Goal: Use online tool/utility: Utilize a website feature to perform a specific function

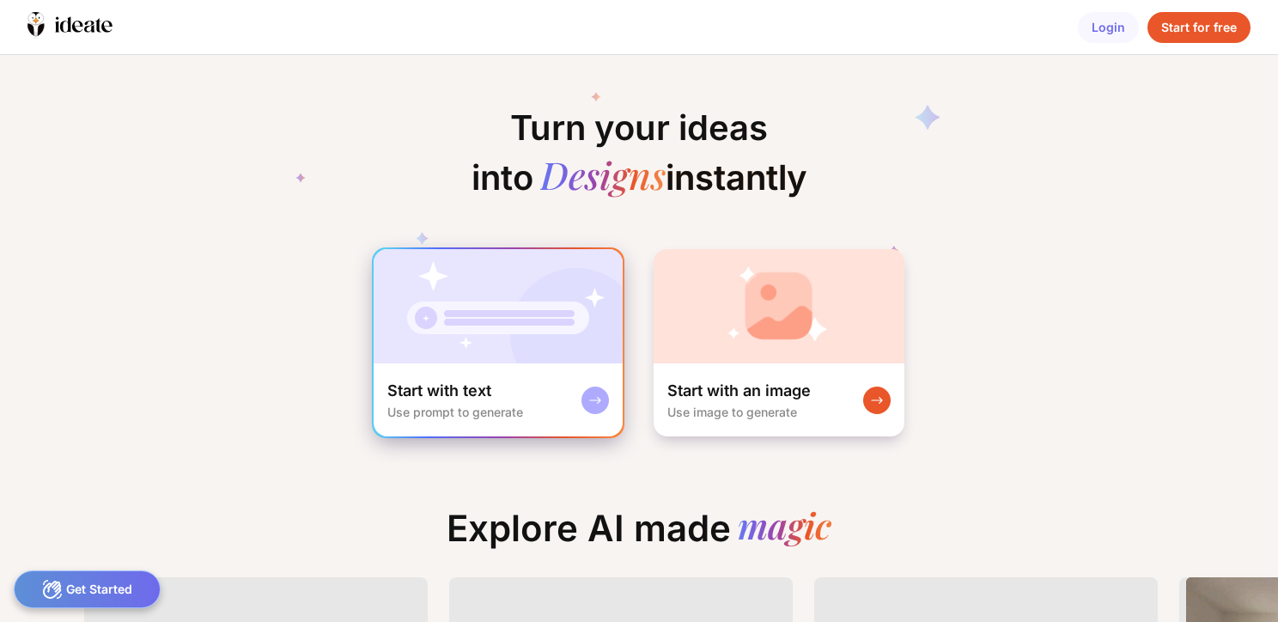
click at [505, 376] on div "Start with text Use prompt to generate" at bounding box center [497, 399] width 249 height 73
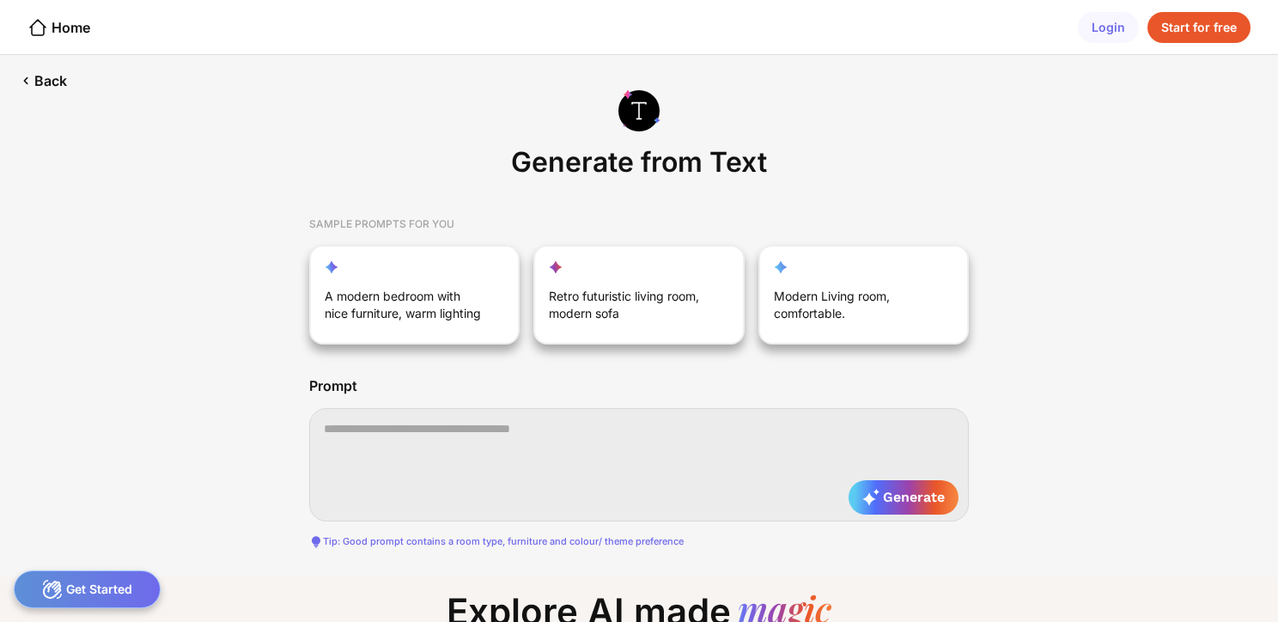
click at [1192, 34] on div "Start for free" at bounding box center [1198, 27] width 103 height 31
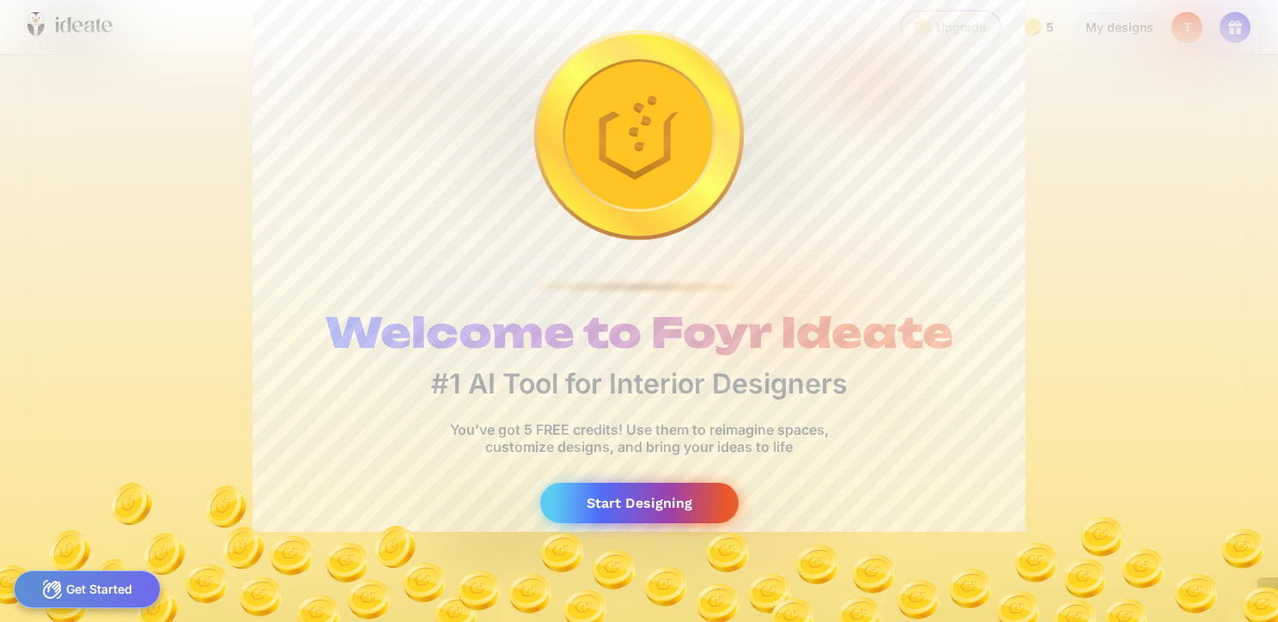
click at [594, 513] on div "Start Designing" at bounding box center [639, 503] width 198 height 40
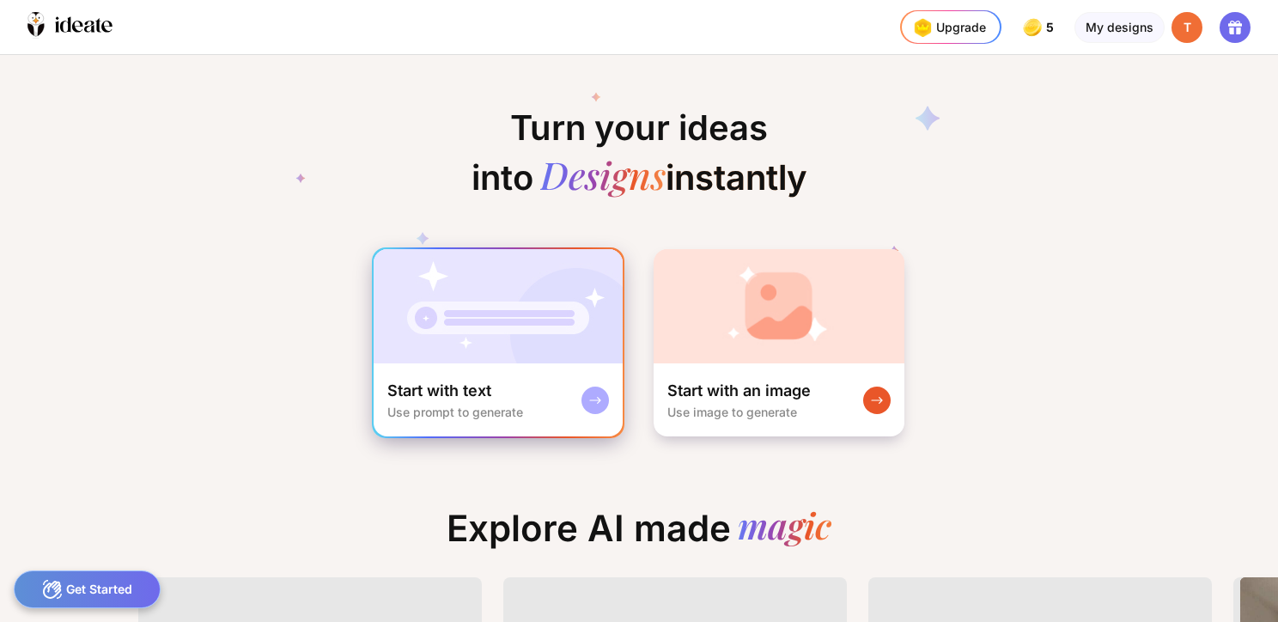
click at [499, 335] on img at bounding box center [497, 306] width 249 height 114
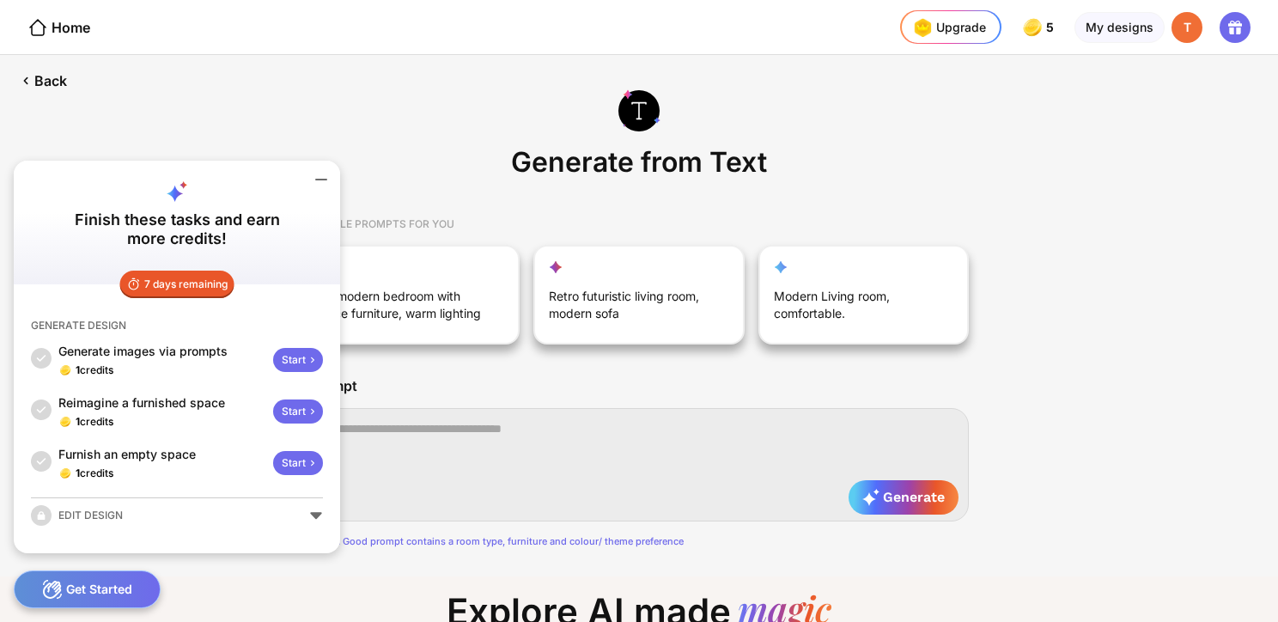
click at [313, 178] on icon at bounding box center [321, 179] width 21 height 21
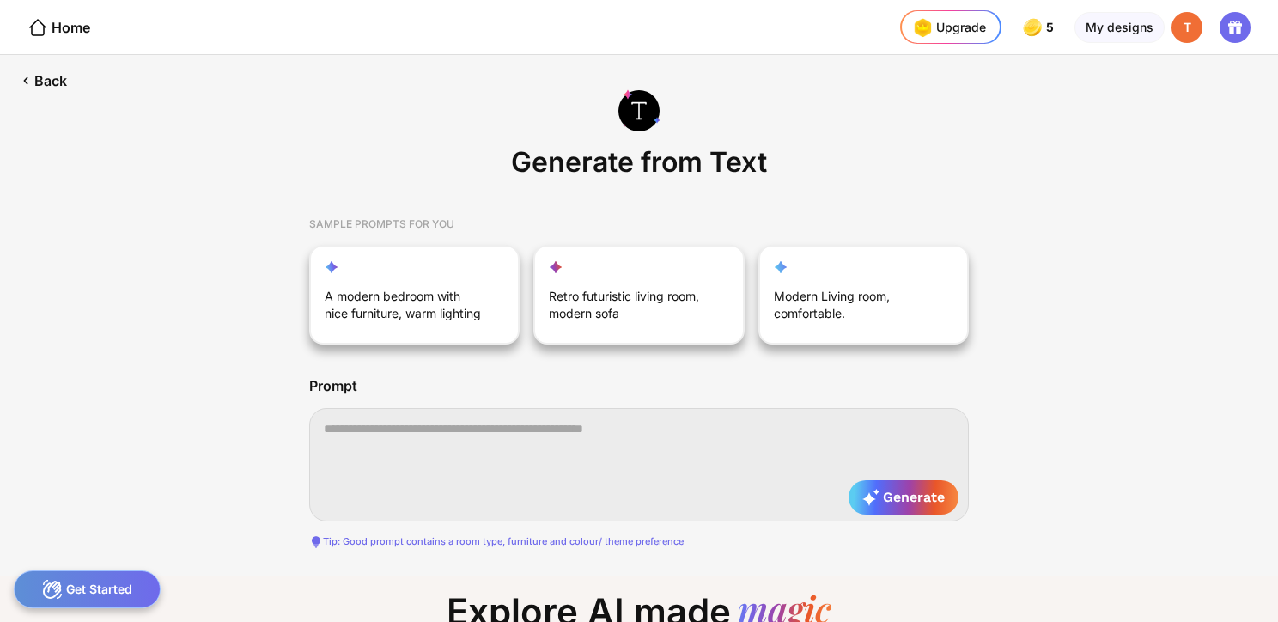
click at [495, 464] on textarea at bounding box center [638, 464] width 659 height 113
paste textarea "**********"
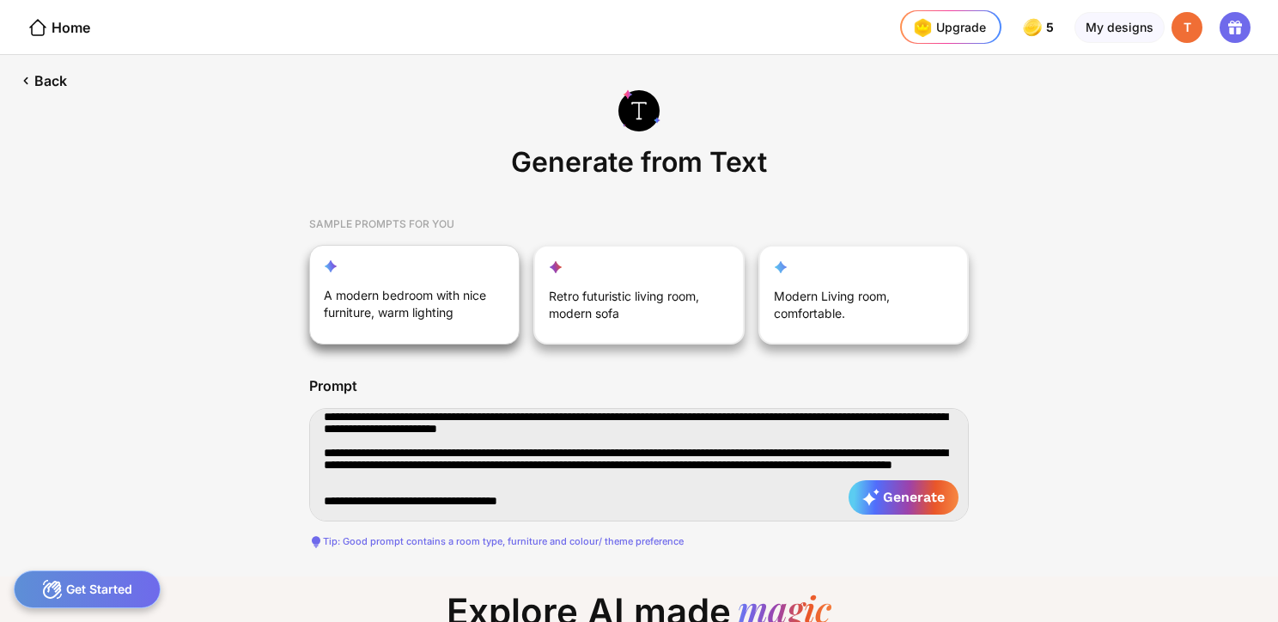
click at [453, 317] on div "A modern bedroom with nice furniture, warm lighting" at bounding box center [405, 307] width 163 height 41
type textarea "**********"
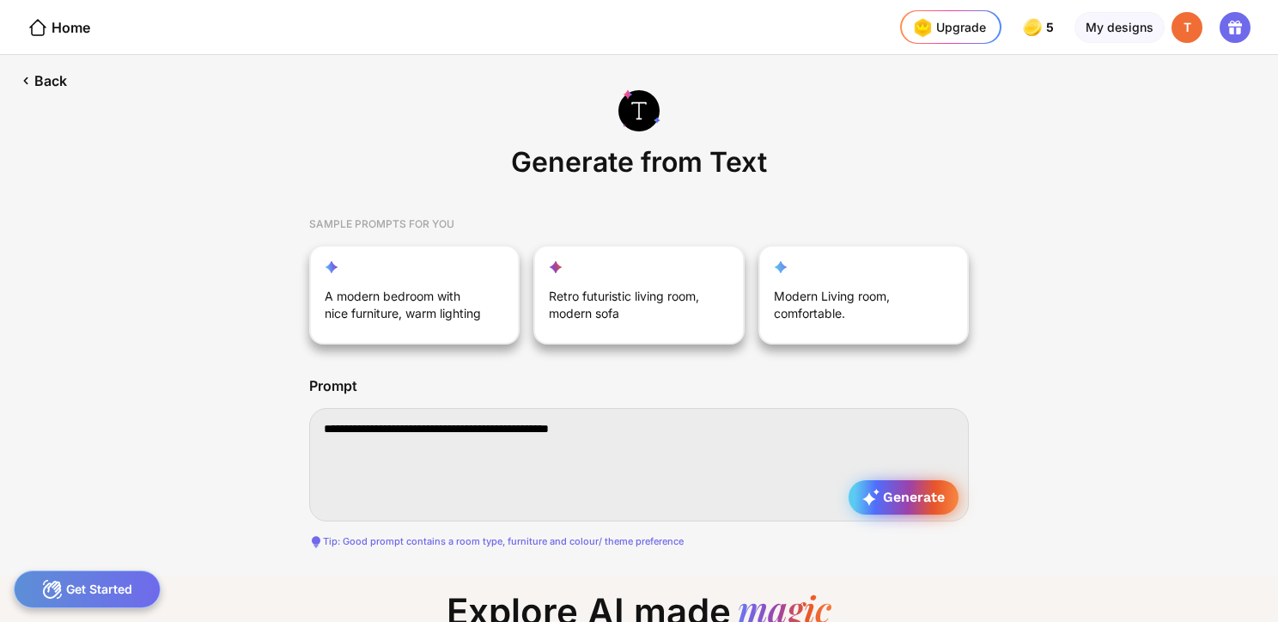
click at [926, 484] on div "Generate" at bounding box center [903, 497] width 110 height 34
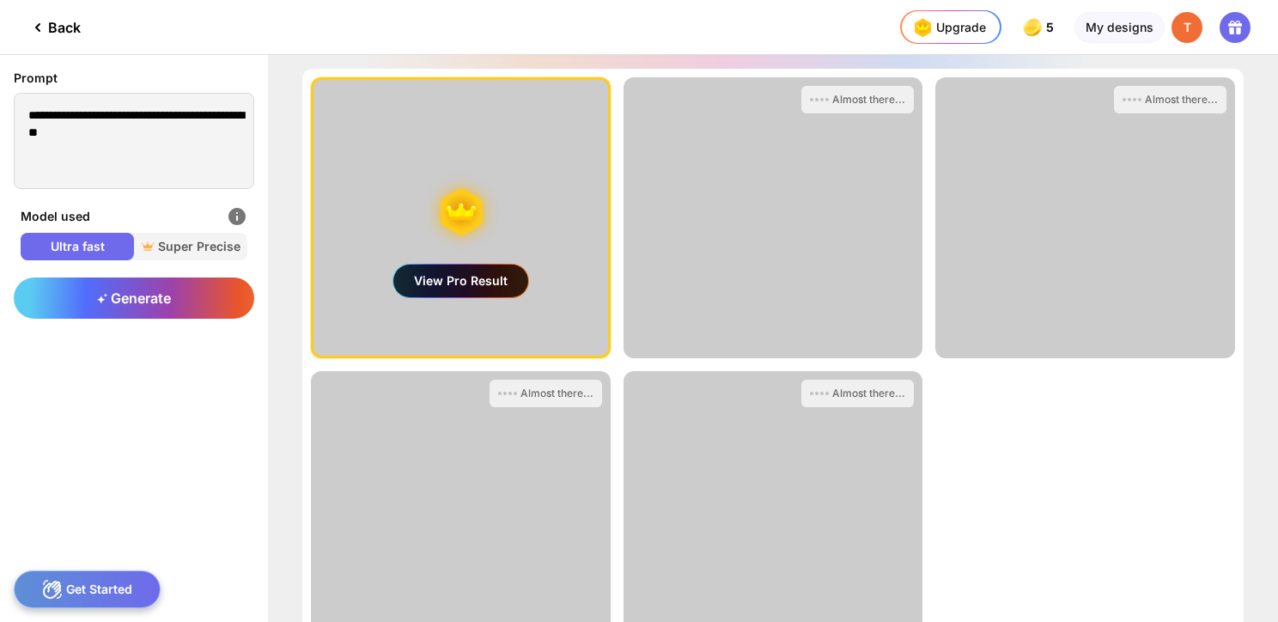
click at [470, 283] on div "View Pro Result" at bounding box center [460, 280] width 135 height 33
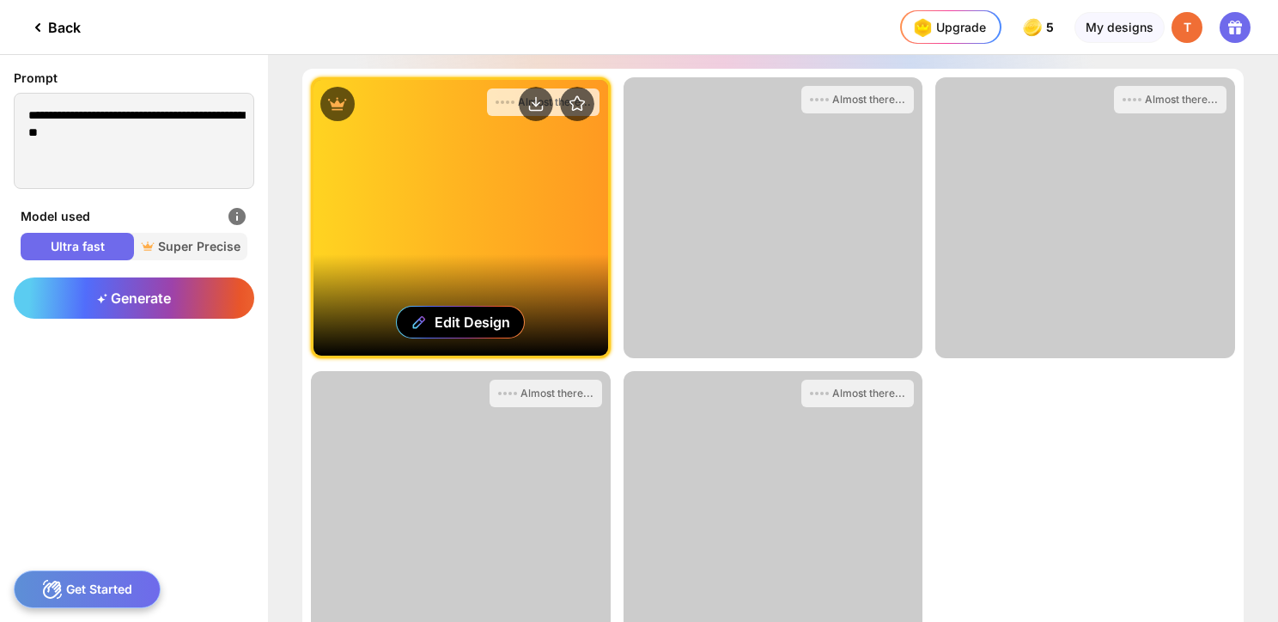
click at [484, 249] on div "Edit Design" at bounding box center [460, 218] width 294 height 276
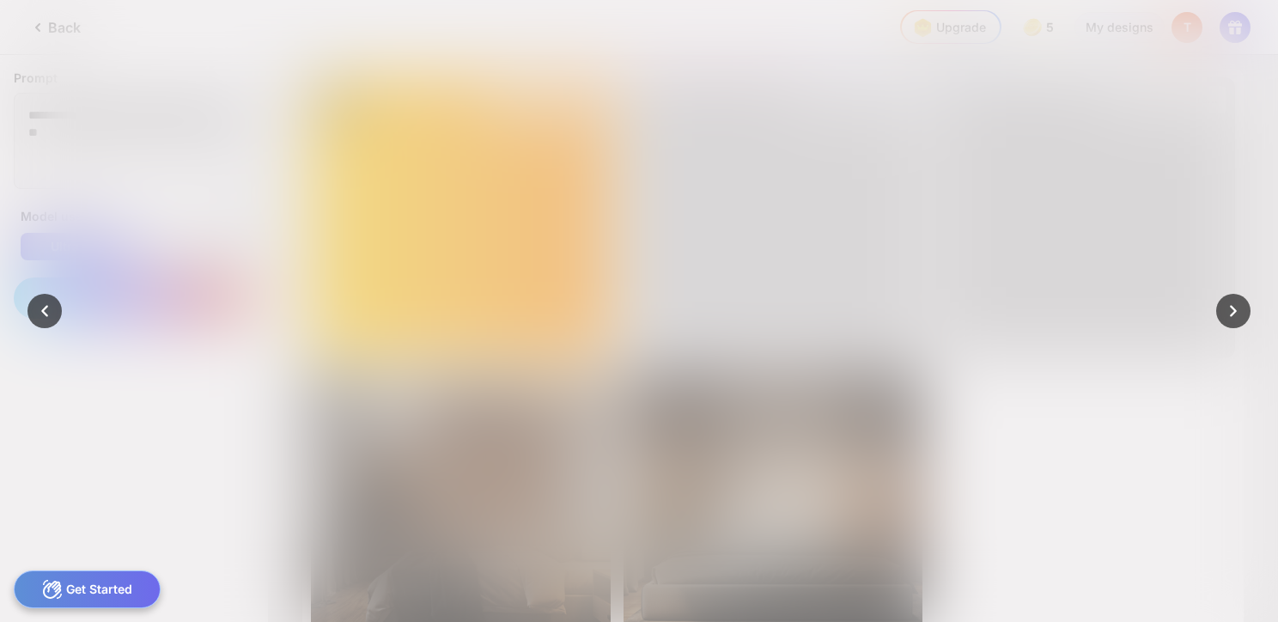
click at [989, 97] on div "Edit Design" at bounding box center [639, 311] width 728 height 512
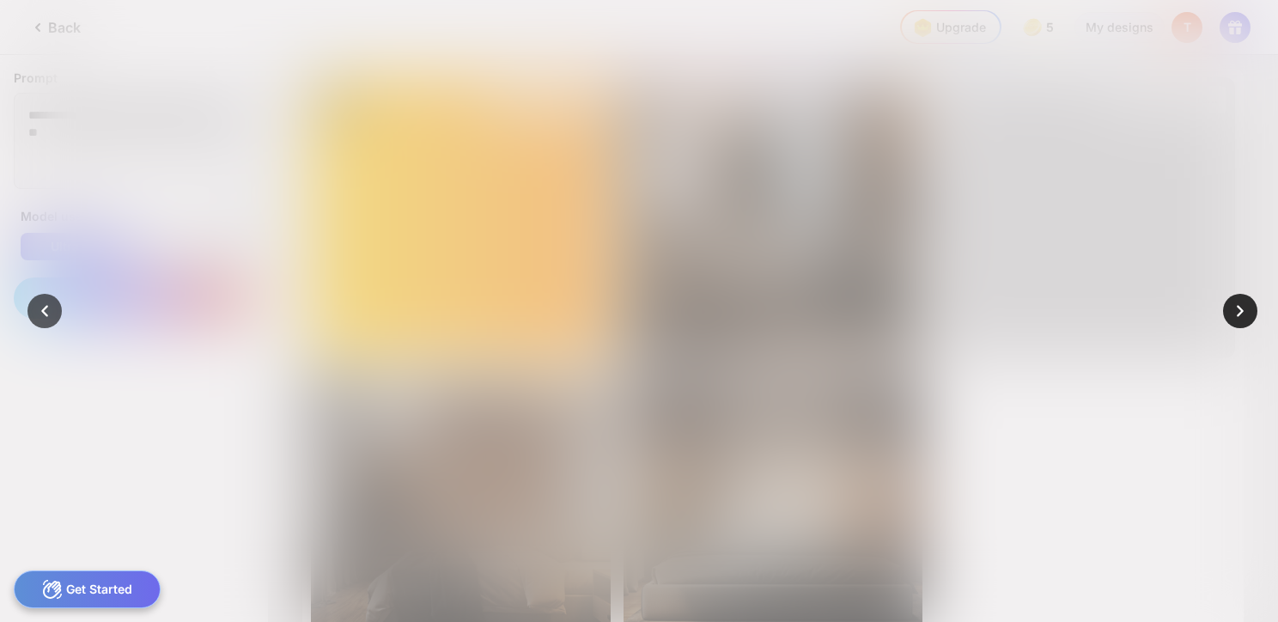
click at [1240, 308] on icon at bounding box center [1240, 311] width 24 height 24
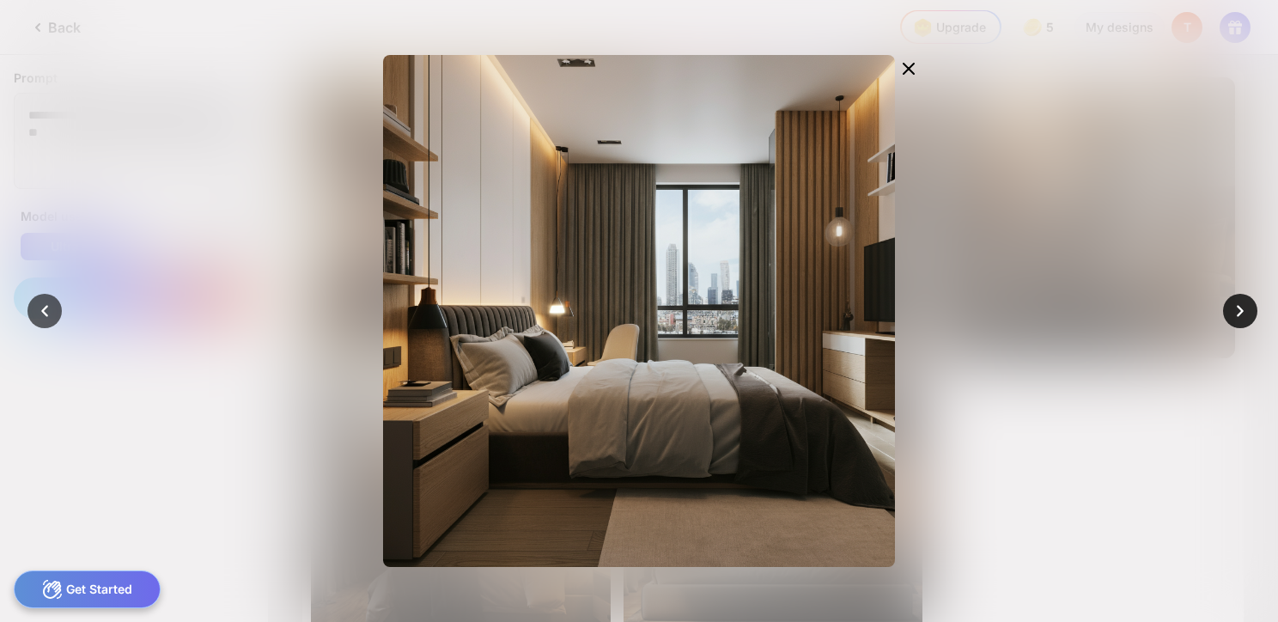
click at [1242, 319] on icon at bounding box center [1240, 311] width 24 height 24
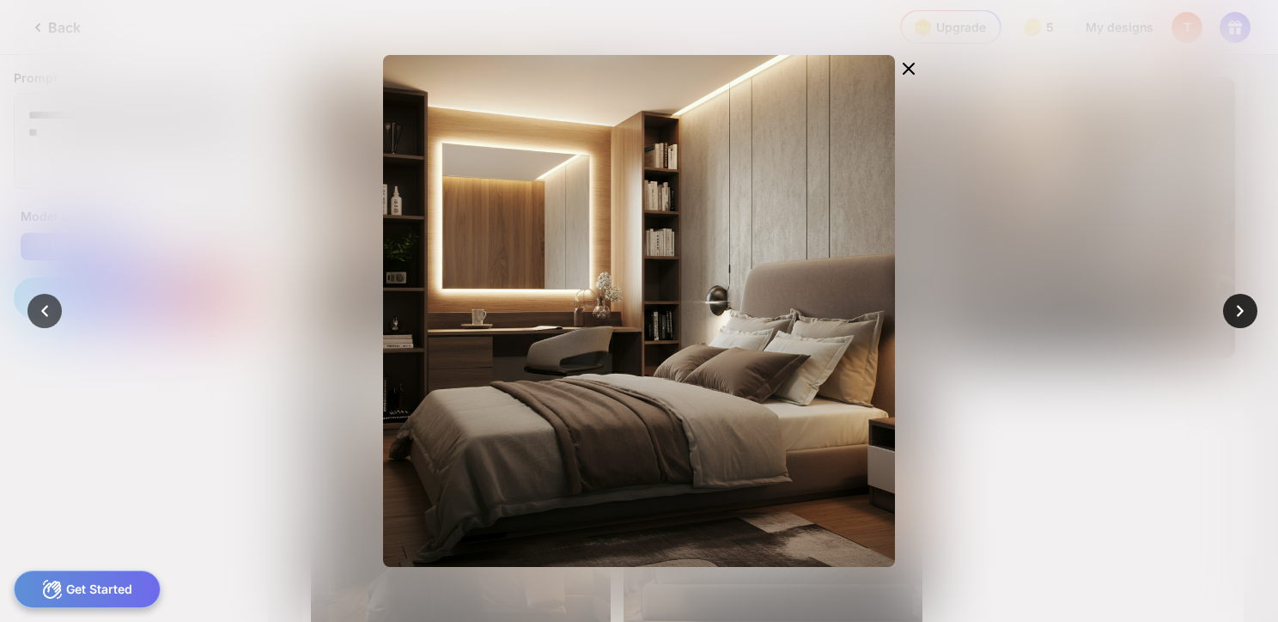
click at [1233, 312] on icon at bounding box center [1240, 311] width 24 height 24
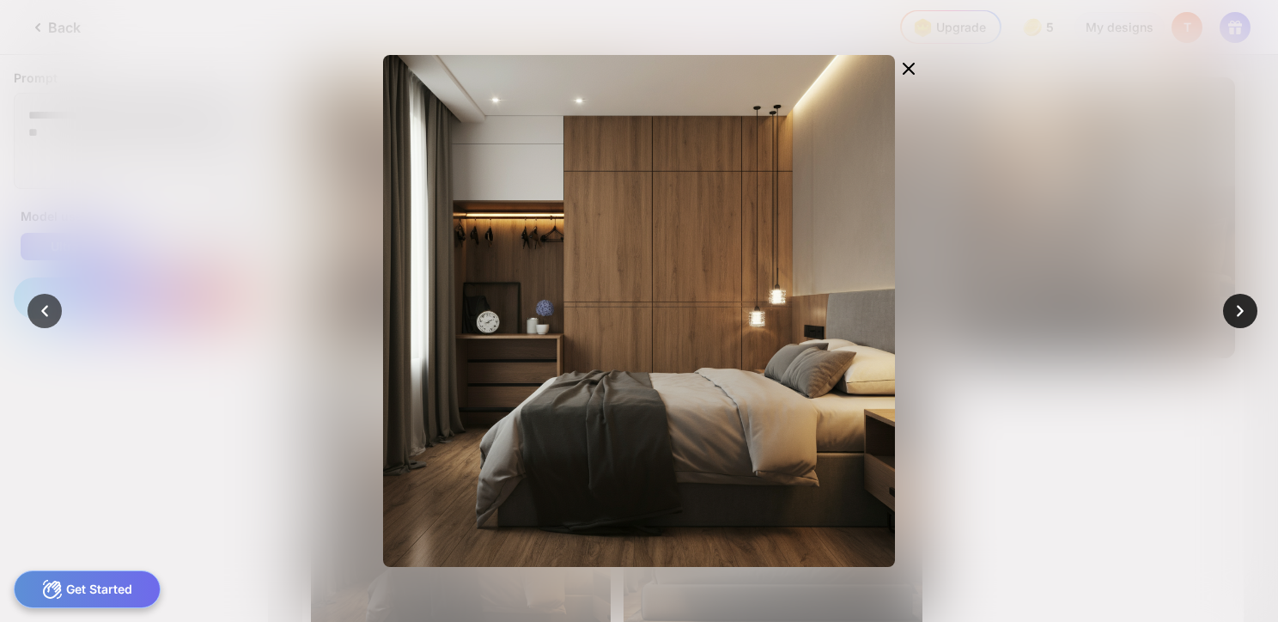
click at [1229, 316] on icon at bounding box center [1240, 311] width 24 height 24
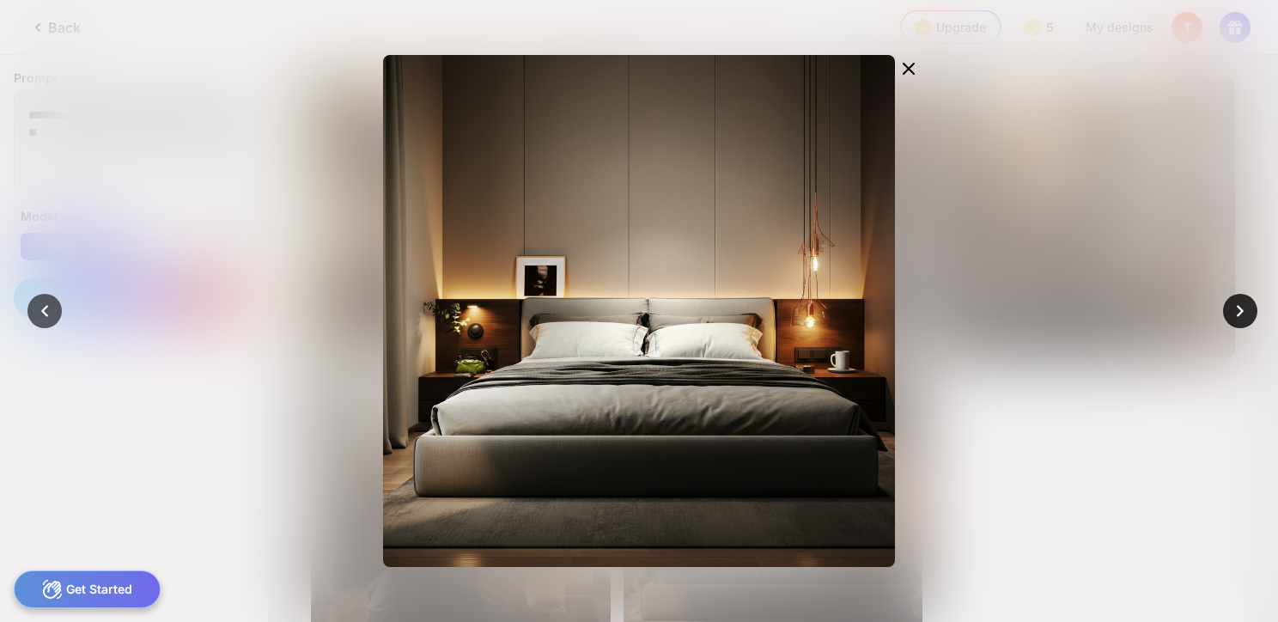
click at [1228, 317] on icon at bounding box center [1240, 311] width 24 height 24
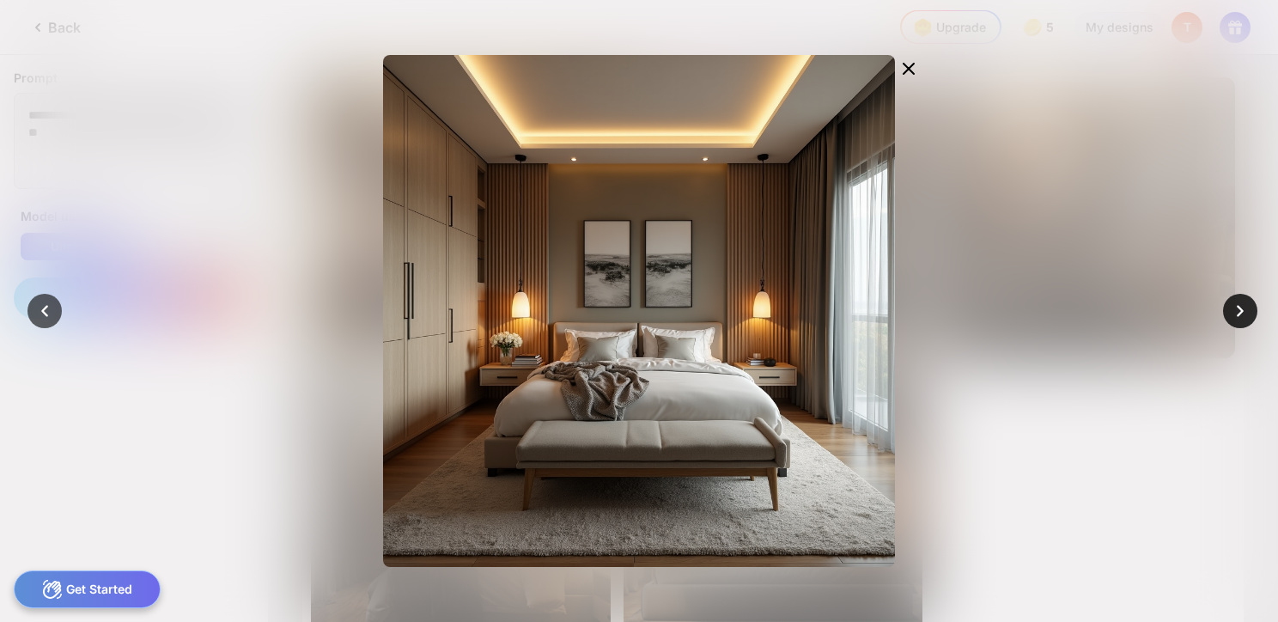
click at [1245, 298] on div at bounding box center [639, 311] width 1278 height 622
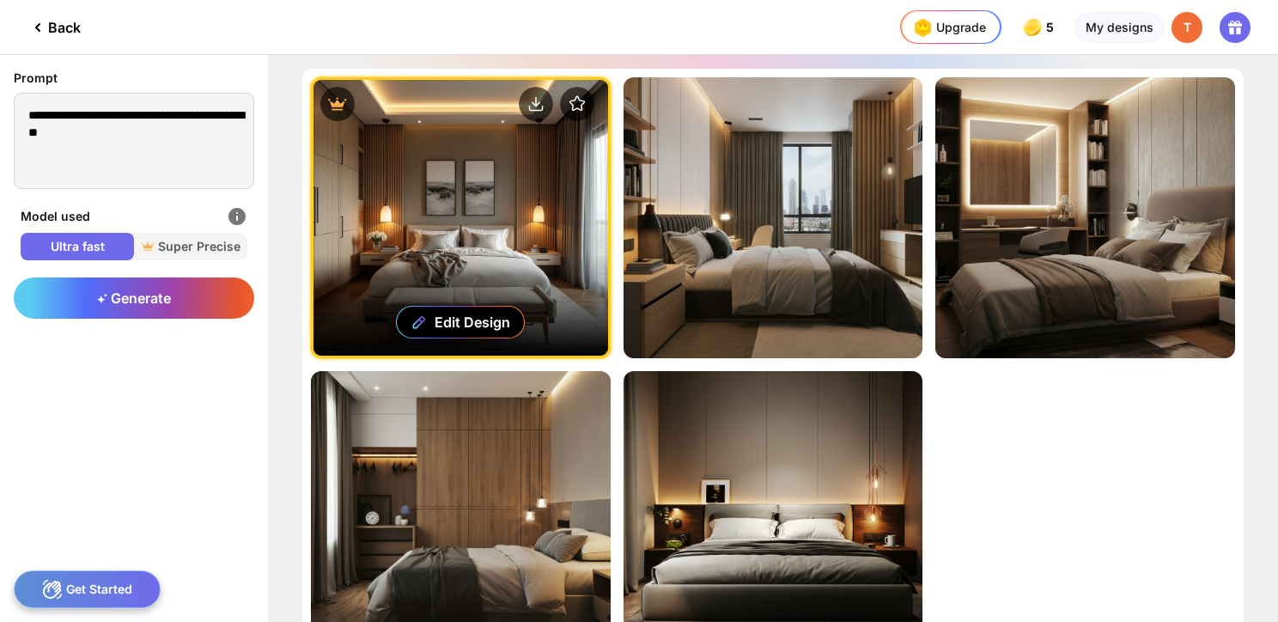
click at [451, 220] on div "Edit Design" at bounding box center [460, 218] width 294 height 276
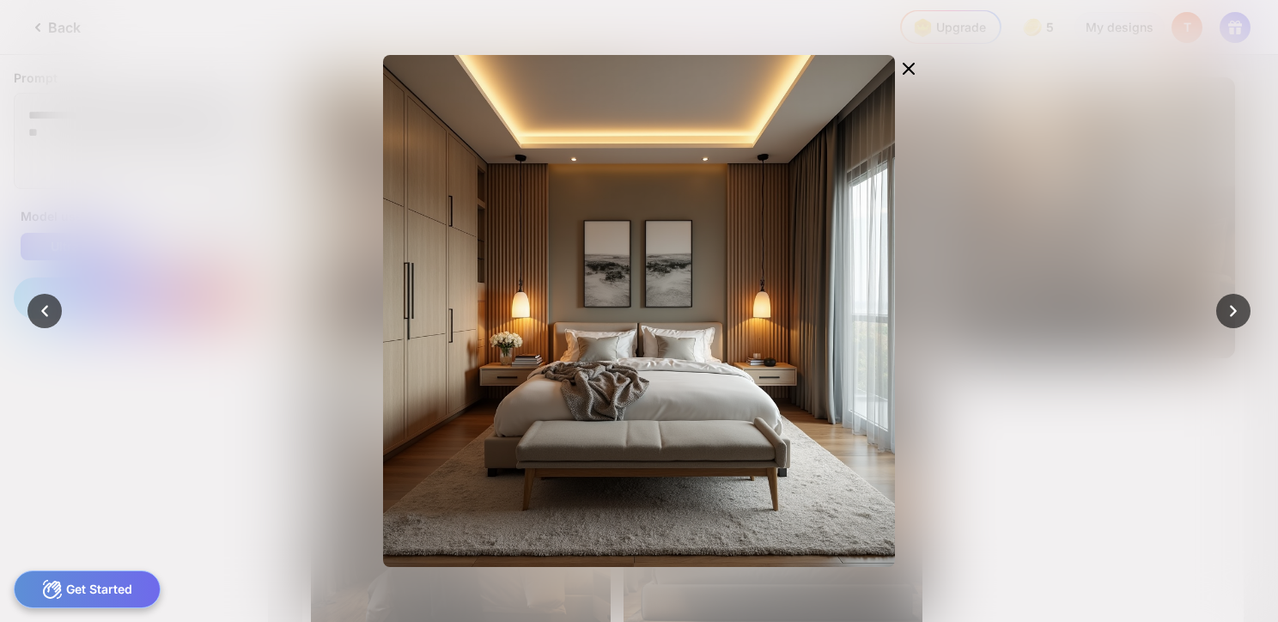
click at [1126, 163] on div at bounding box center [639, 311] width 1278 height 622
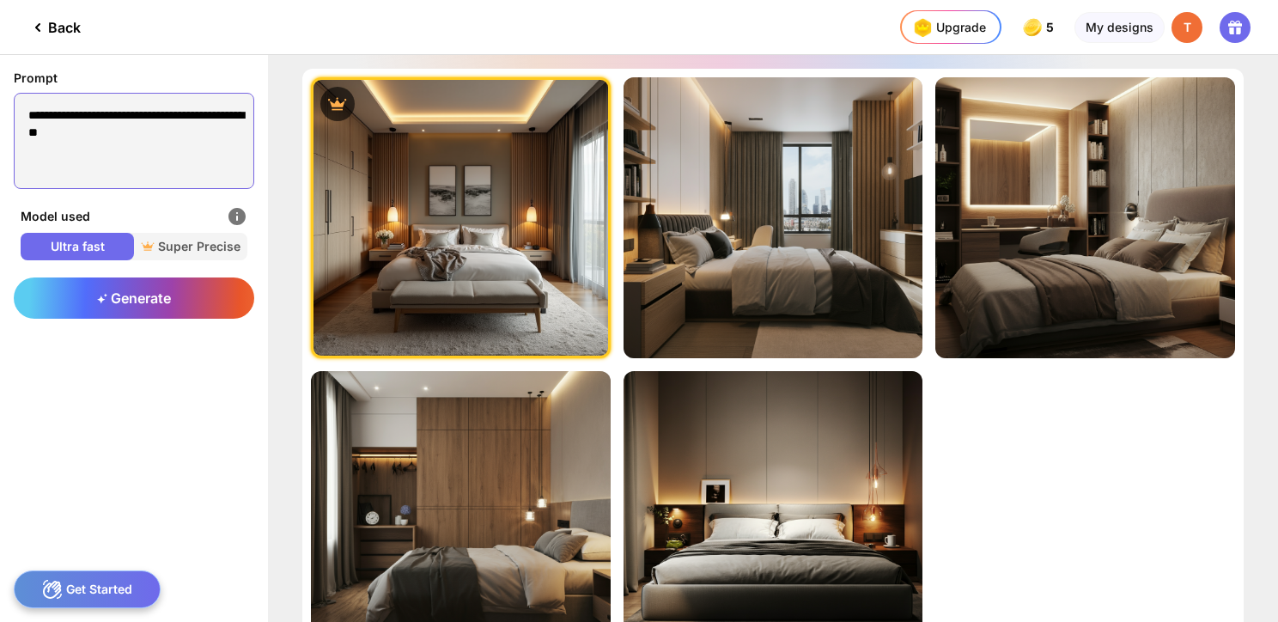
drag, startPoint x: 173, startPoint y: 141, endPoint x: -41, endPoint y: 88, distance: 220.3
click at [0, 88] on html "**********" at bounding box center [639, 311] width 1278 height 622
paste textarea "**********"
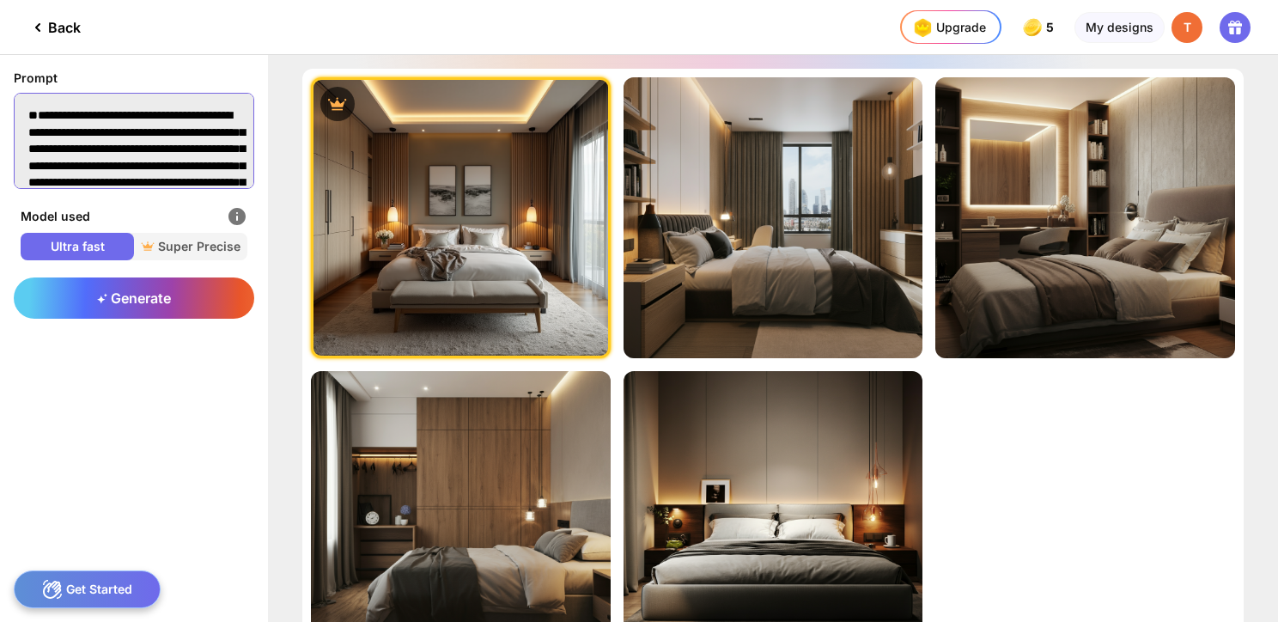
scroll to position [422, 0]
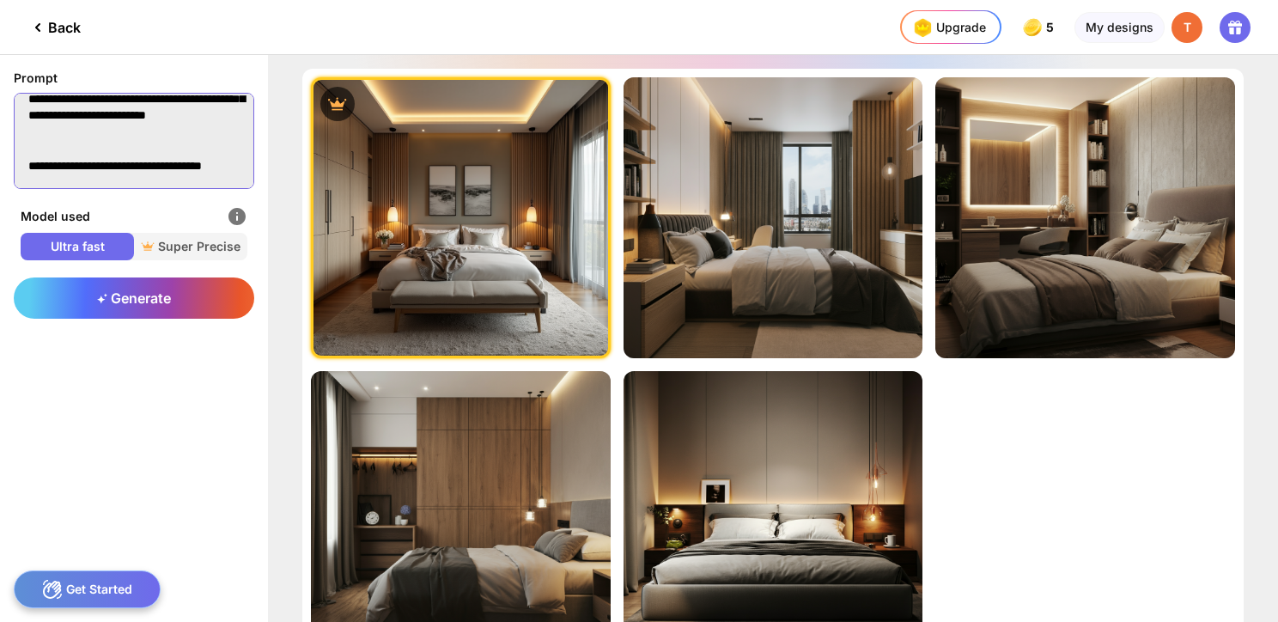
drag, startPoint x: 117, startPoint y: 172, endPoint x: 31, endPoint y: 135, distance: 93.5
click at [31, 135] on textarea "**********" at bounding box center [134, 141] width 240 height 96
drag, startPoint x: 93, startPoint y: 189, endPoint x: 32, endPoint y: 134, distance: 82.1
click at [32, 134] on div "**********" at bounding box center [134, 130] width 268 height 151
drag, startPoint x: 91, startPoint y: 183, endPoint x: 38, endPoint y: 138, distance: 69.5
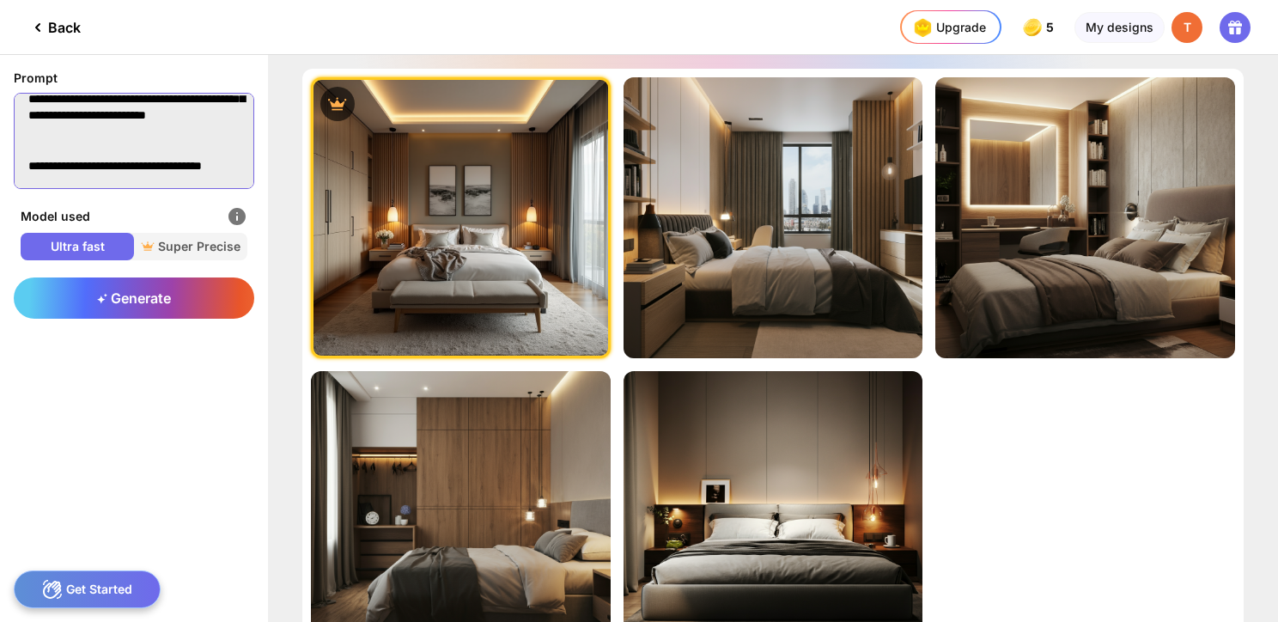
click at [38, 138] on textarea "**********" at bounding box center [134, 141] width 240 height 96
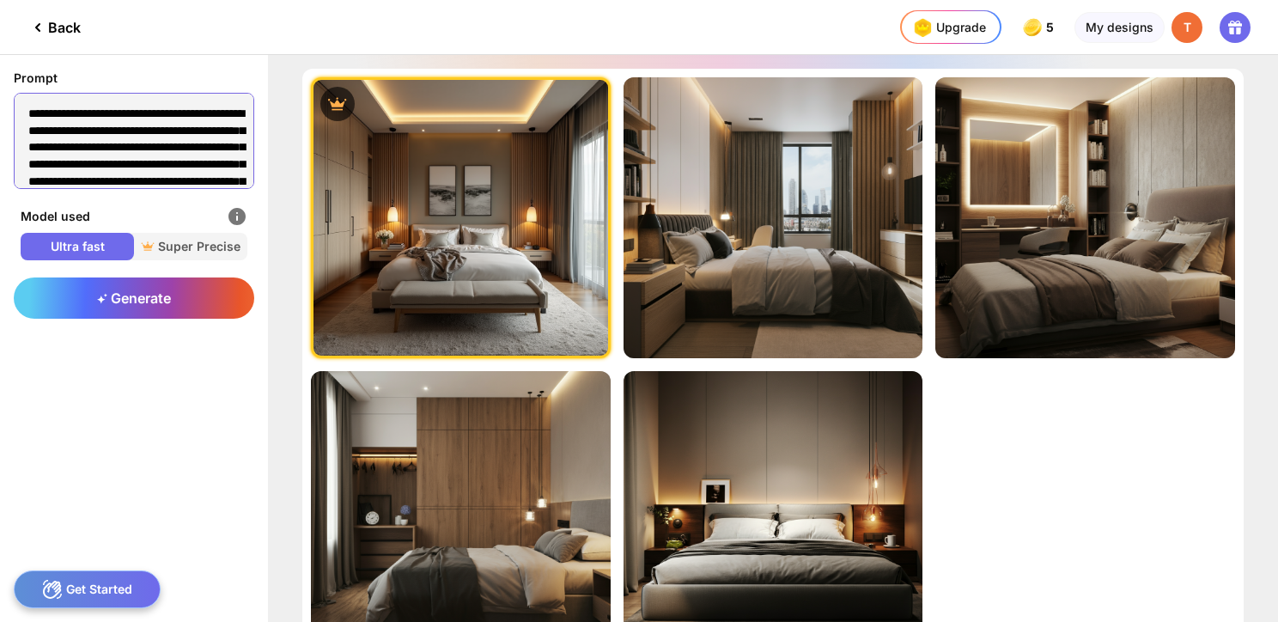
scroll to position [0, 0]
drag, startPoint x: 234, startPoint y: 168, endPoint x: -41, endPoint y: 34, distance: 305.6
click at [0, 34] on html "**********" at bounding box center [639, 311] width 1278 height 622
click at [36, 134] on textarea "**********" at bounding box center [134, 141] width 240 height 96
click at [29, 149] on textarea "**********" at bounding box center [134, 141] width 240 height 96
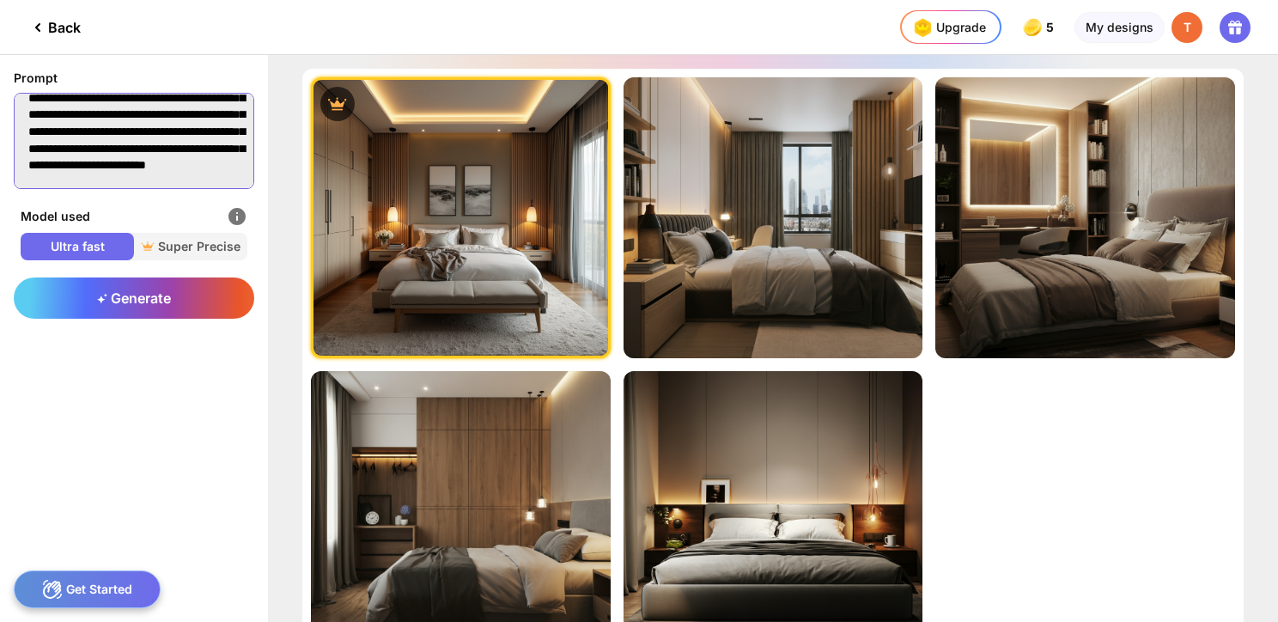
scroll to position [337, 0]
drag, startPoint x: 29, startPoint y: 115, endPoint x: 228, endPoint y: 165, distance: 204.5
click at [228, 165] on textarea "**********" at bounding box center [134, 141] width 240 height 96
type textarea "**********"
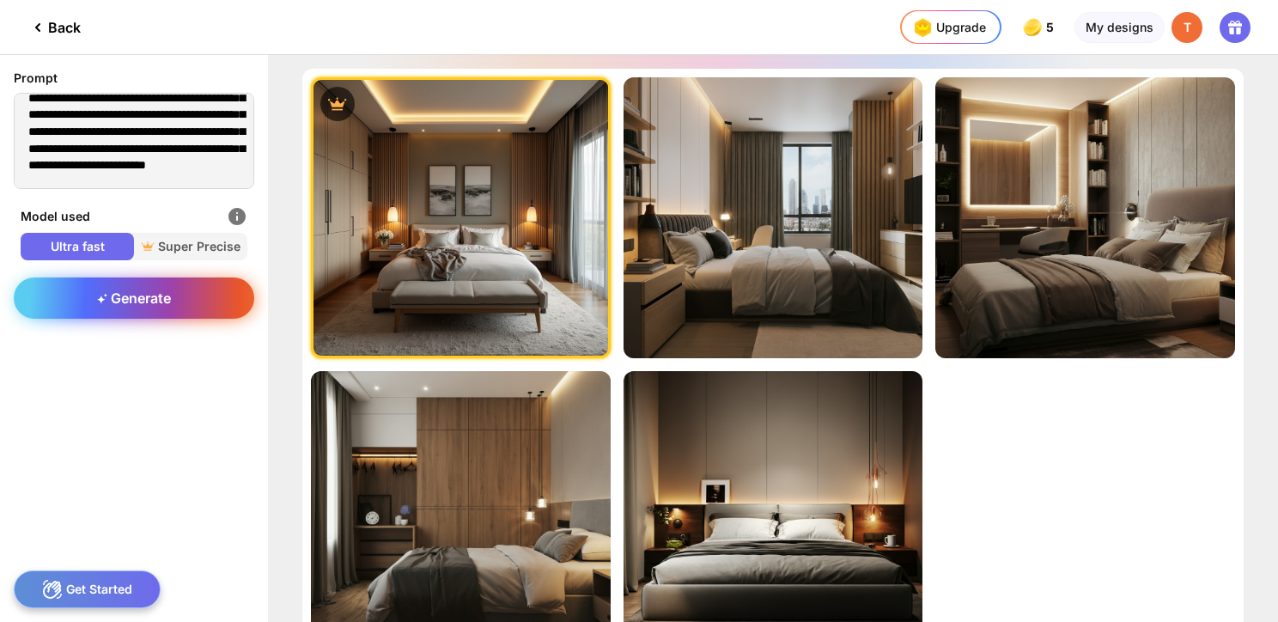
click at [172, 295] on div "Generate" at bounding box center [134, 297] width 240 height 41
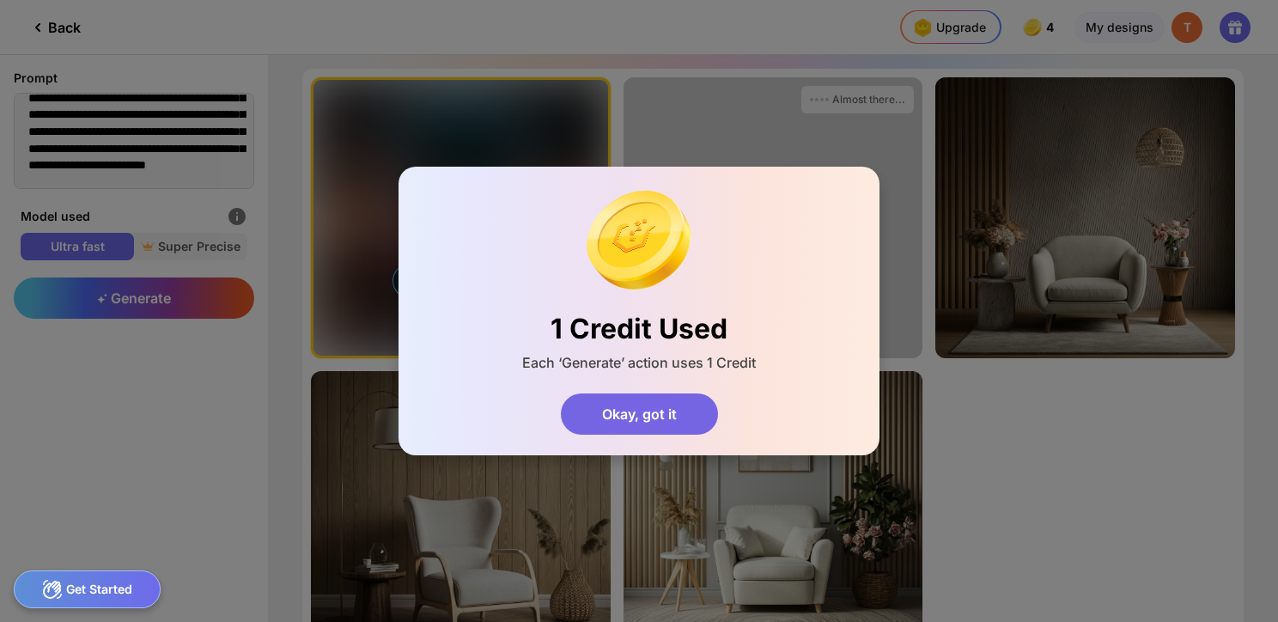
click at [610, 402] on div "Okay, got it" at bounding box center [639, 413] width 157 height 41
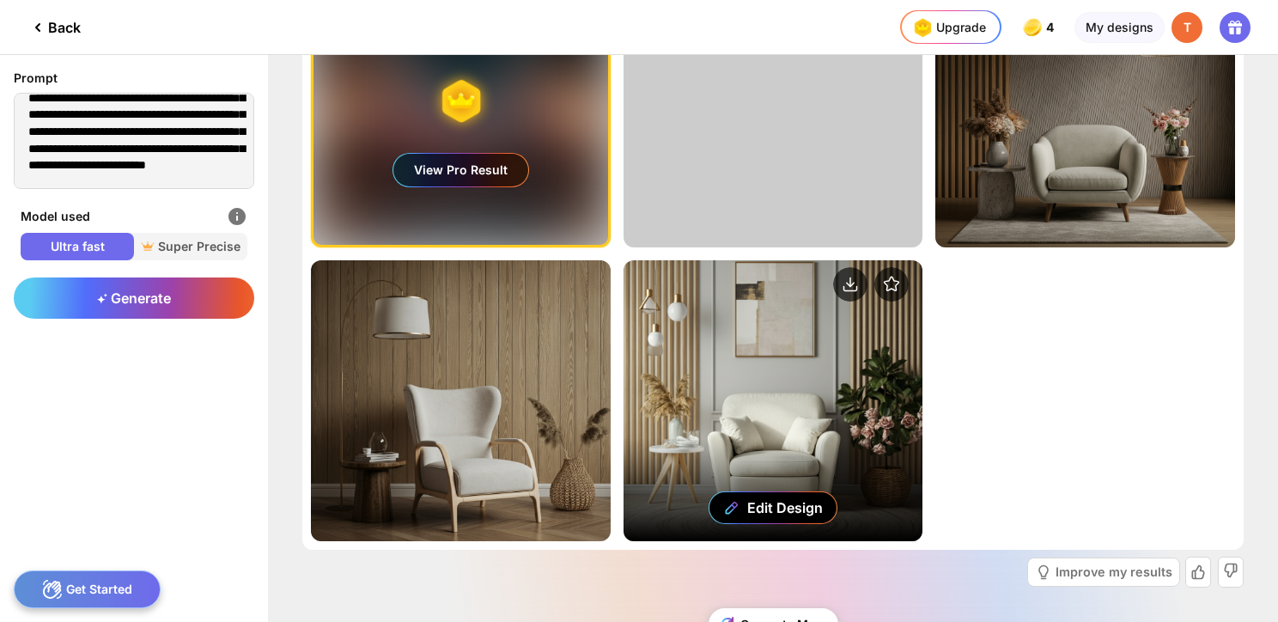
scroll to position [82, 0]
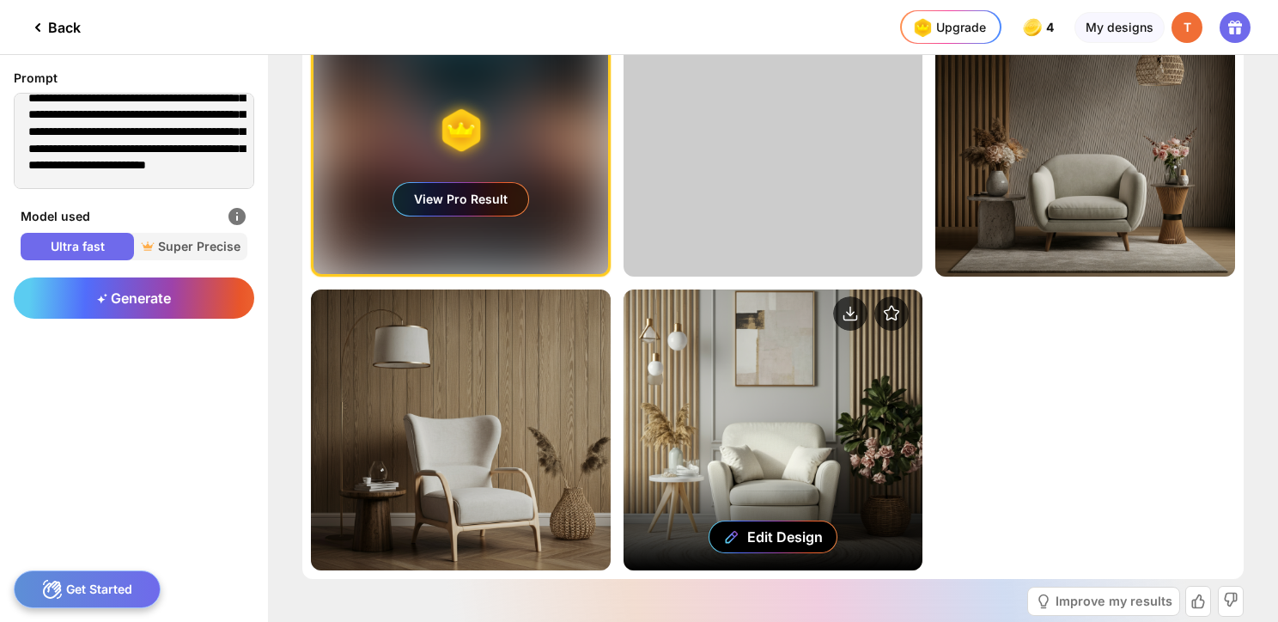
click at [807, 365] on div "Edit Design" at bounding box center [773, 429] width 300 height 281
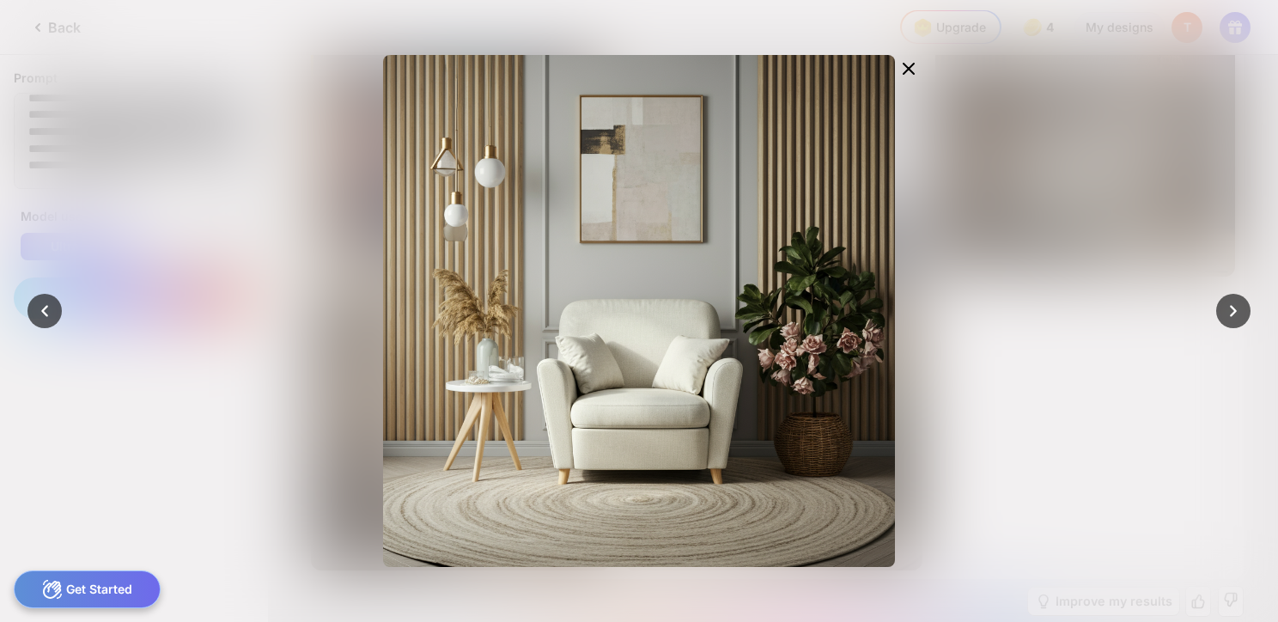
click at [907, 69] on icon at bounding box center [908, 69] width 10 height 10
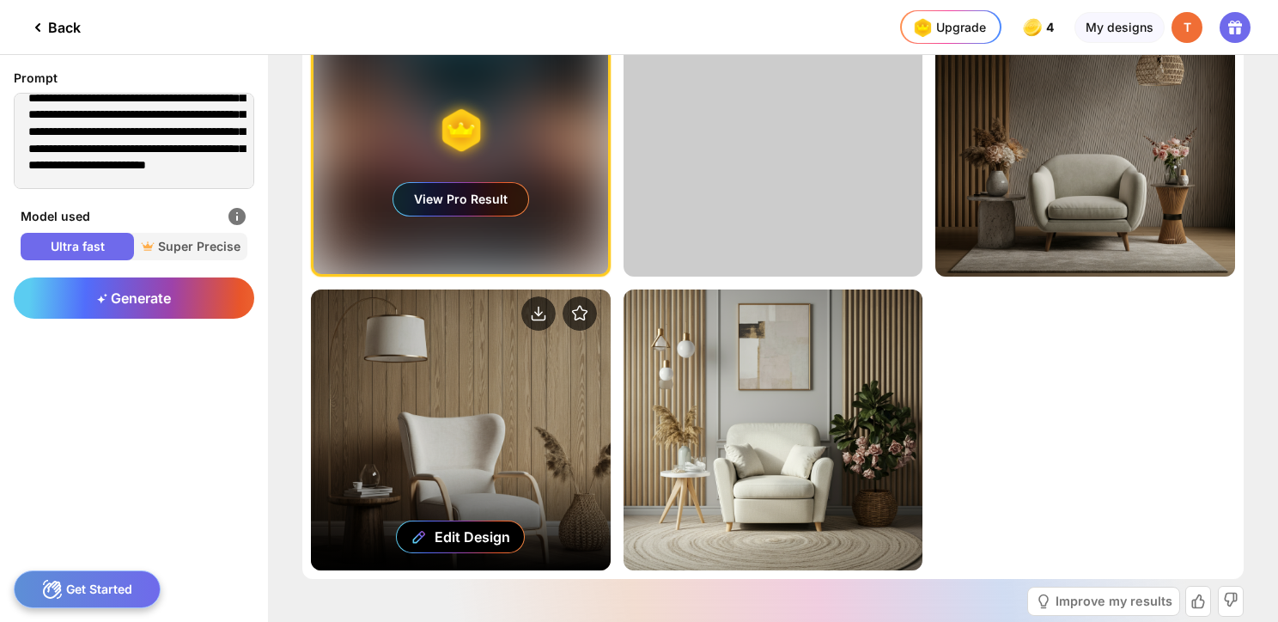
click at [519, 422] on div "Edit Design" at bounding box center [461, 429] width 300 height 281
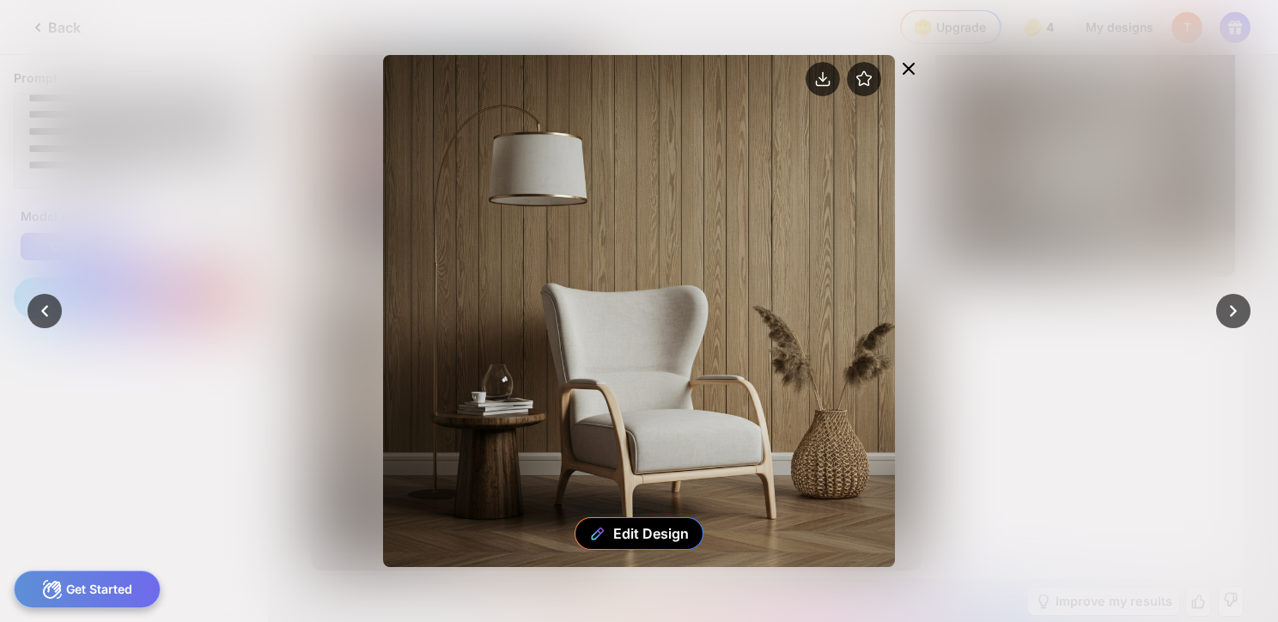
click at [906, 62] on icon at bounding box center [908, 68] width 21 height 21
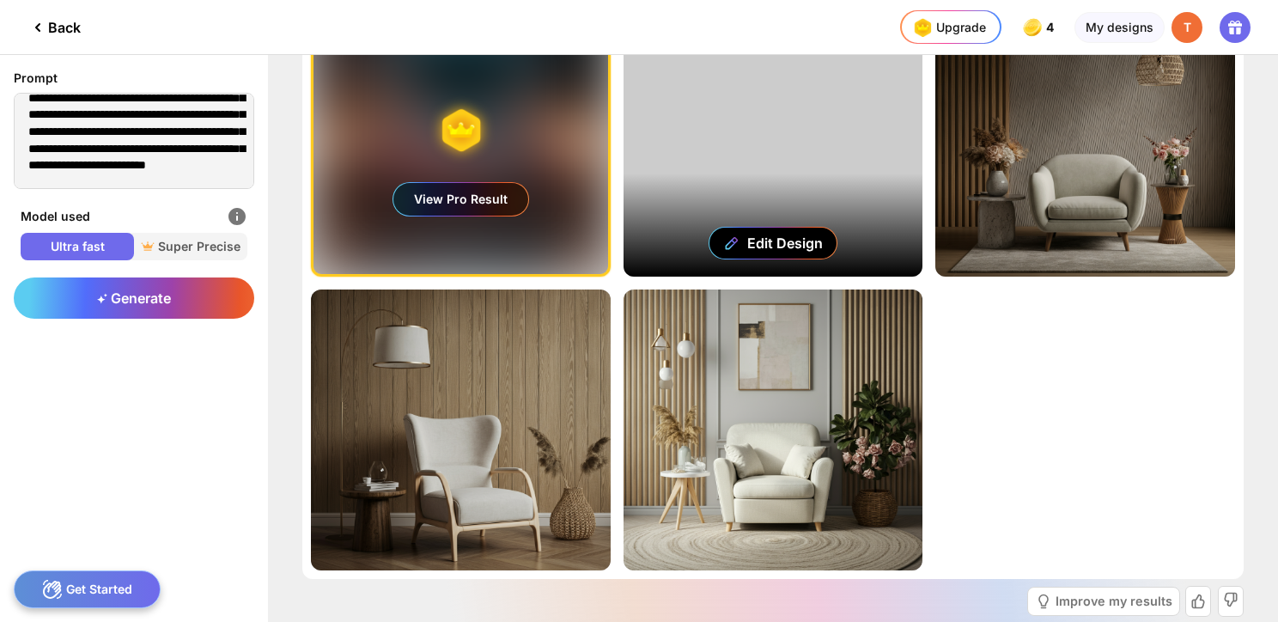
scroll to position [0, 0]
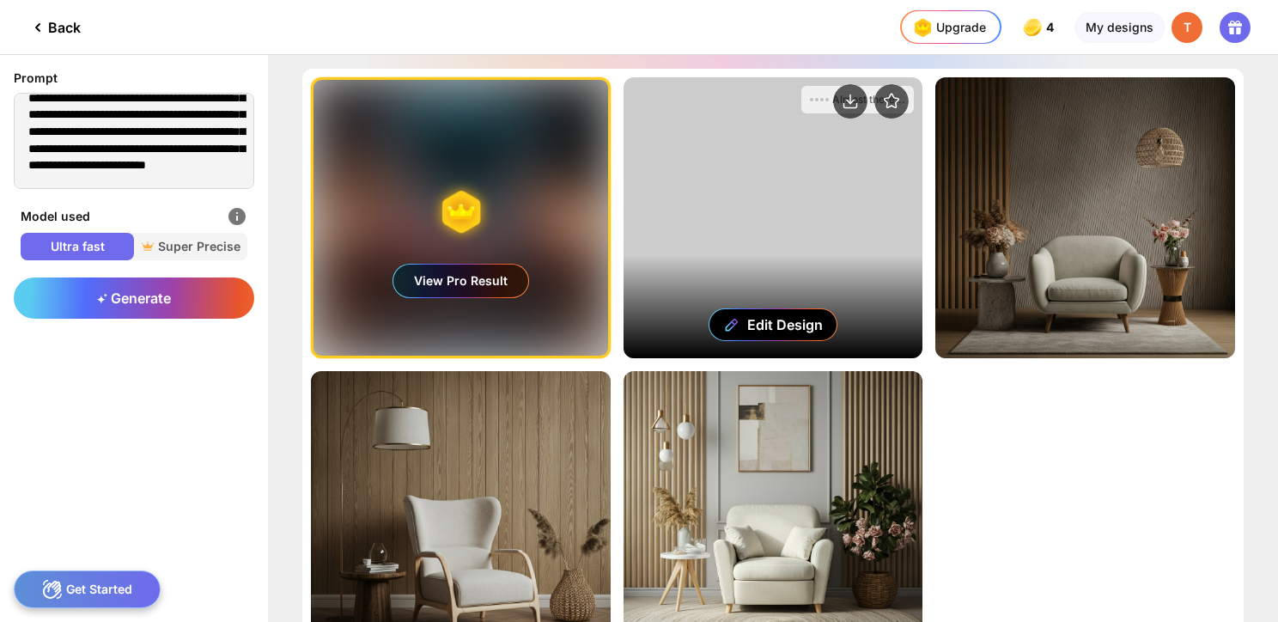
click at [841, 201] on div "Edit Design" at bounding box center [773, 217] width 300 height 281
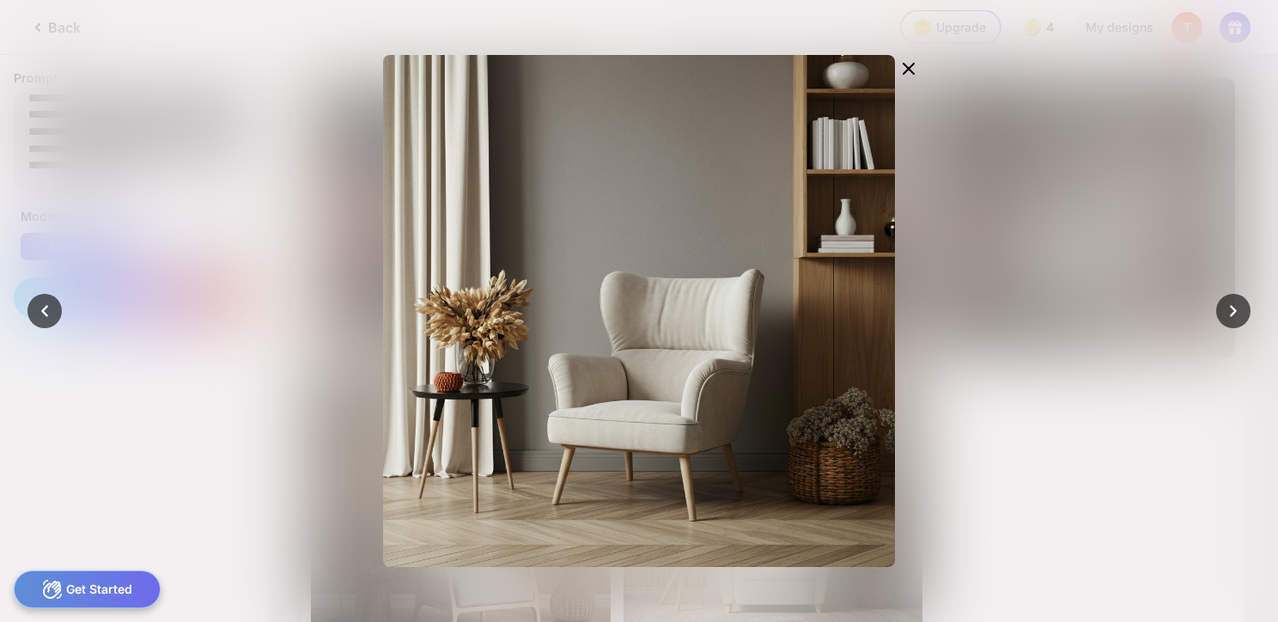
click at [1027, 128] on div at bounding box center [639, 311] width 1278 height 622
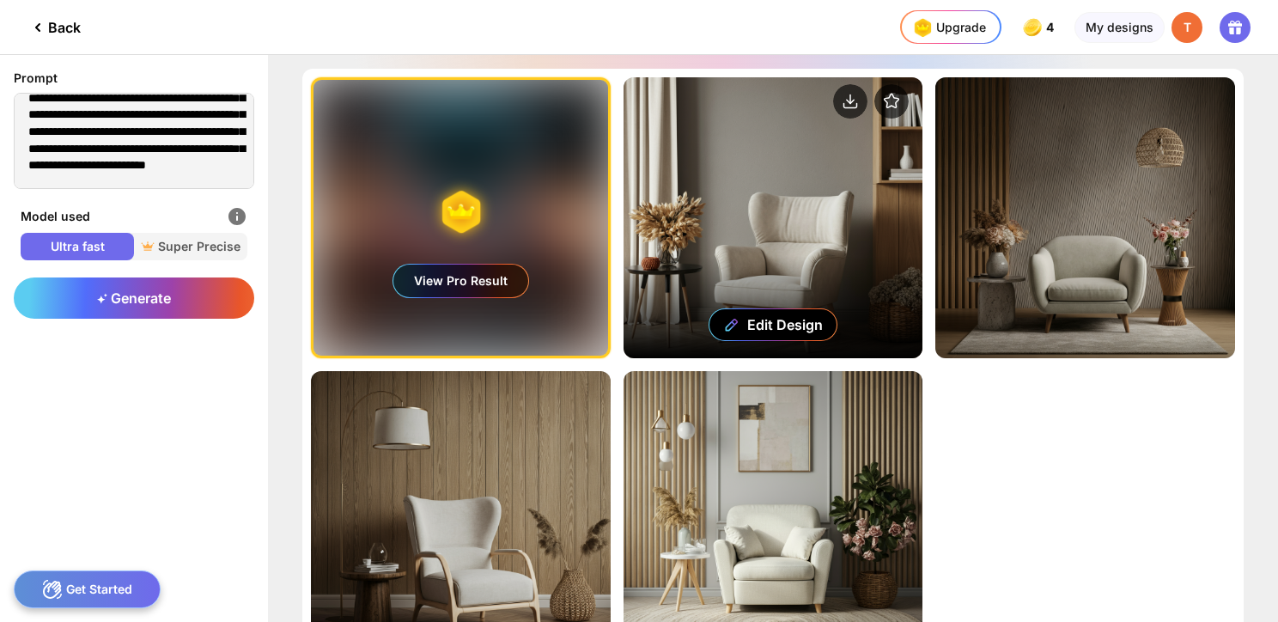
click at [790, 204] on div "Edit Design" at bounding box center [773, 217] width 300 height 281
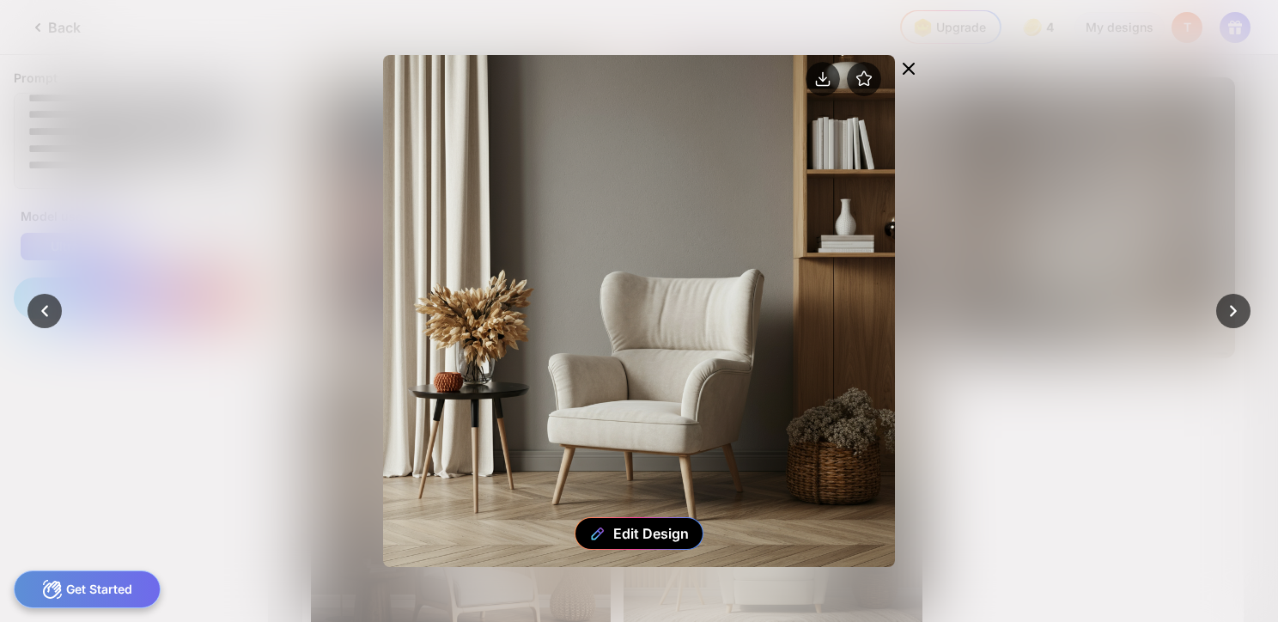
click at [915, 68] on icon at bounding box center [908, 68] width 21 height 21
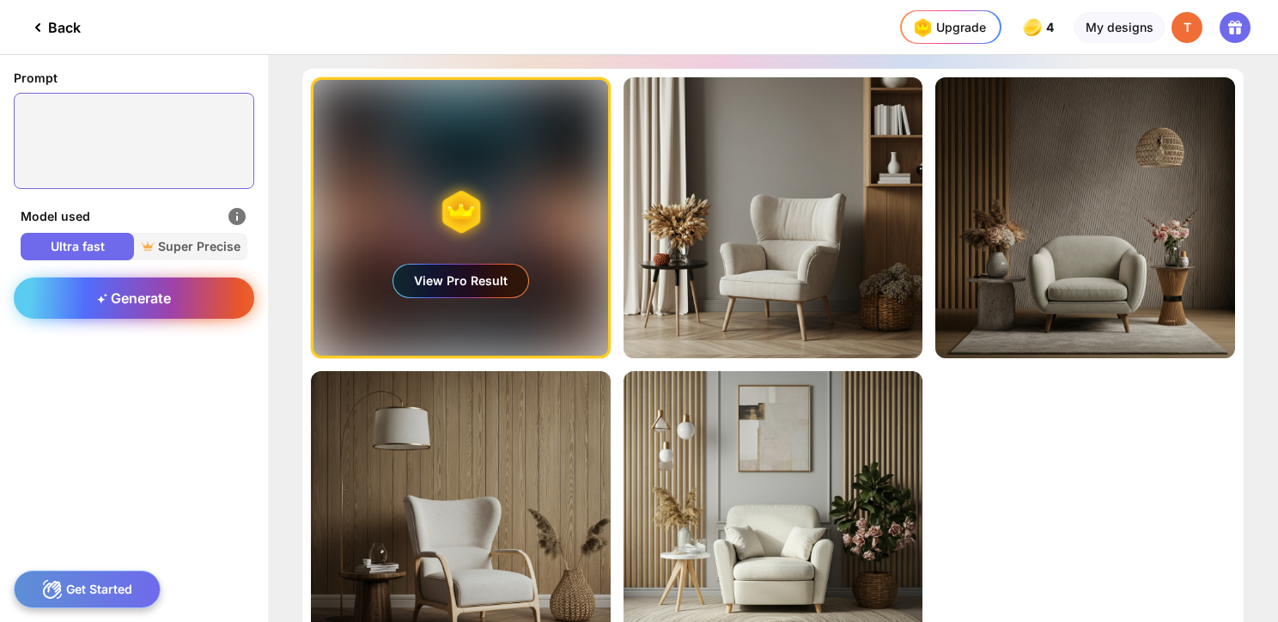
paste textarea "**********"
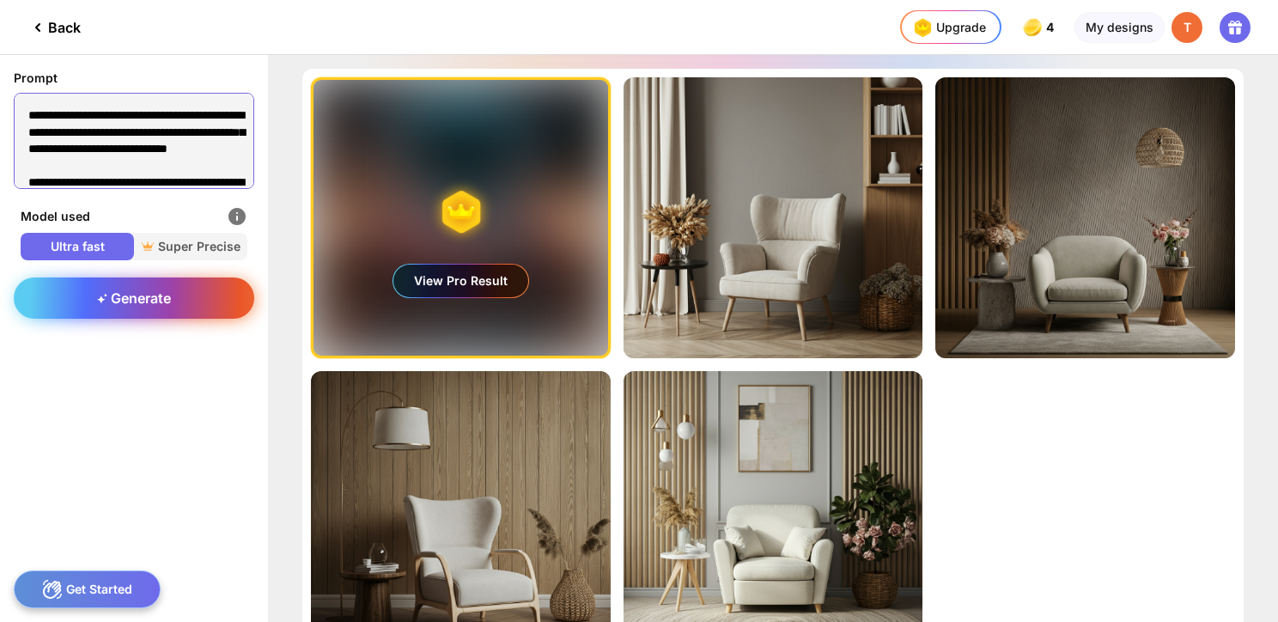
scroll to position [859, 0]
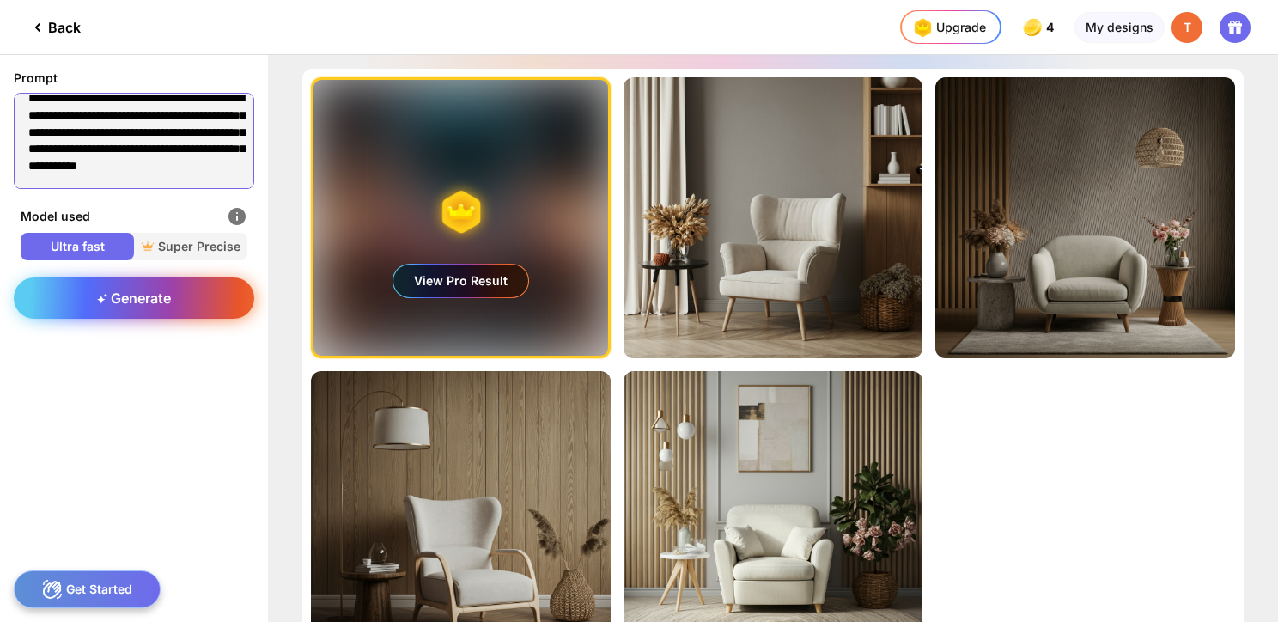
type textarea "**********"
click at [162, 295] on span "Generate" at bounding box center [134, 297] width 74 height 17
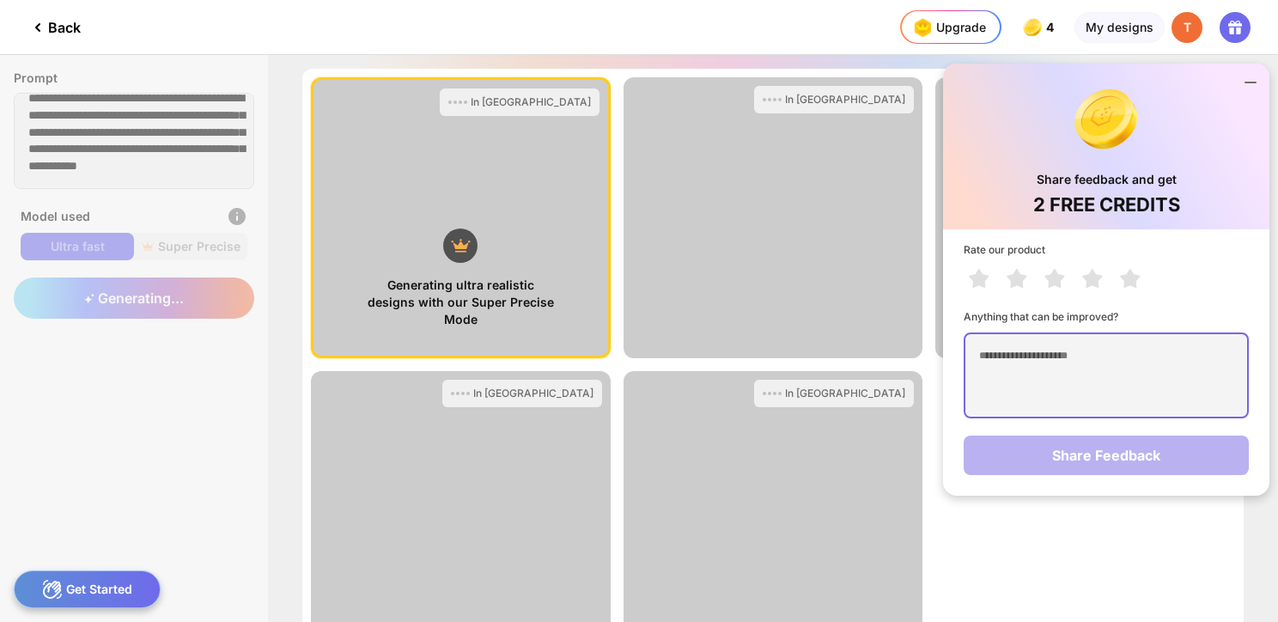
click at [1111, 363] on textarea at bounding box center [1105, 375] width 285 height 86
type textarea "*"
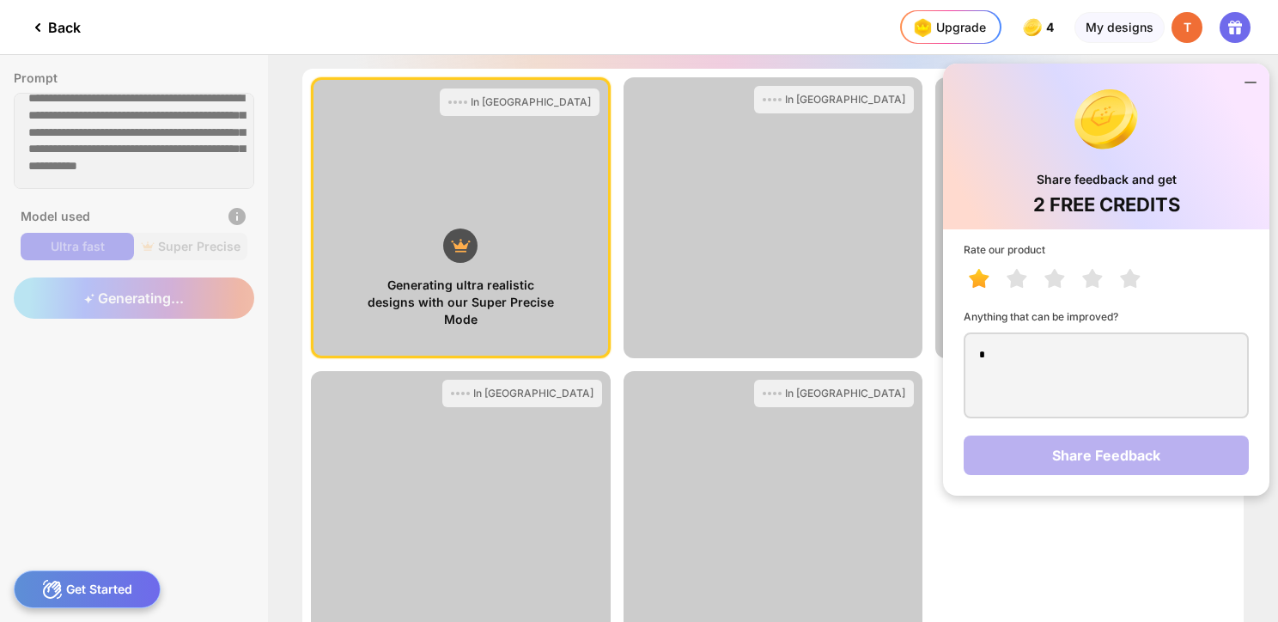
click at [972, 275] on icon at bounding box center [978, 278] width 20 height 19
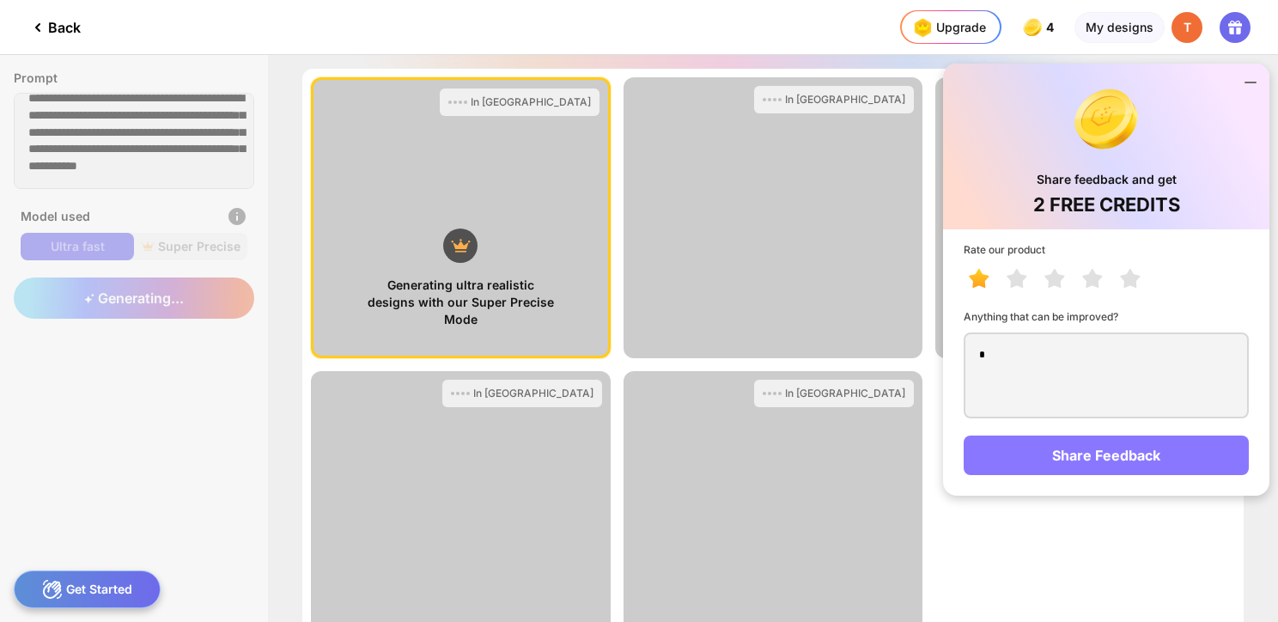
click at [1041, 437] on div "Share Feedback" at bounding box center [1105, 454] width 285 height 39
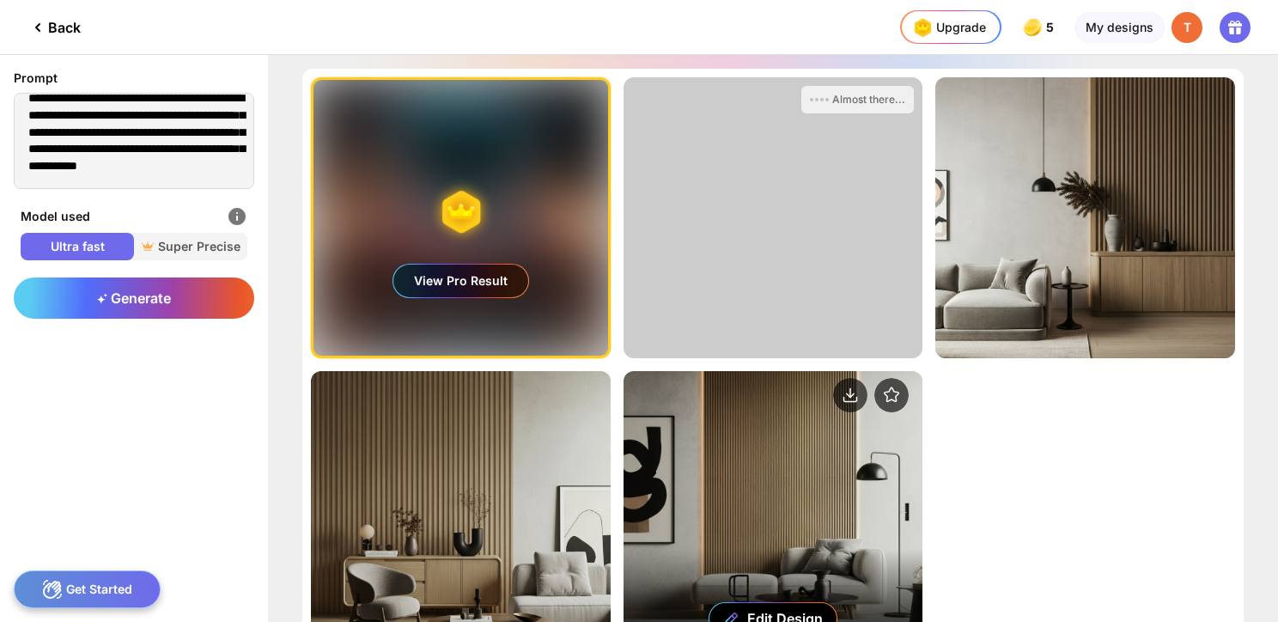
click at [775, 504] on div "Edit Design" at bounding box center [773, 511] width 300 height 281
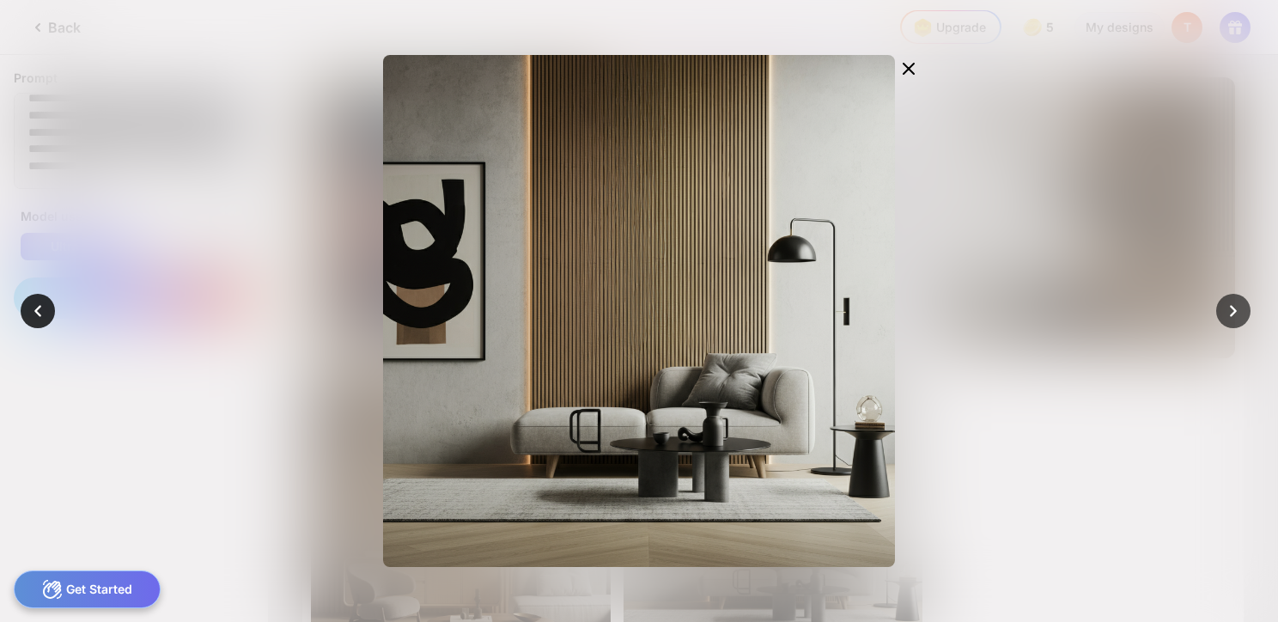
click at [46, 310] on icon at bounding box center [38, 311] width 24 height 24
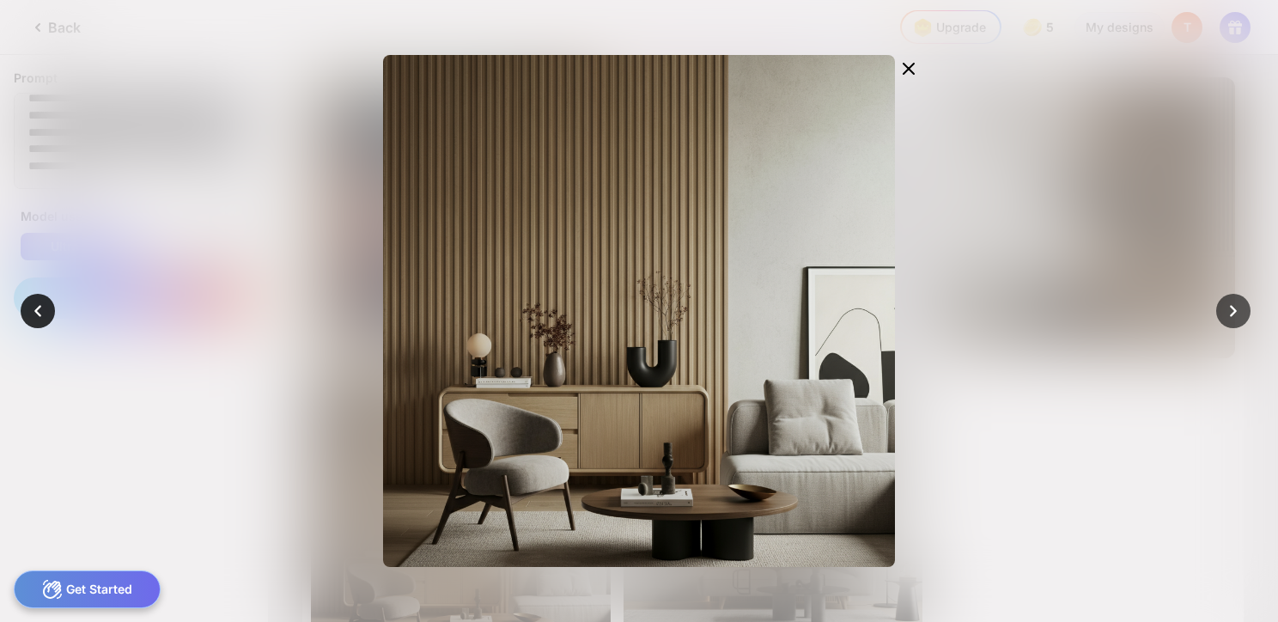
click at [55, 314] on div at bounding box center [38, 311] width 34 height 34
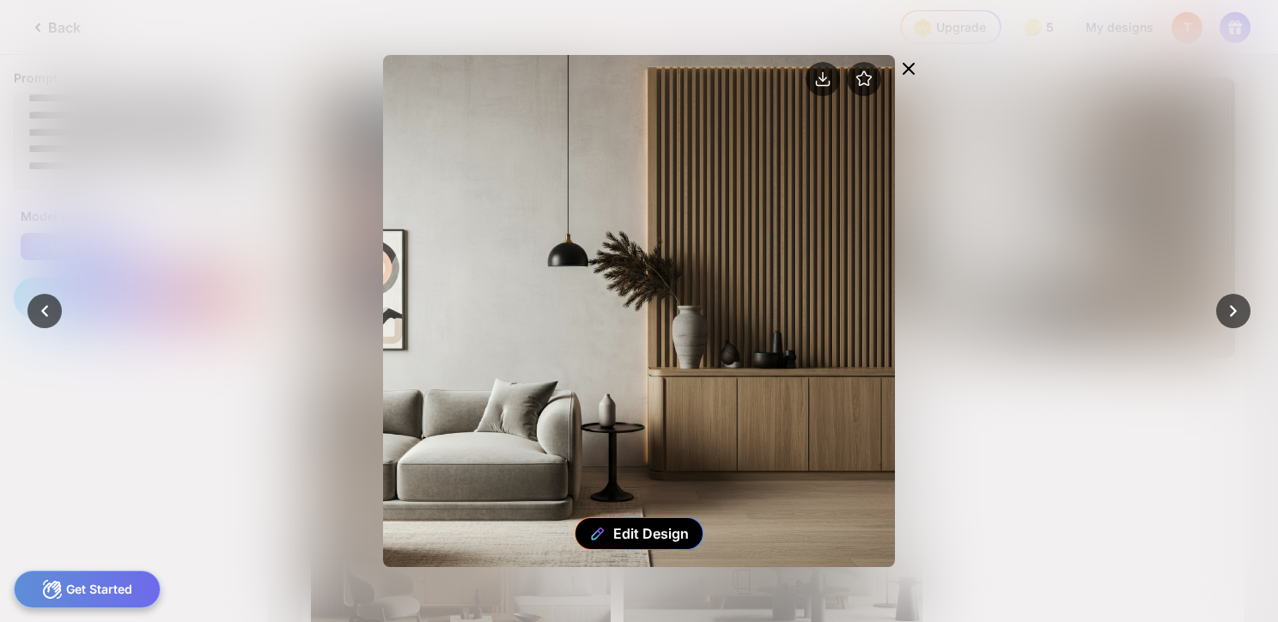
click at [907, 68] on icon at bounding box center [908, 69] width 10 height 10
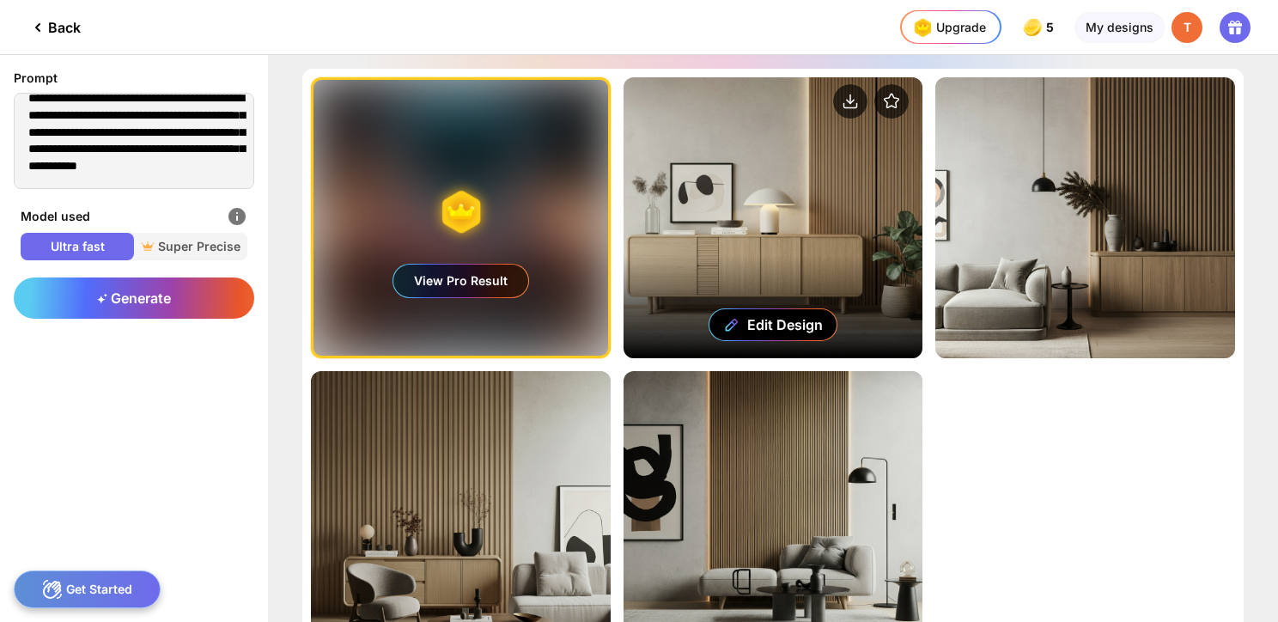
click at [762, 220] on div "Edit Design" at bounding box center [773, 217] width 300 height 281
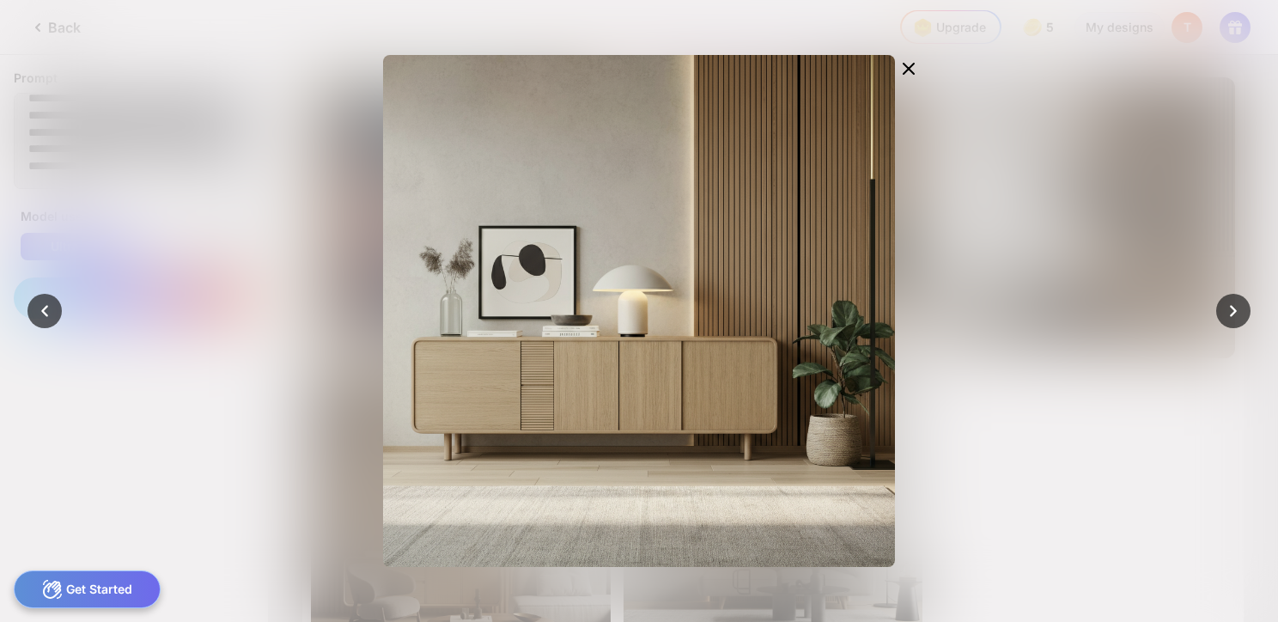
click at [121, 145] on div at bounding box center [639, 311] width 1278 height 622
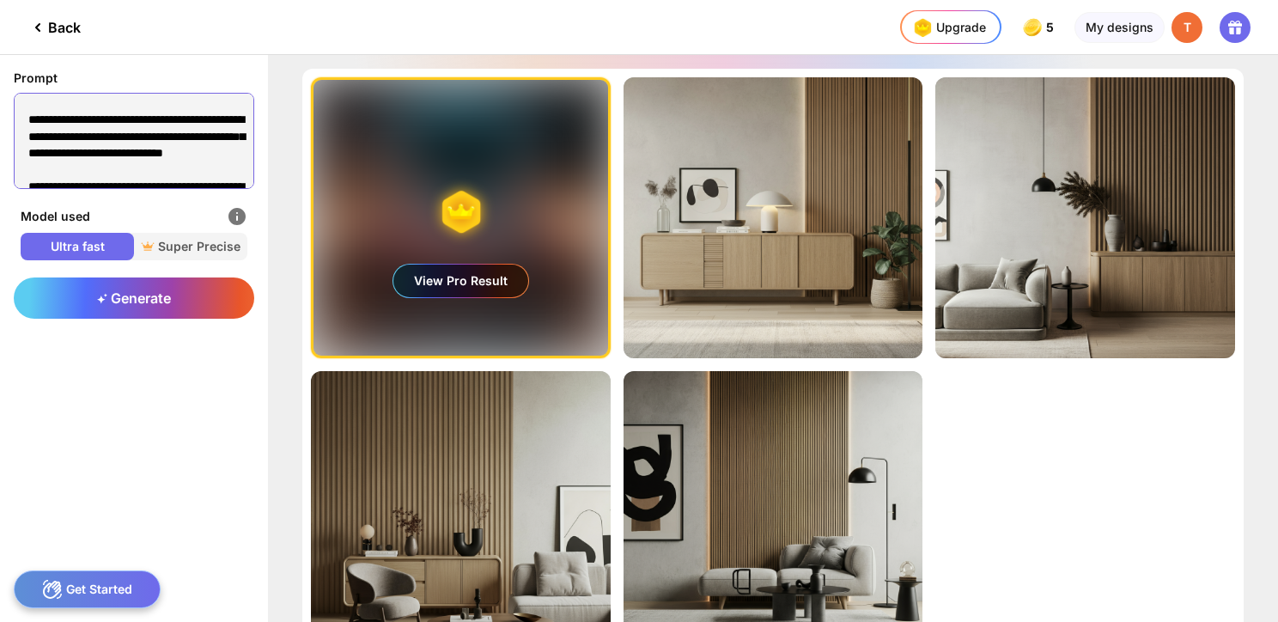
scroll to position [92, 0]
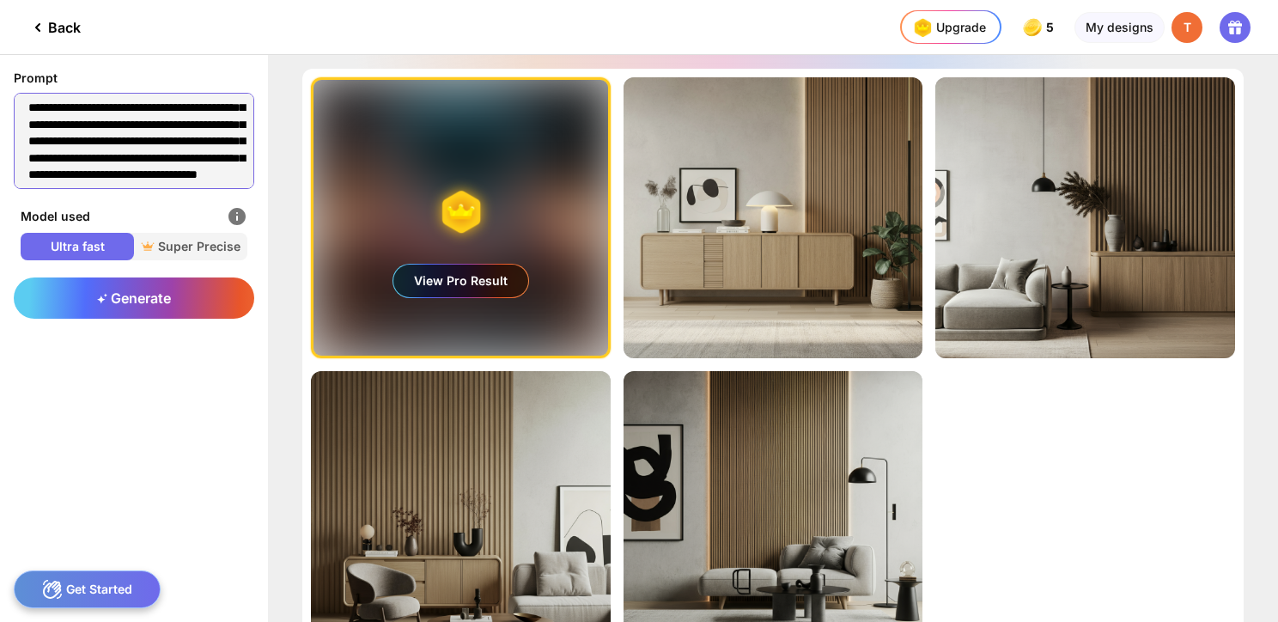
drag, startPoint x: 165, startPoint y: 173, endPoint x: -26, endPoint y: 69, distance: 217.1
click at [0, 69] on html "Back Upgrade 5 5 5 5 credits left Upgrade My designs T Prompt Model used Ultra …" at bounding box center [639, 311] width 1278 height 622
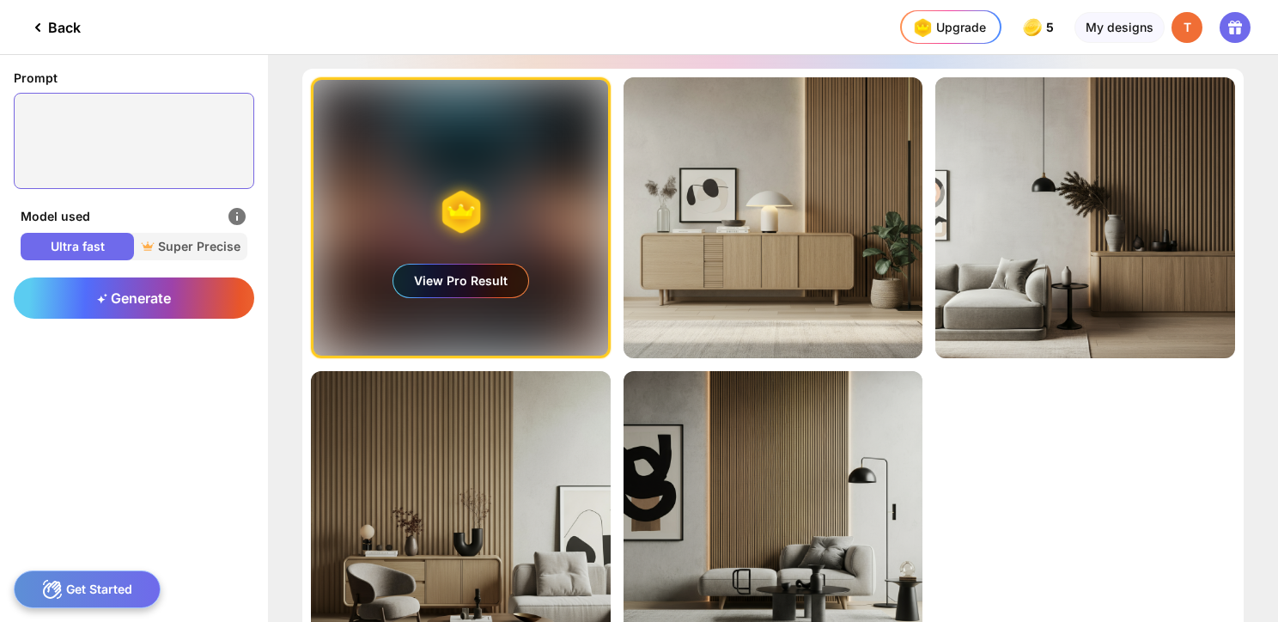
drag, startPoint x: 124, startPoint y: 144, endPoint x: -9, endPoint y: 74, distance: 149.8
click at [0, 74] on html "Back Upgrade 5 5 5 5 credits left Upgrade My designs T Prompt Model used Ultra …" at bounding box center [639, 311] width 1278 height 622
paste textarea "**********"
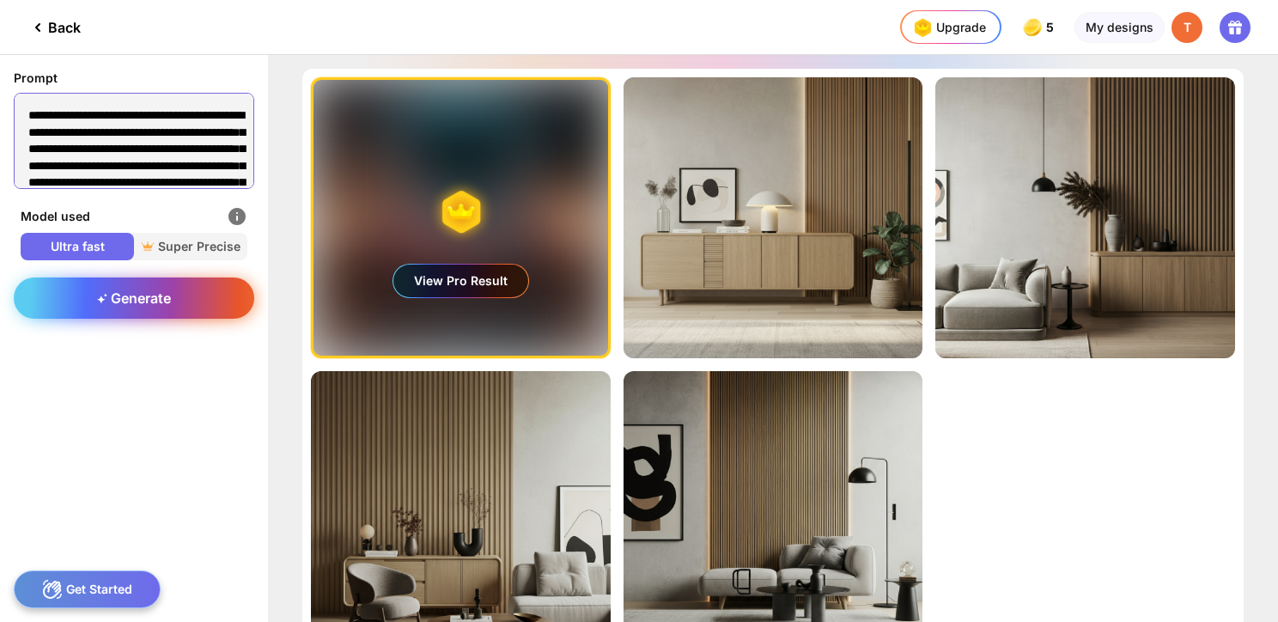
scroll to position [792, 0]
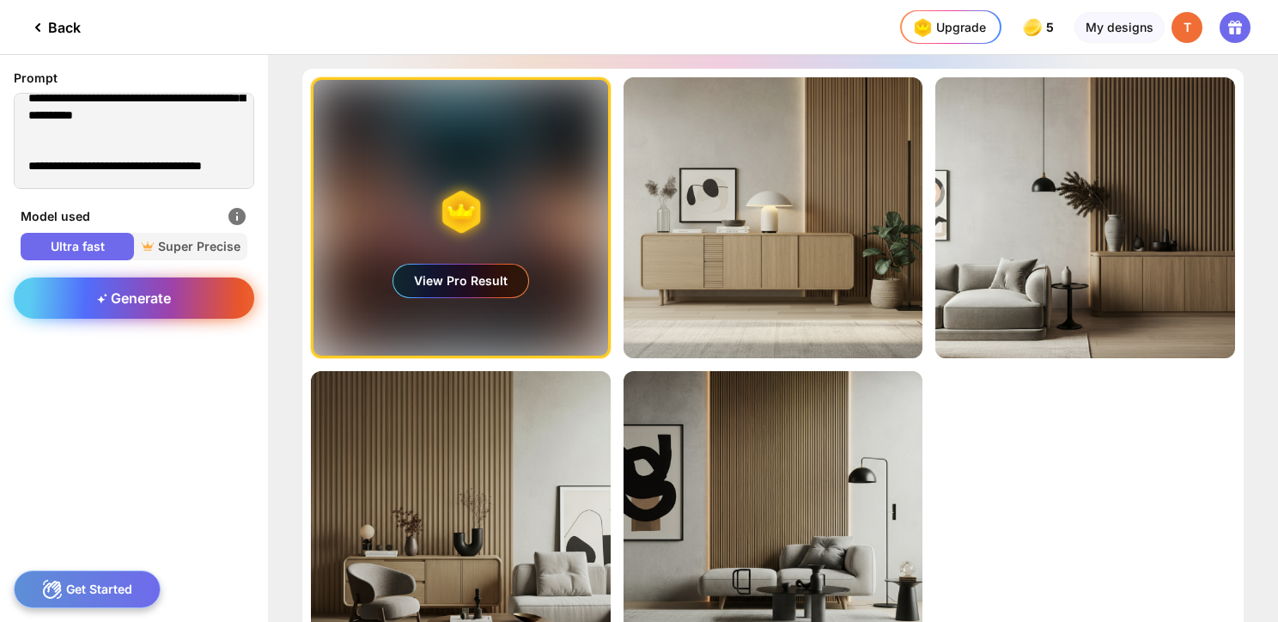
click at [191, 294] on div "Generate" at bounding box center [134, 297] width 240 height 41
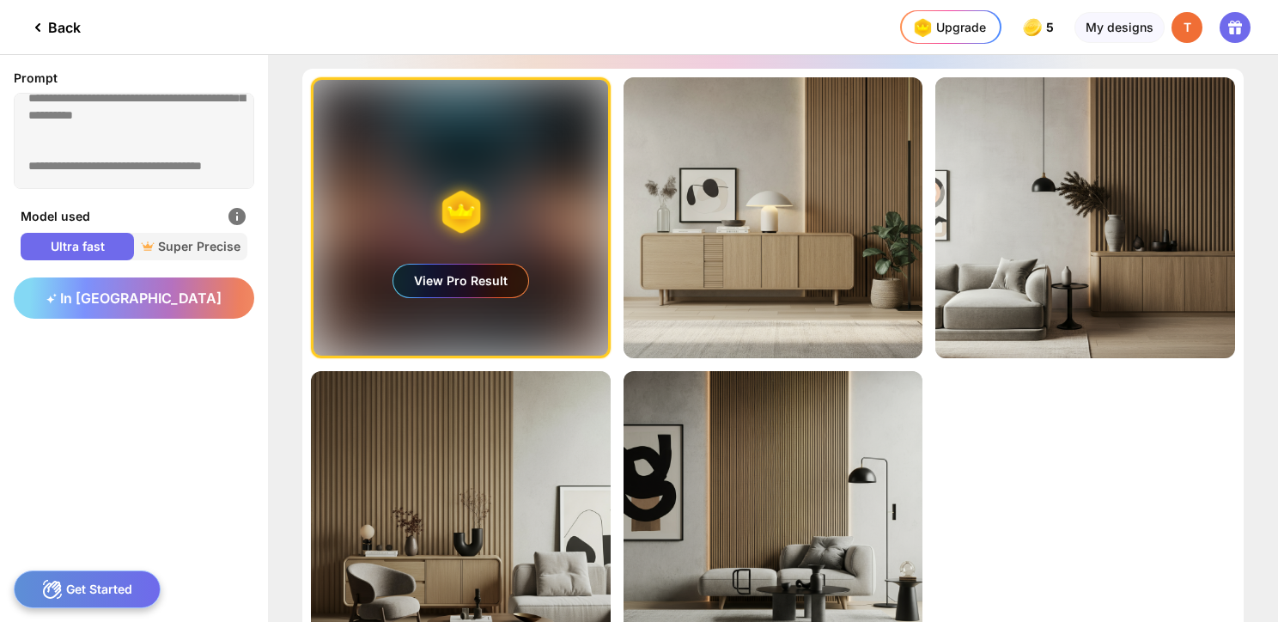
click at [111, 189] on div "Prompt" at bounding box center [134, 130] width 268 height 151
drag, startPoint x: 85, startPoint y: 165, endPoint x: 73, endPoint y: 164, distance: 12.1
click at [74, 164] on div "Prompt" at bounding box center [134, 130] width 268 height 151
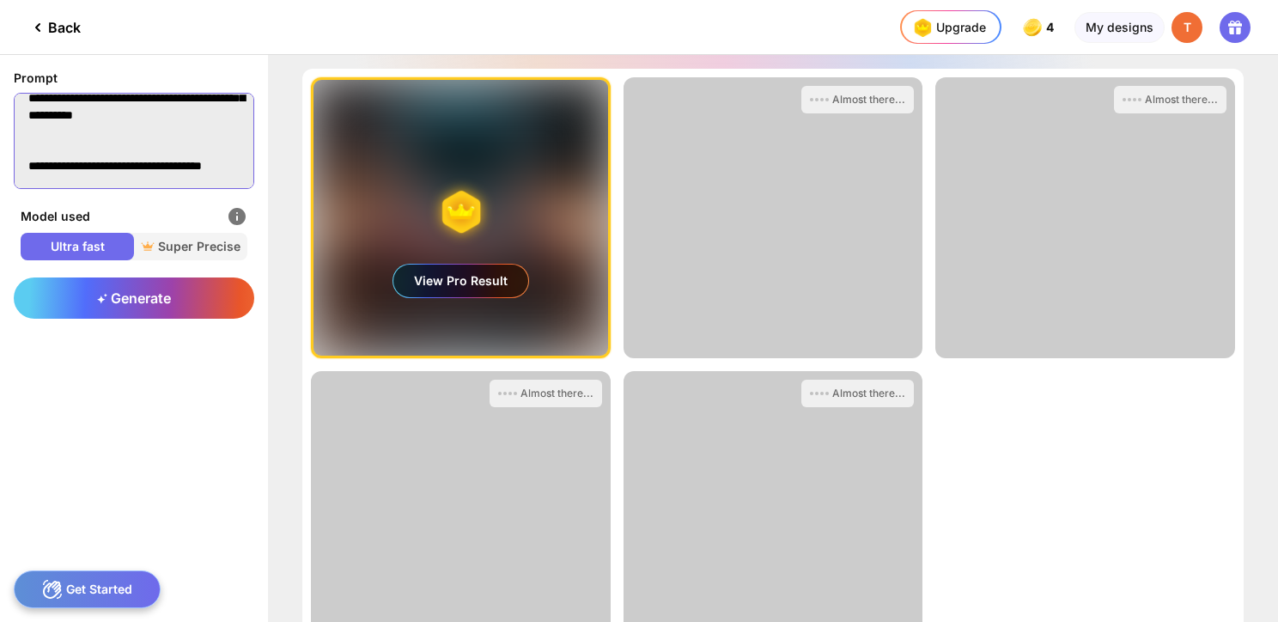
drag, startPoint x: 109, startPoint y: 174, endPoint x: 52, endPoint y: 135, distance: 69.8
click at [52, 135] on textarea at bounding box center [134, 141] width 240 height 96
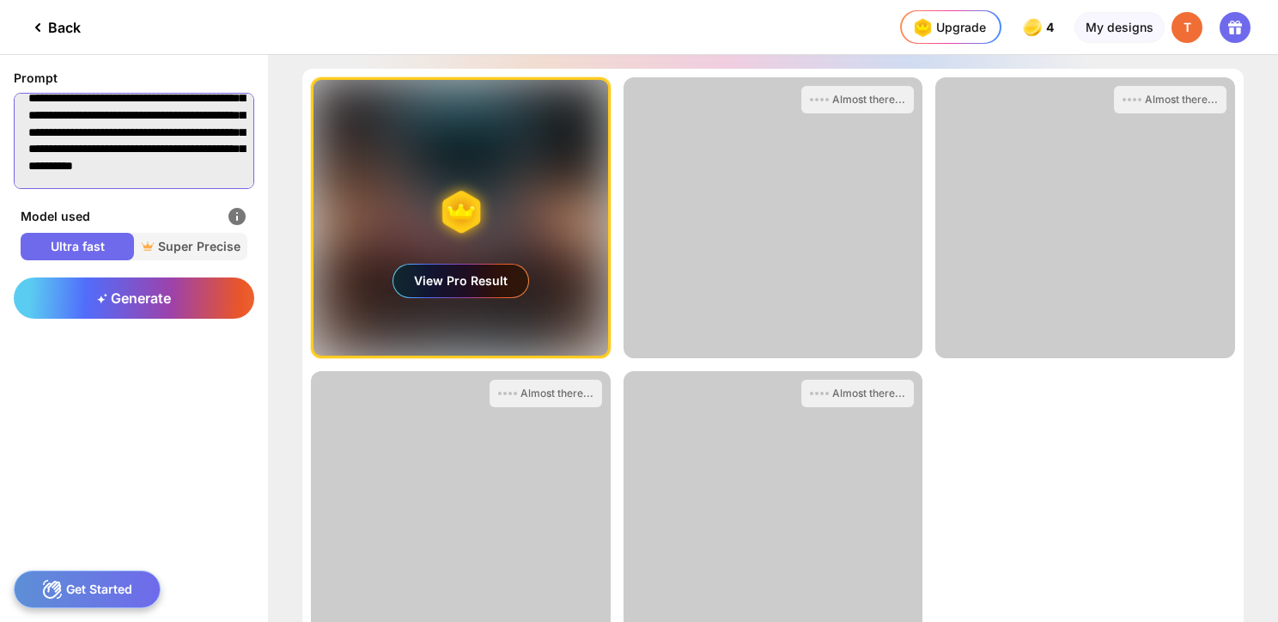
scroll to position [740, 0]
type textarea "**********"
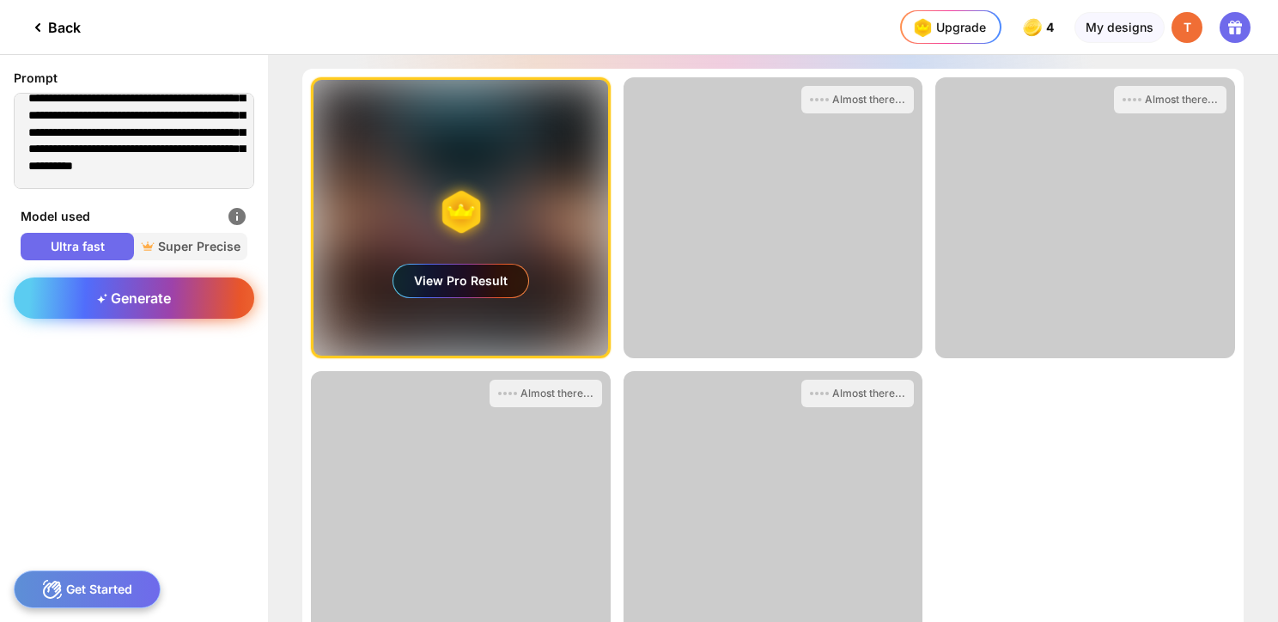
click at [62, 292] on div "Generate" at bounding box center [134, 297] width 240 height 41
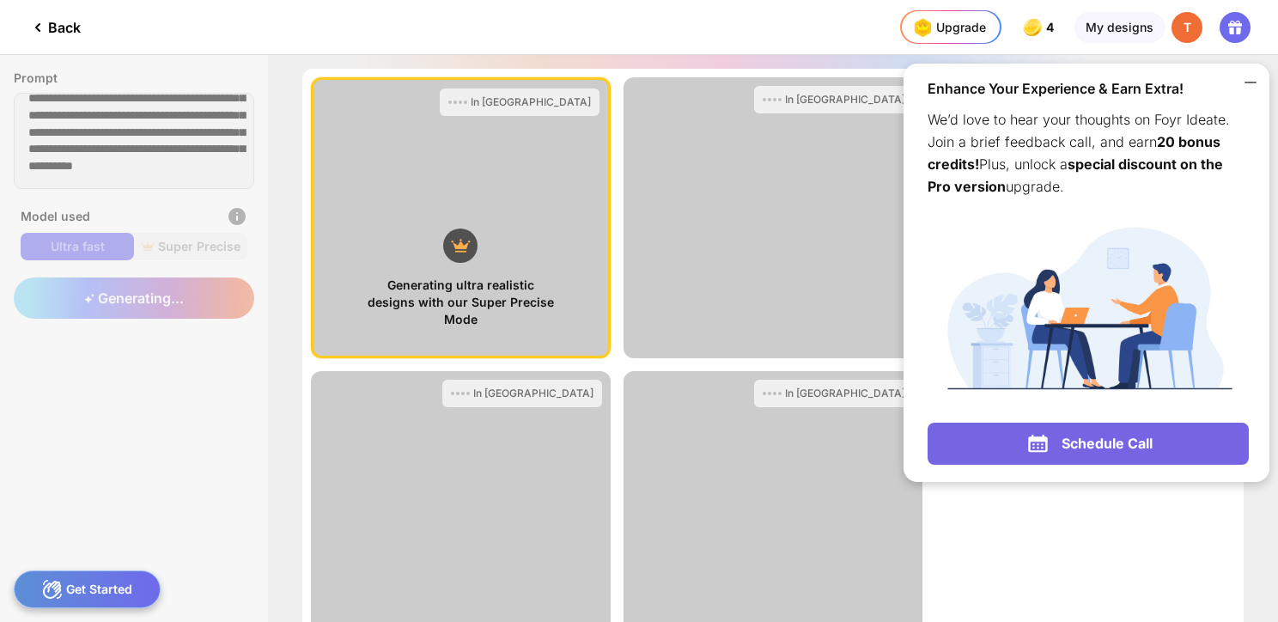
click at [1255, 88] on icon at bounding box center [1250, 82] width 21 height 21
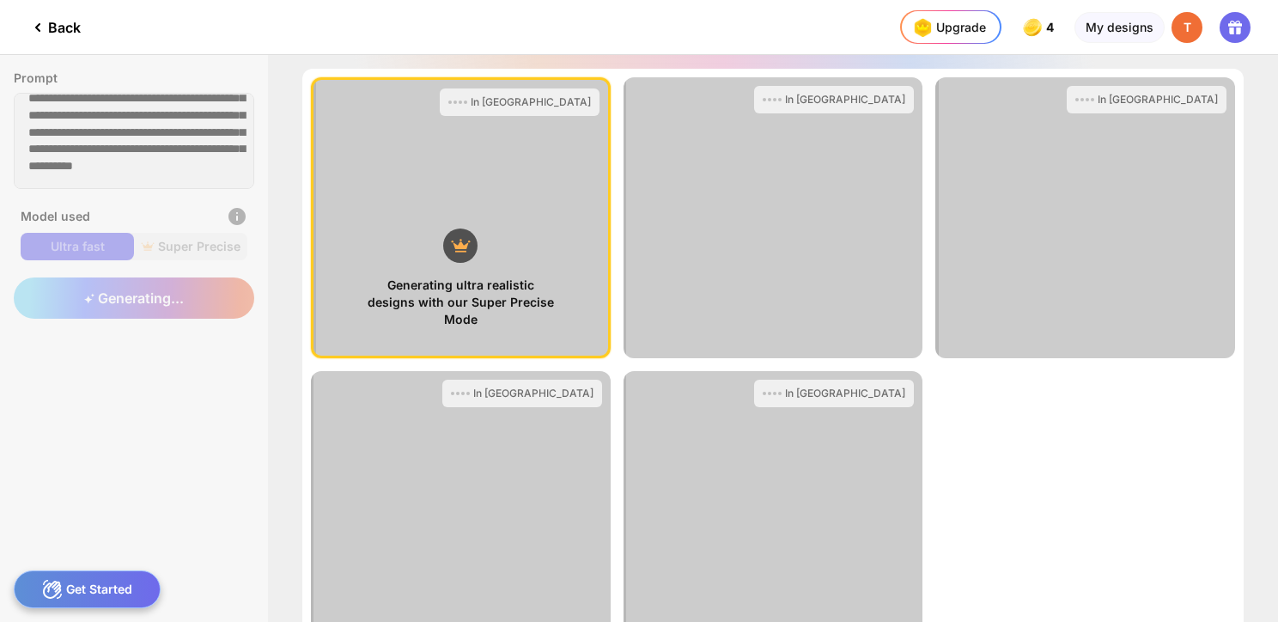
scroll to position [123, 0]
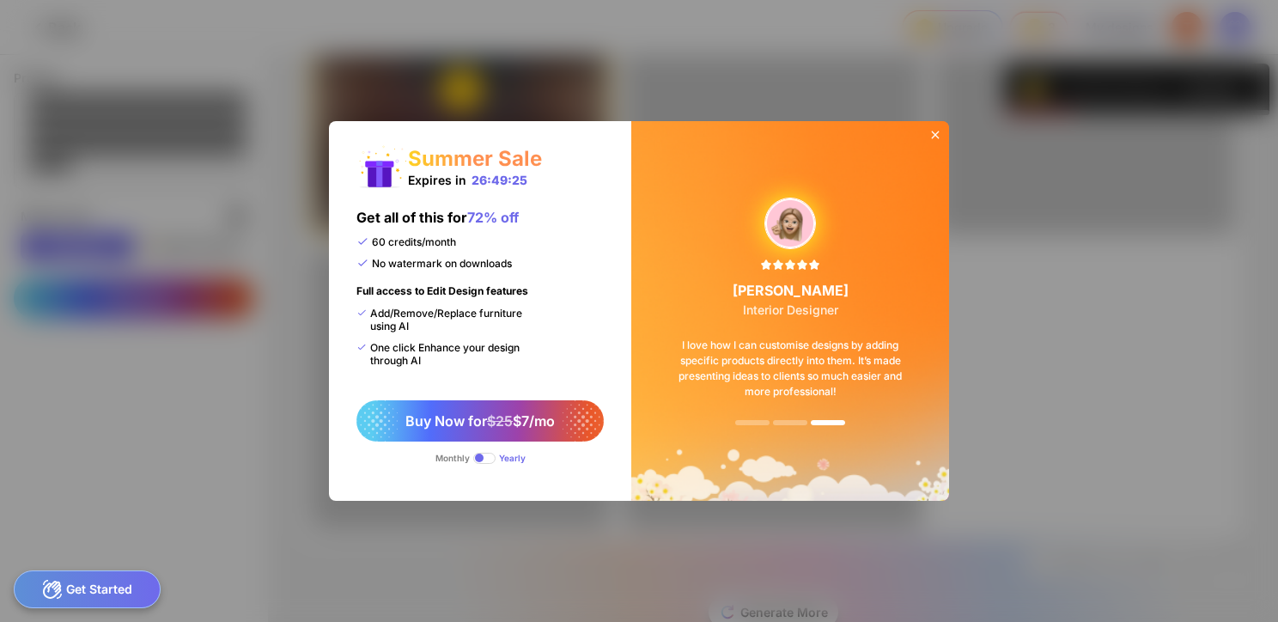
click at [940, 132] on icon at bounding box center [935, 135] width 14 height 14
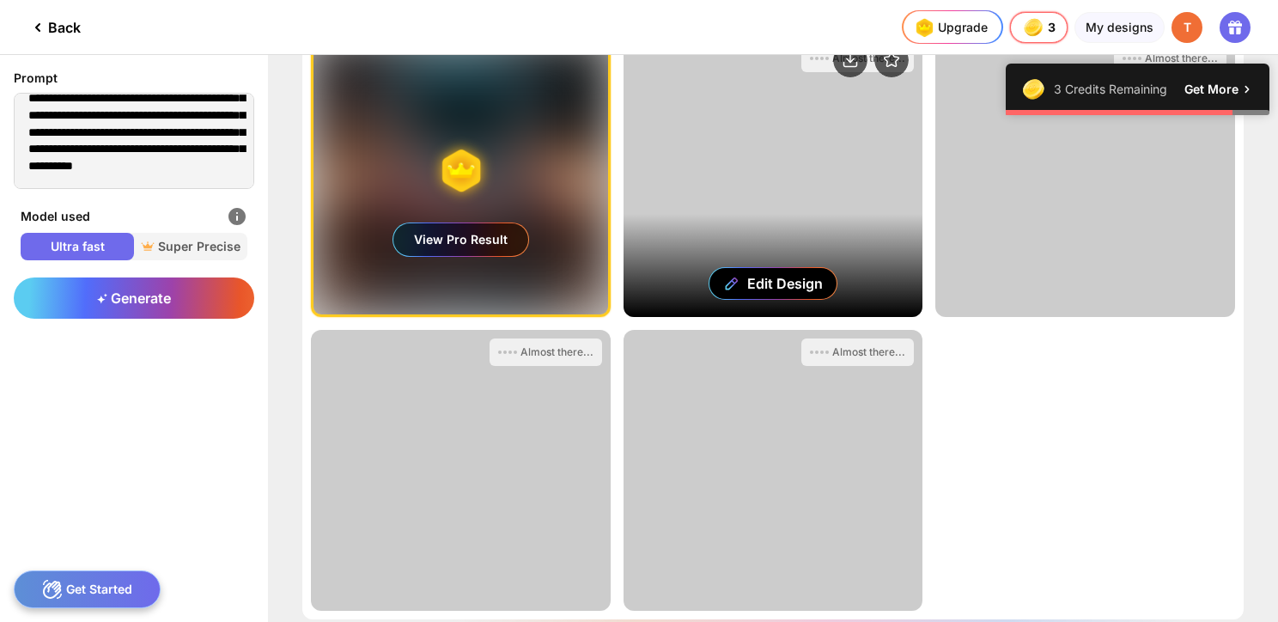
scroll to position [0, 0]
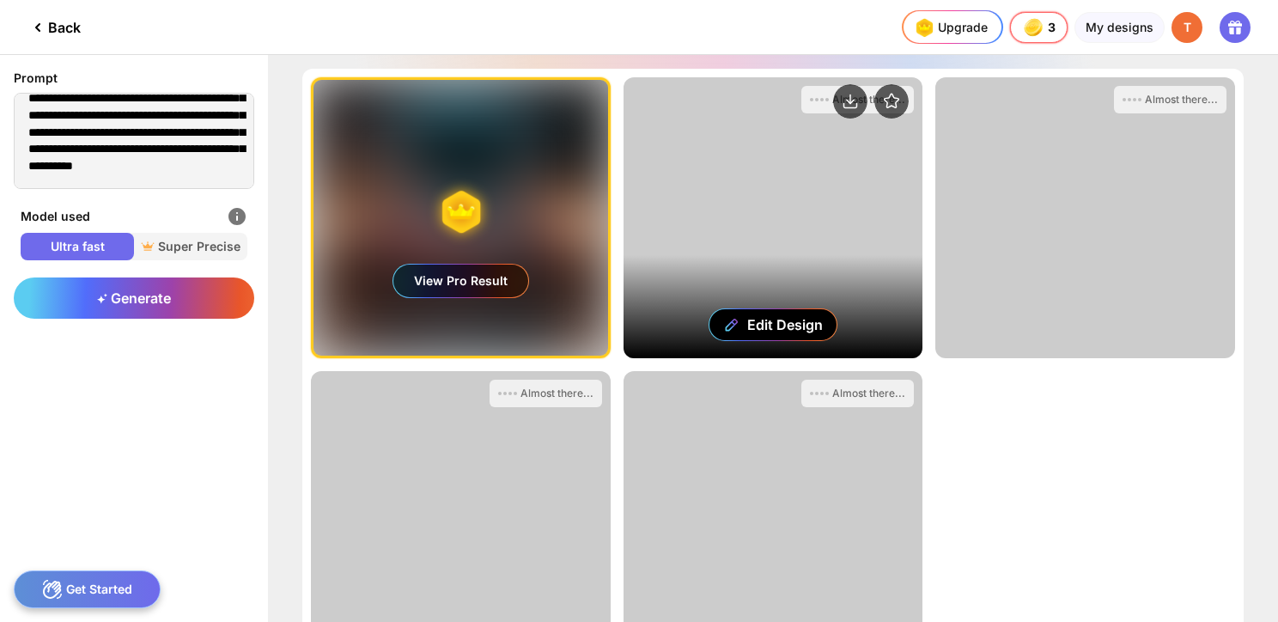
click at [819, 237] on div "Edit Design" at bounding box center [773, 217] width 300 height 281
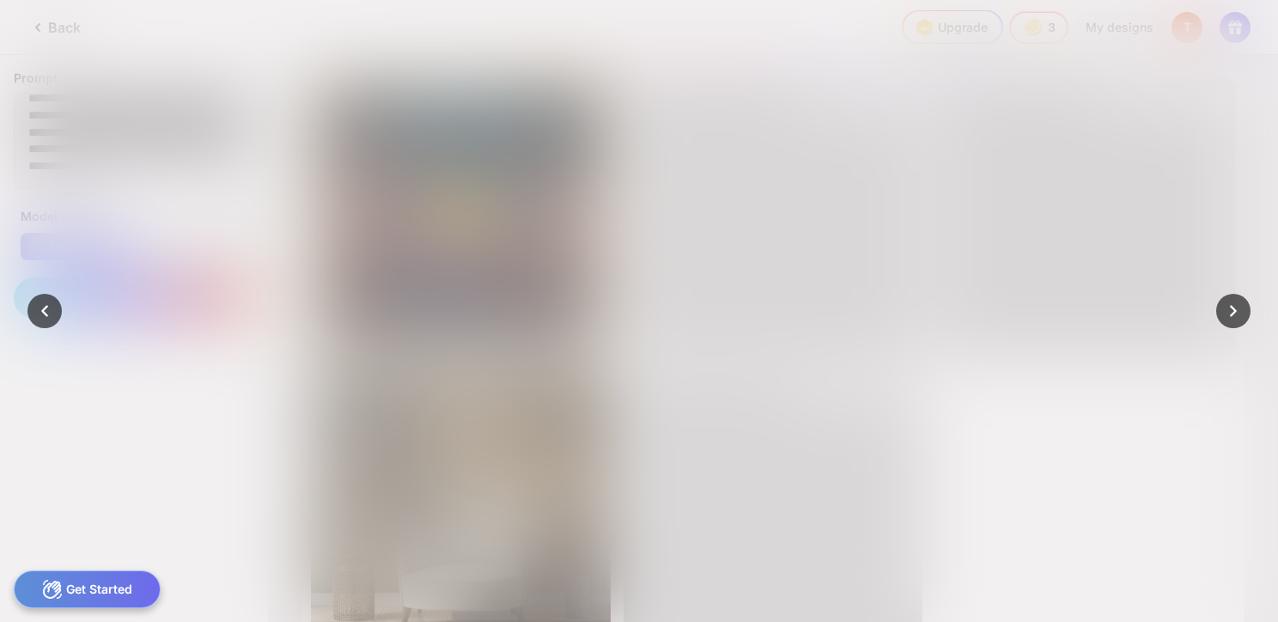
click at [1206, 90] on div at bounding box center [639, 311] width 1278 height 622
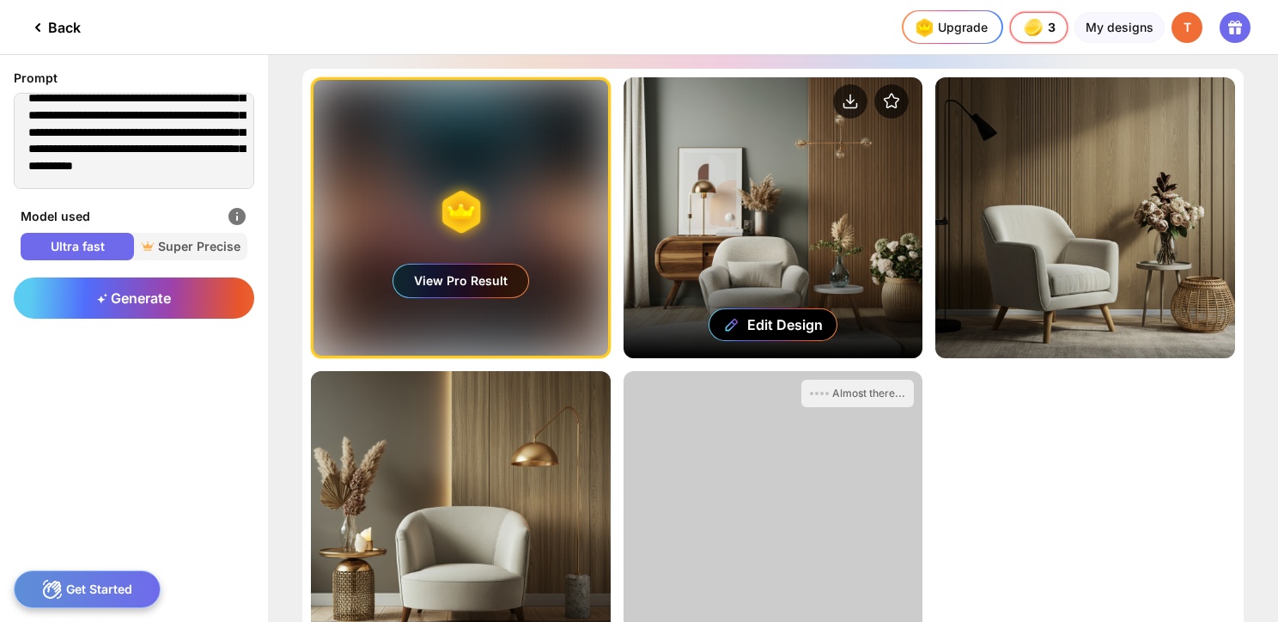
click at [773, 189] on div "Edit Design" at bounding box center [773, 217] width 300 height 281
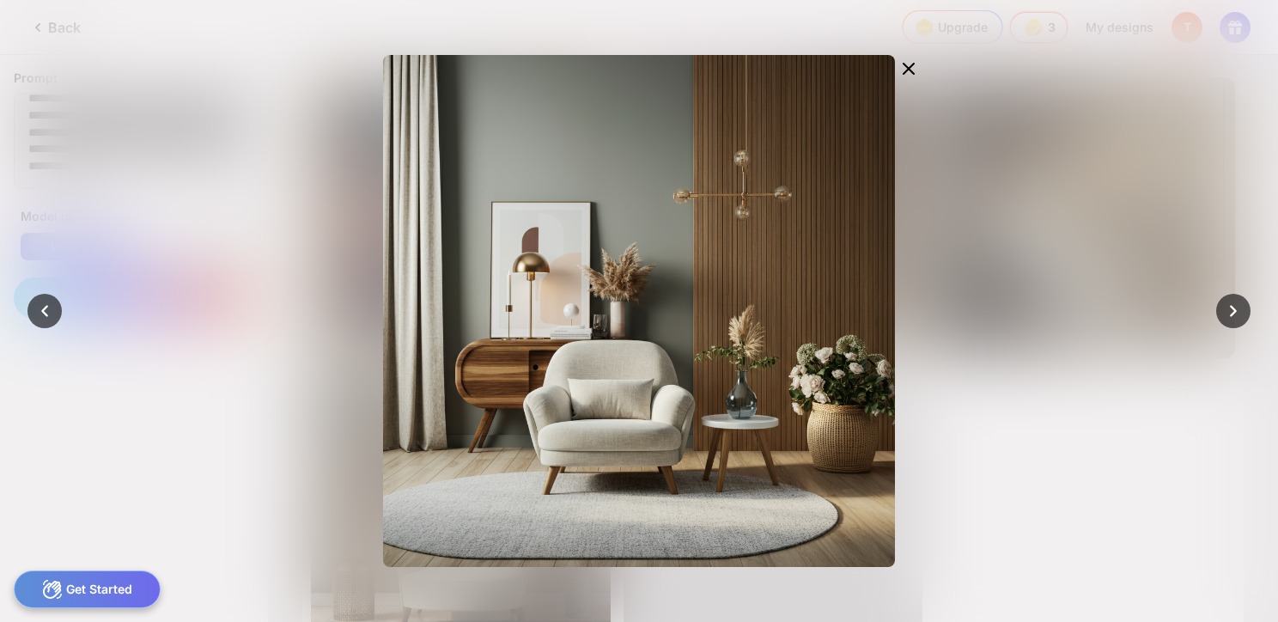
click at [1082, 228] on div at bounding box center [639, 311] width 1278 height 622
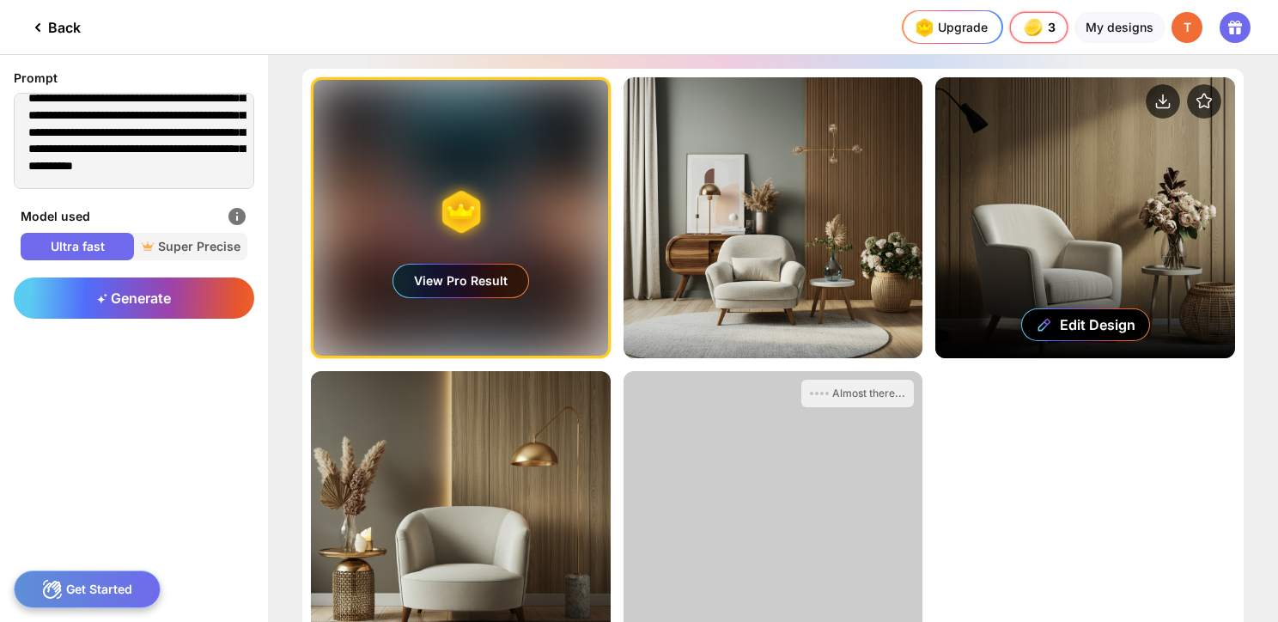
click at [1057, 228] on div "Edit Design" at bounding box center [1085, 217] width 300 height 281
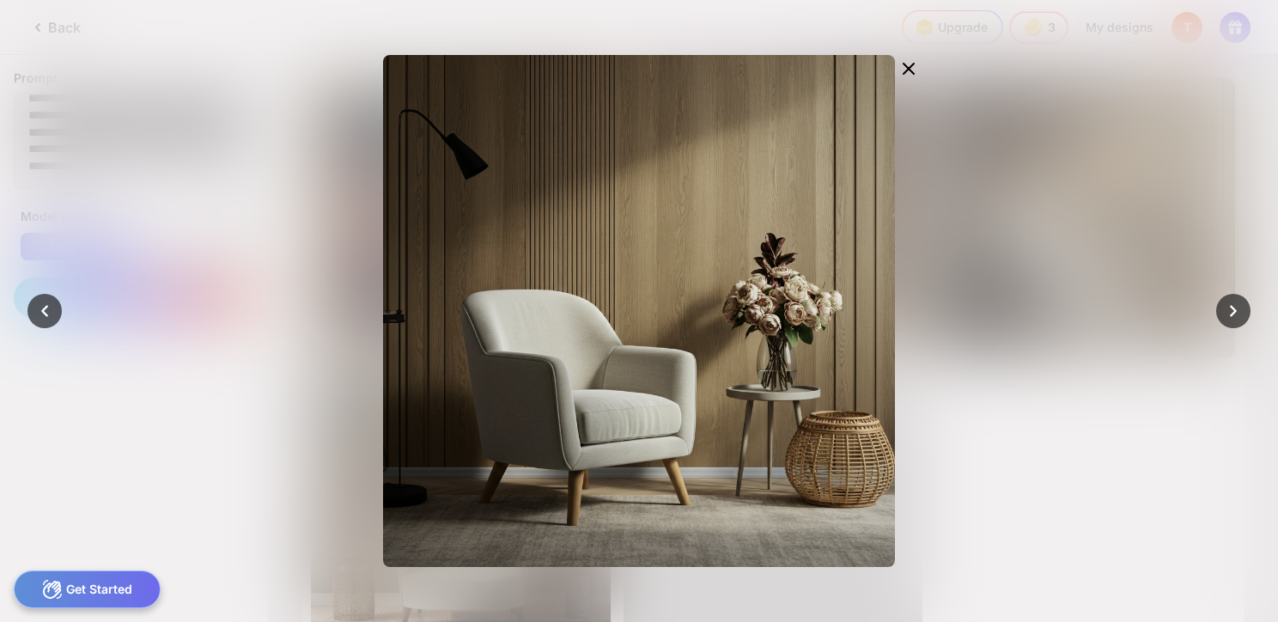
click at [1065, 228] on div at bounding box center [639, 311] width 1278 height 622
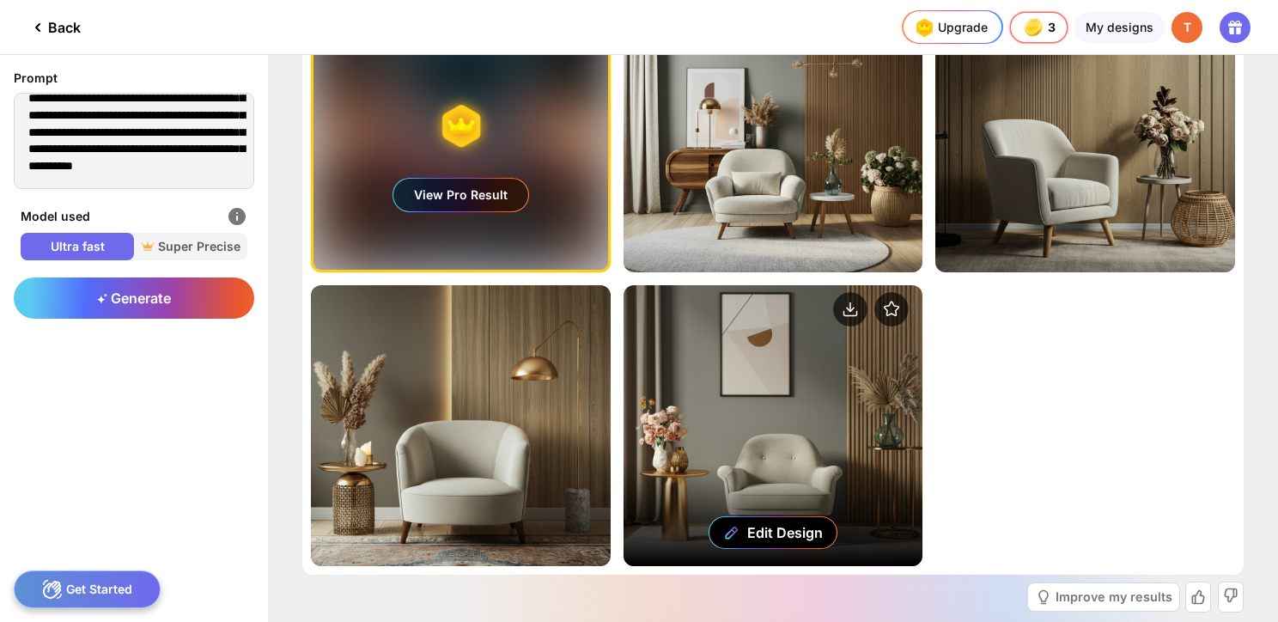
scroll to position [167, 0]
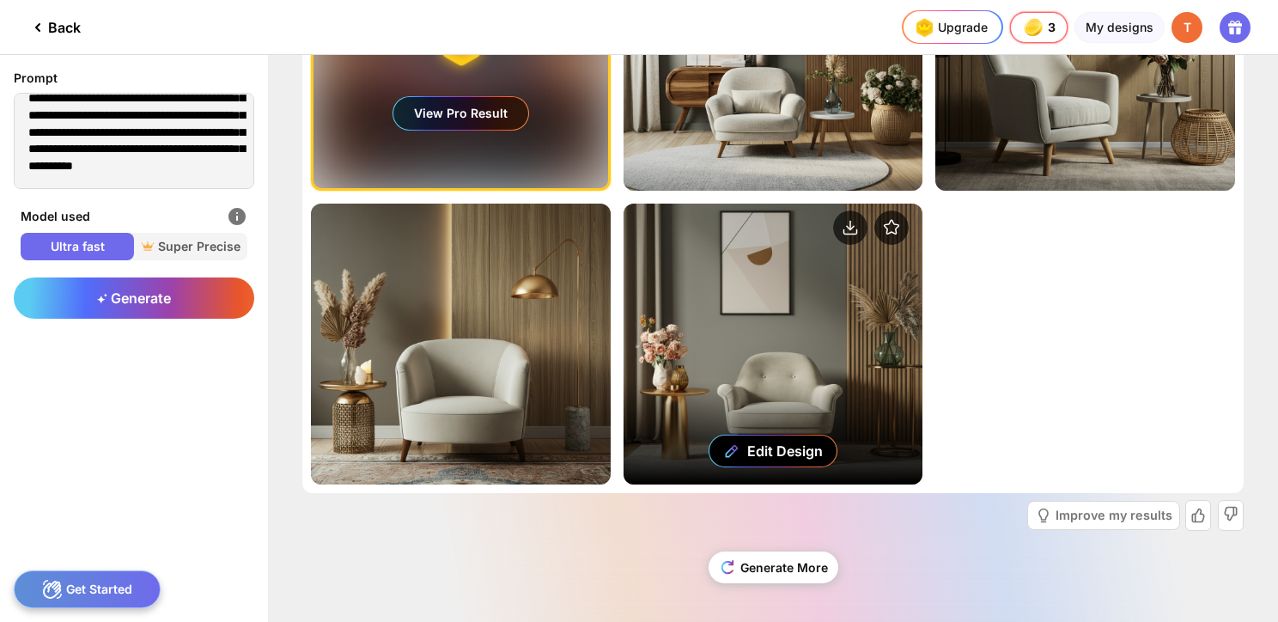
click at [734, 354] on div "Edit Design" at bounding box center [773, 343] width 300 height 281
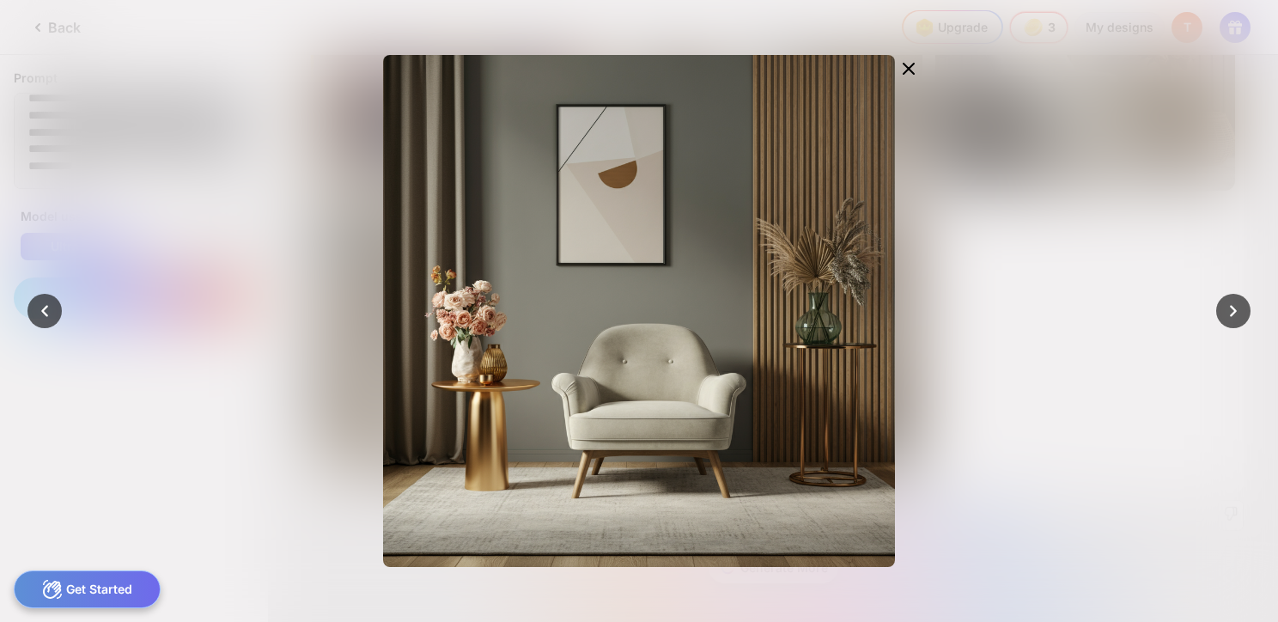
click at [1086, 285] on div at bounding box center [639, 311] width 1278 height 622
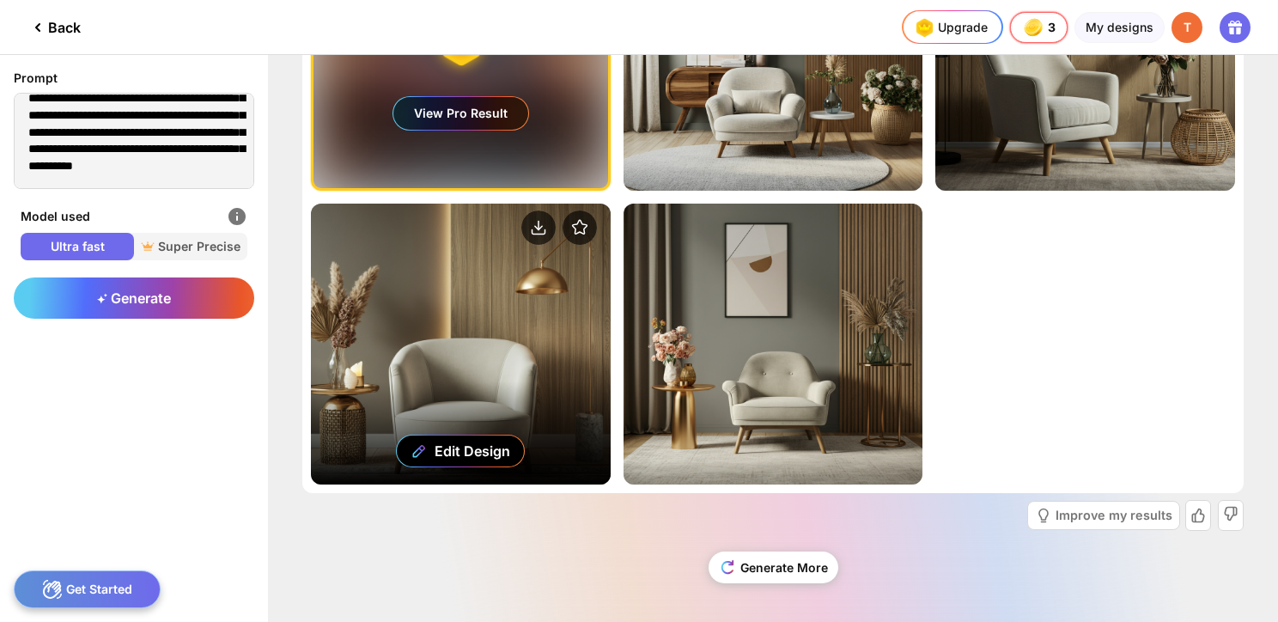
click at [554, 296] on div "Edit Design" at bounding box center [461, 343] width 300 height 281
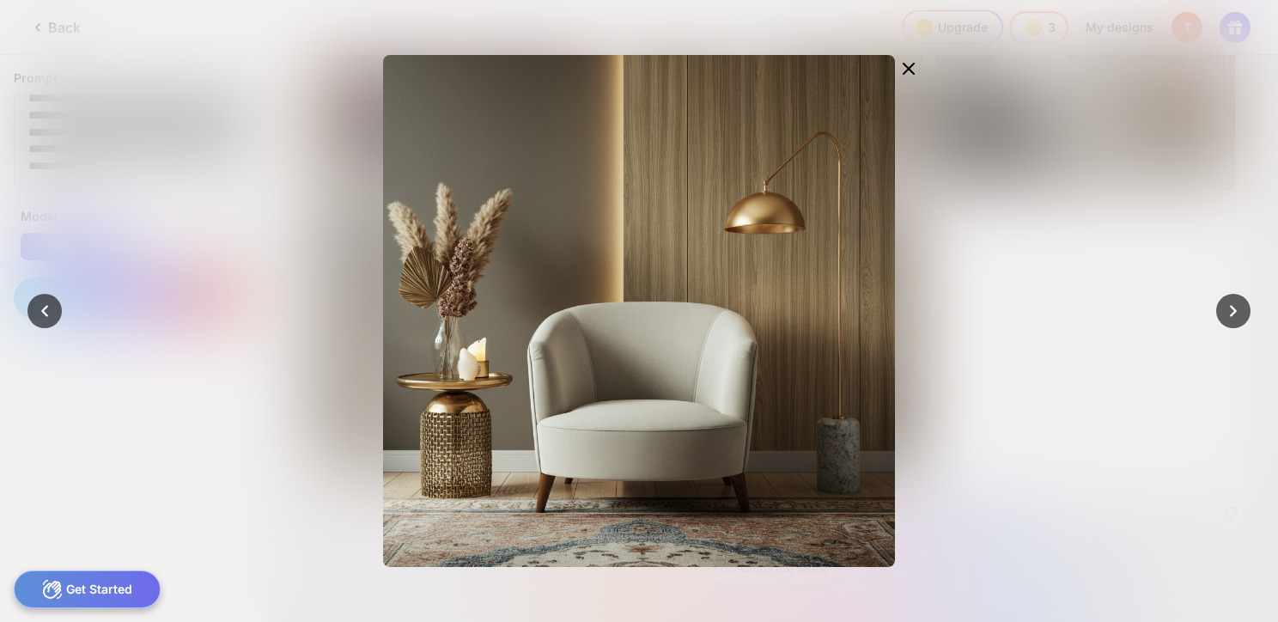
click at [1064, 270] on div at bounding box center [639, 311] width 1278 height 622
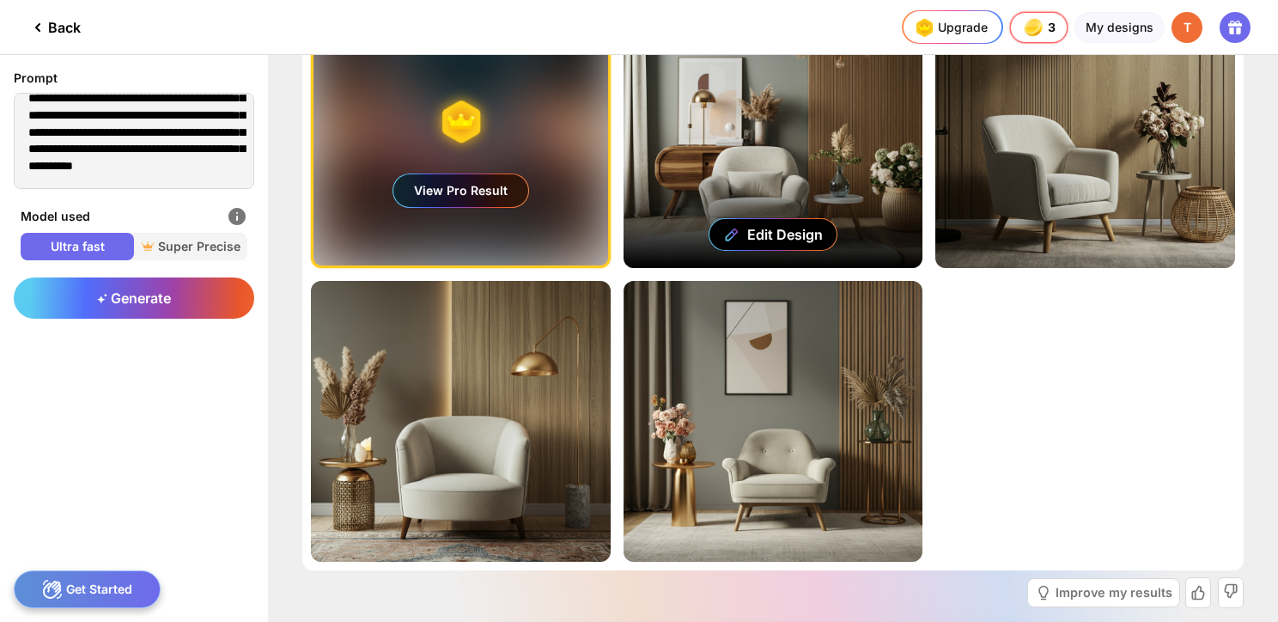
scroll to position [0, 0]
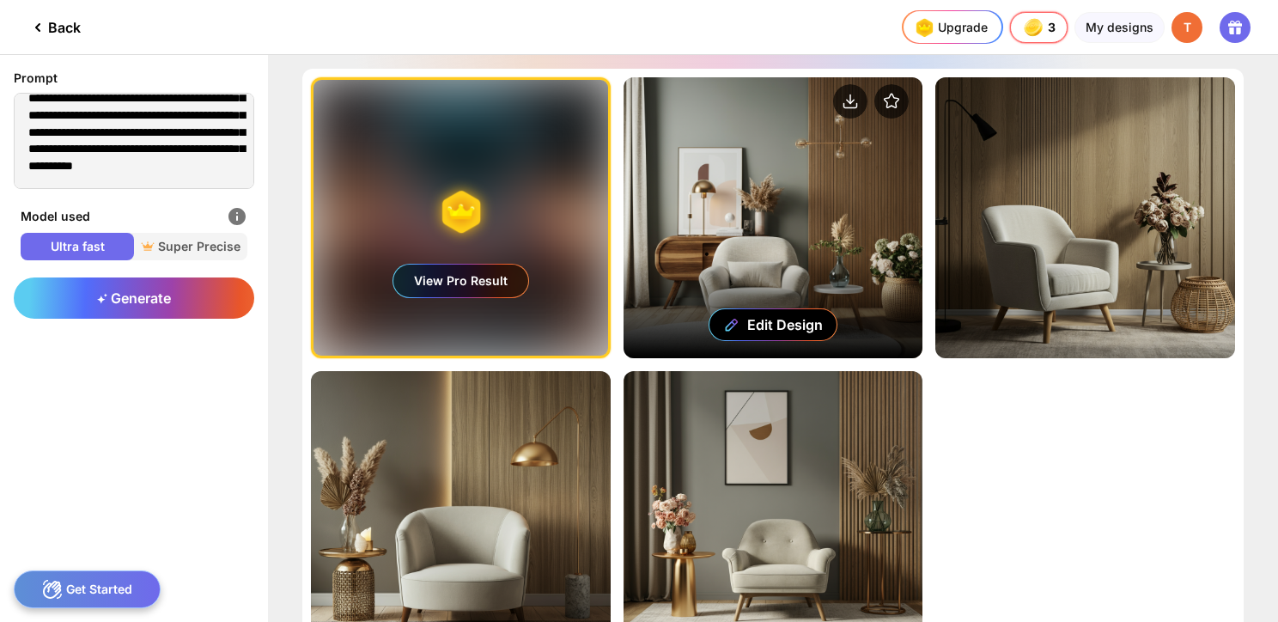
click at [782, 283] on div "Edit Design" at bounding box center [773, 217] width 300 height 281
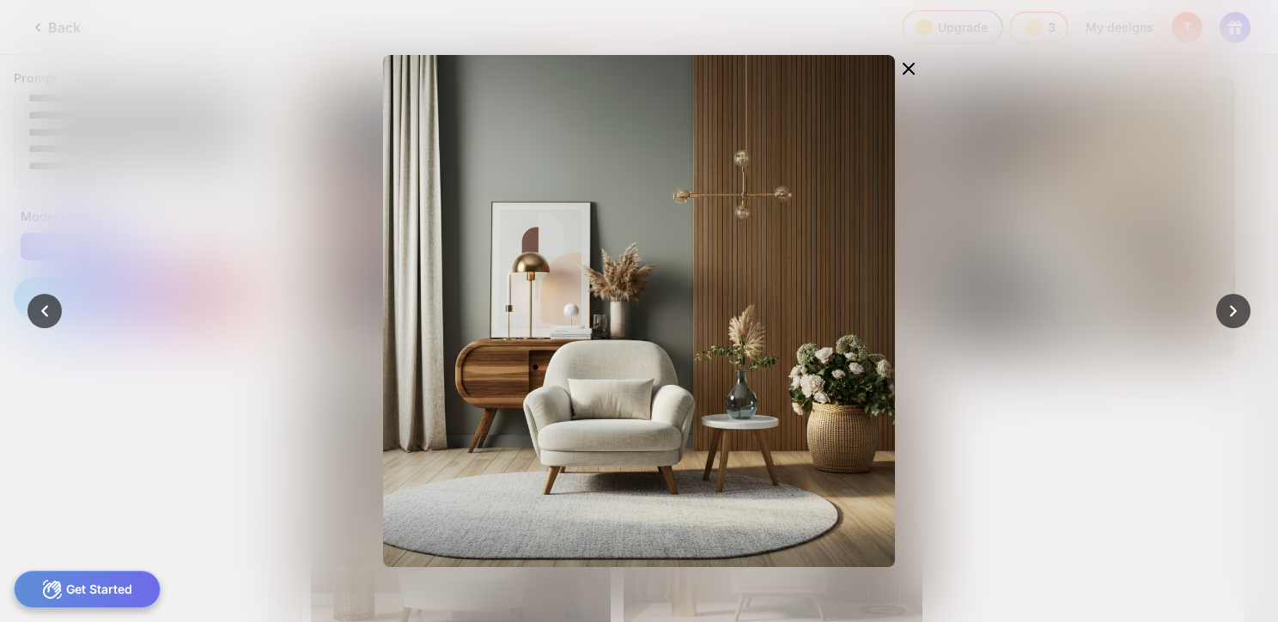
click at [1128, 245] on div at bounding box center [639, 311] width 1278 height 622
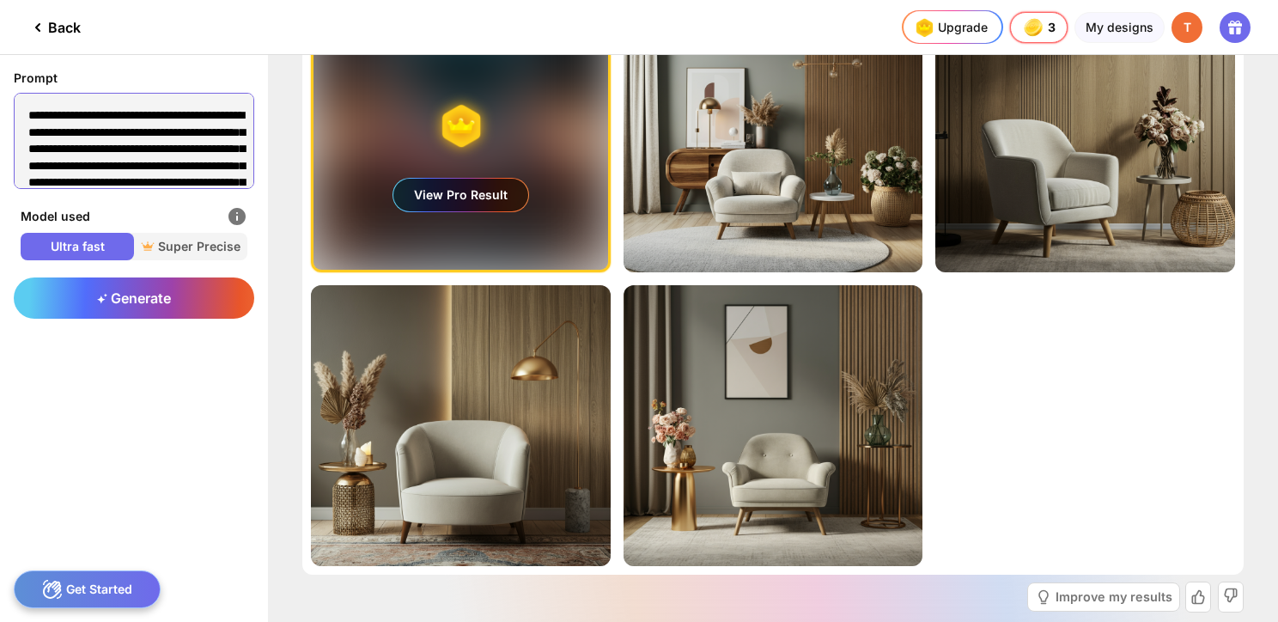
drag, startPoint x: 242, startPoint y: 160, endPoint x: -38, endPoint y: 51, distance: 300.4
click at [0, 51] on html "Back Upgrade 3 3 3 3 credits left Upgrade My designs T Prompt Model used Ultra …" at bounding box center [639, 311] width 1278 height 622
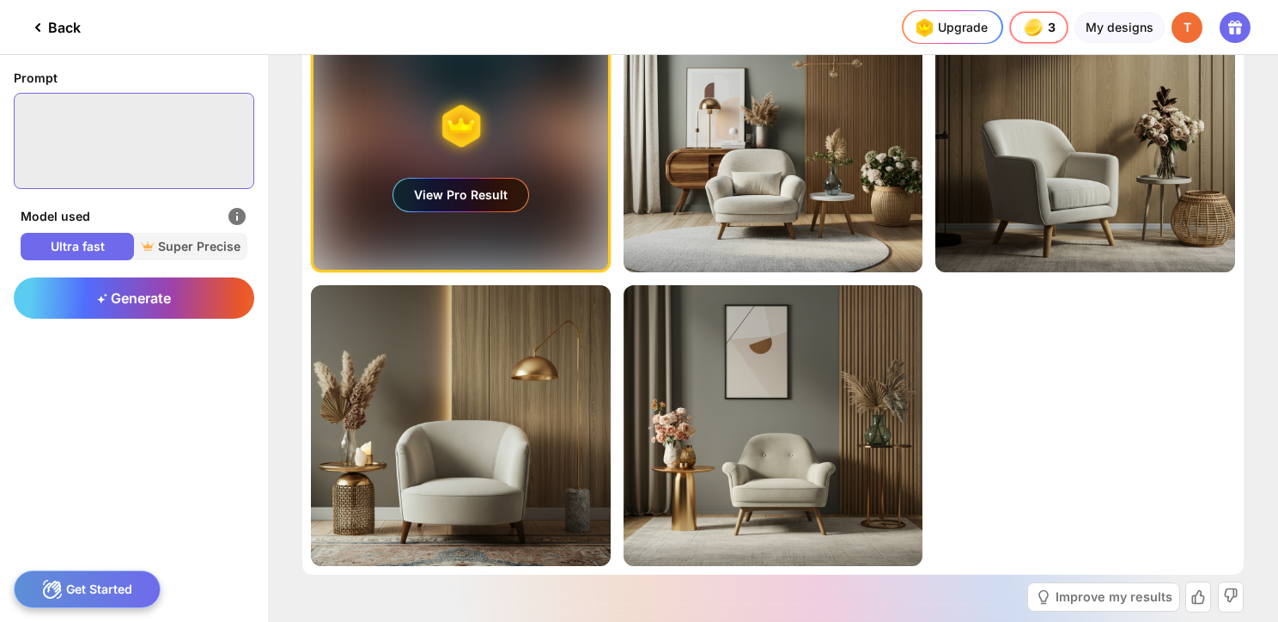
paste textarea "**********"
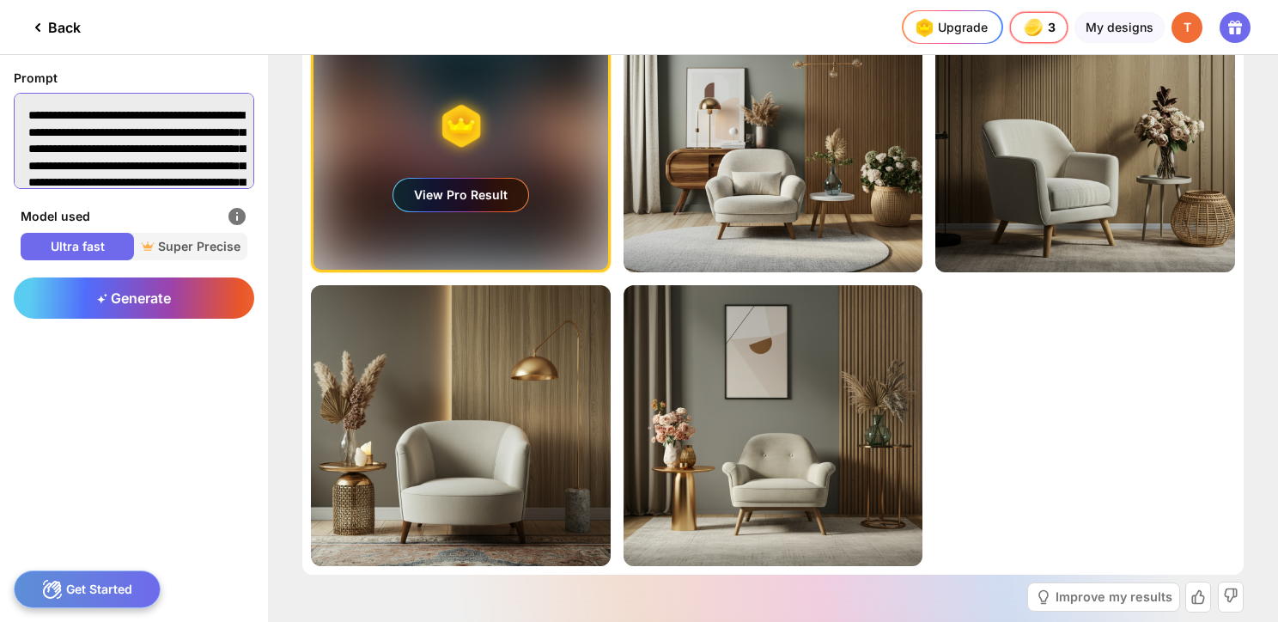
scroll to position [842, 0]
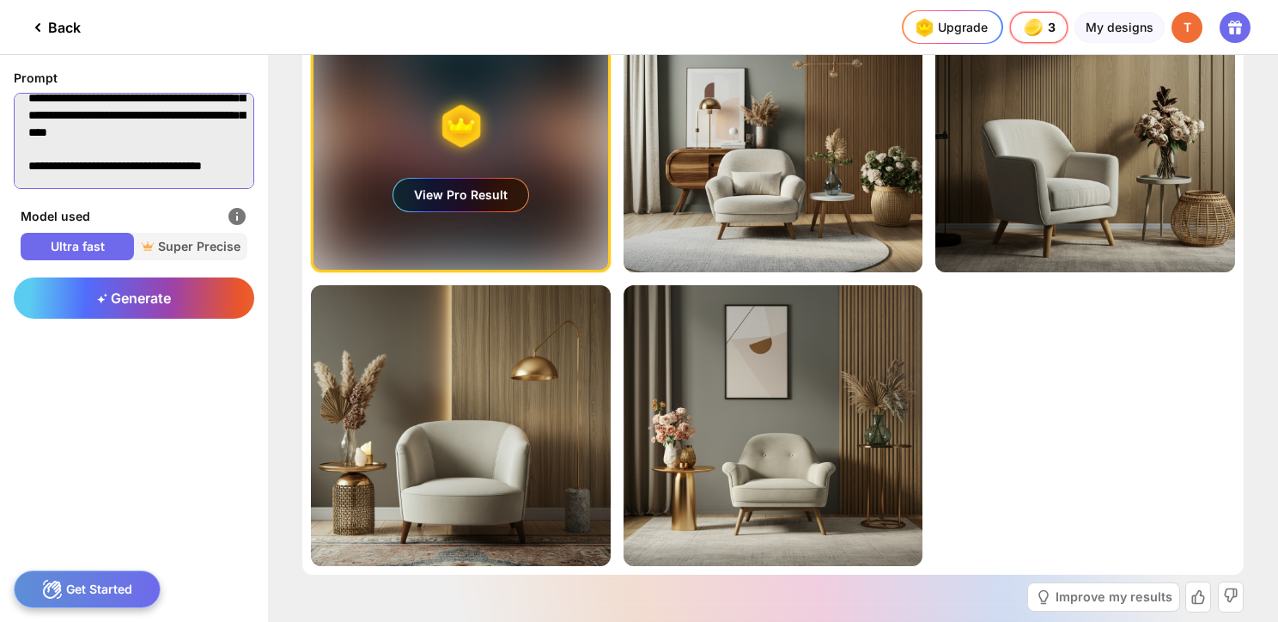
drag, startPoint x: 110, startPoint y: 175, endPoint x: 50, endPoint y: 149, distance: 65.7
click at [50, 149] on textarea at bounding box center [134, 141] width 240 height 96
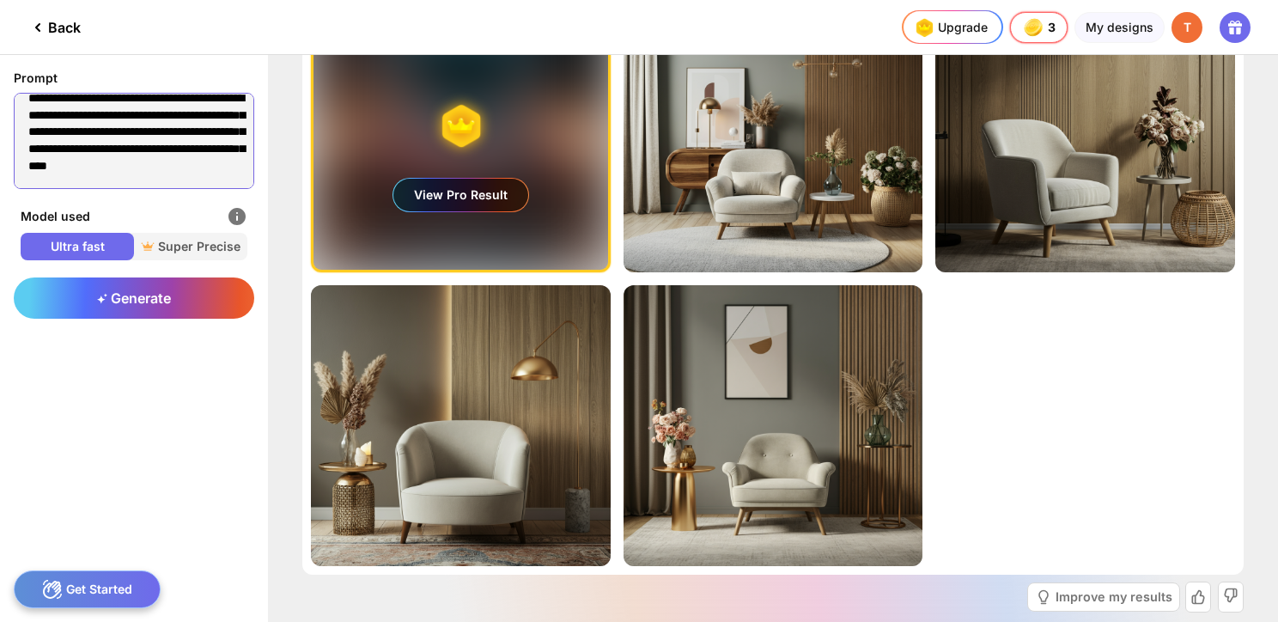
scroll to position [807, 0]
type textarea "**********"
click at [130, 289] on span "Generate" at bounding box center [134, 297] width 74 height 17
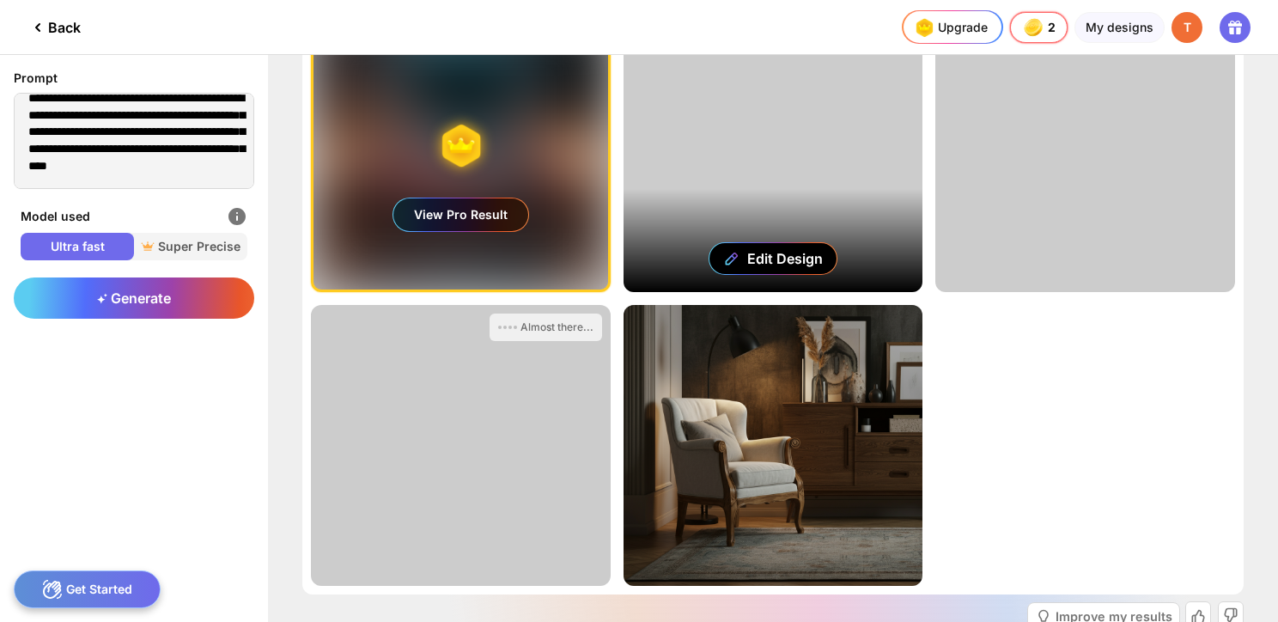
scroll to position [86, 0]
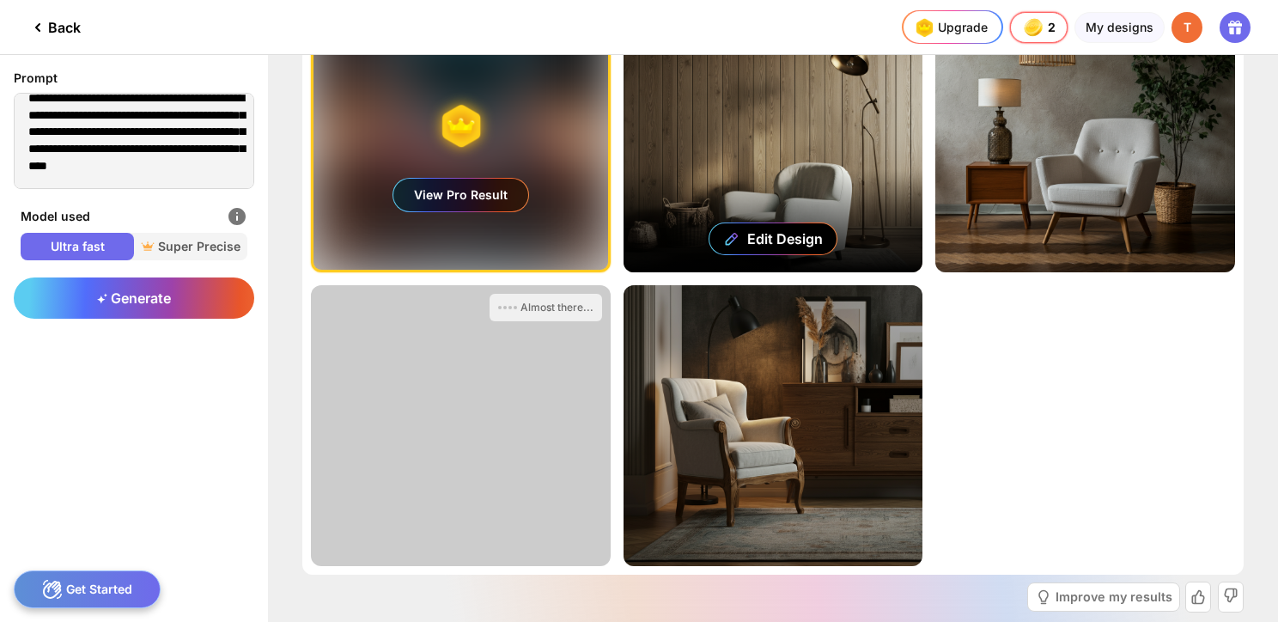
click at [790, 130] on div "Edit Design" at bounding box center [773, 131] width 300 height 281
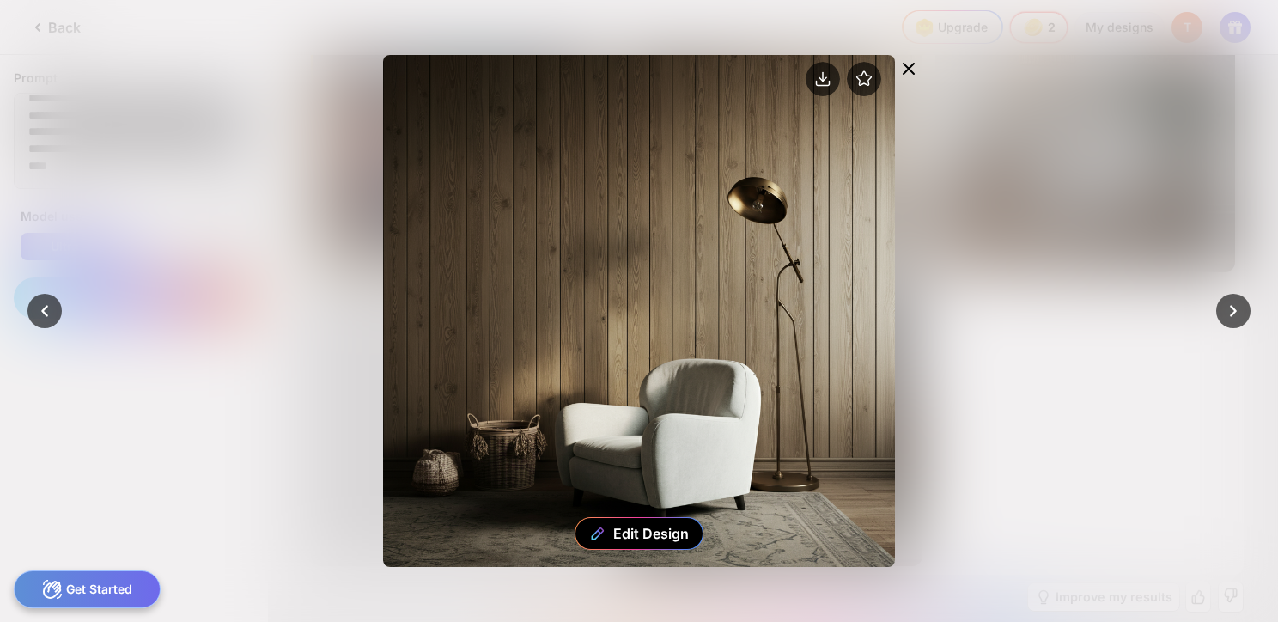
click at [913, 68] on icon at bounding box center [908, 68] width 21 height 21
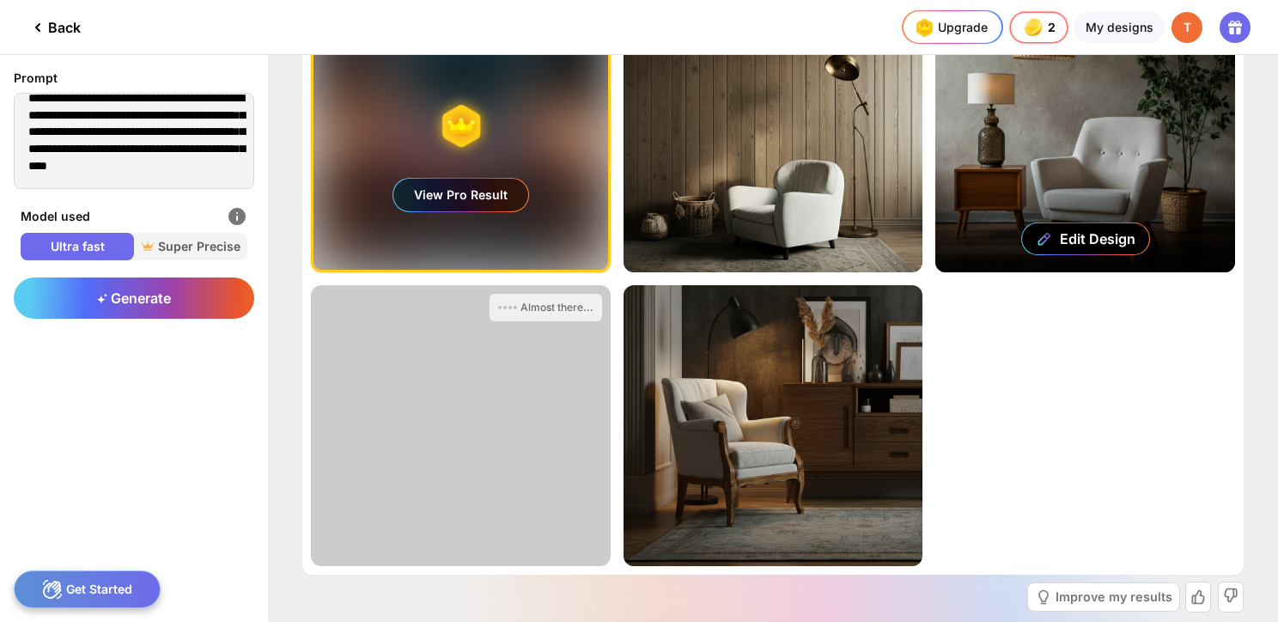
click at [1009, 183] on div "Edit Design" at bounding box center [1085, 131] width 300 height 281
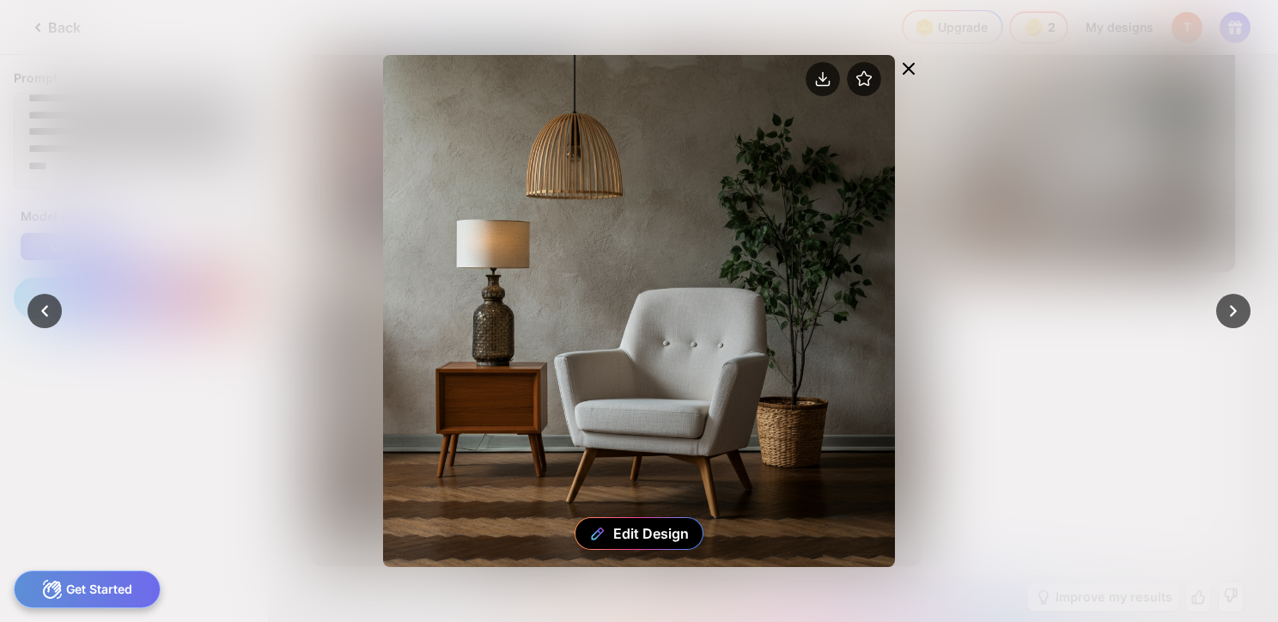
click at [917, 59] on icon at bounding box center [908, 68] width 21 height 21
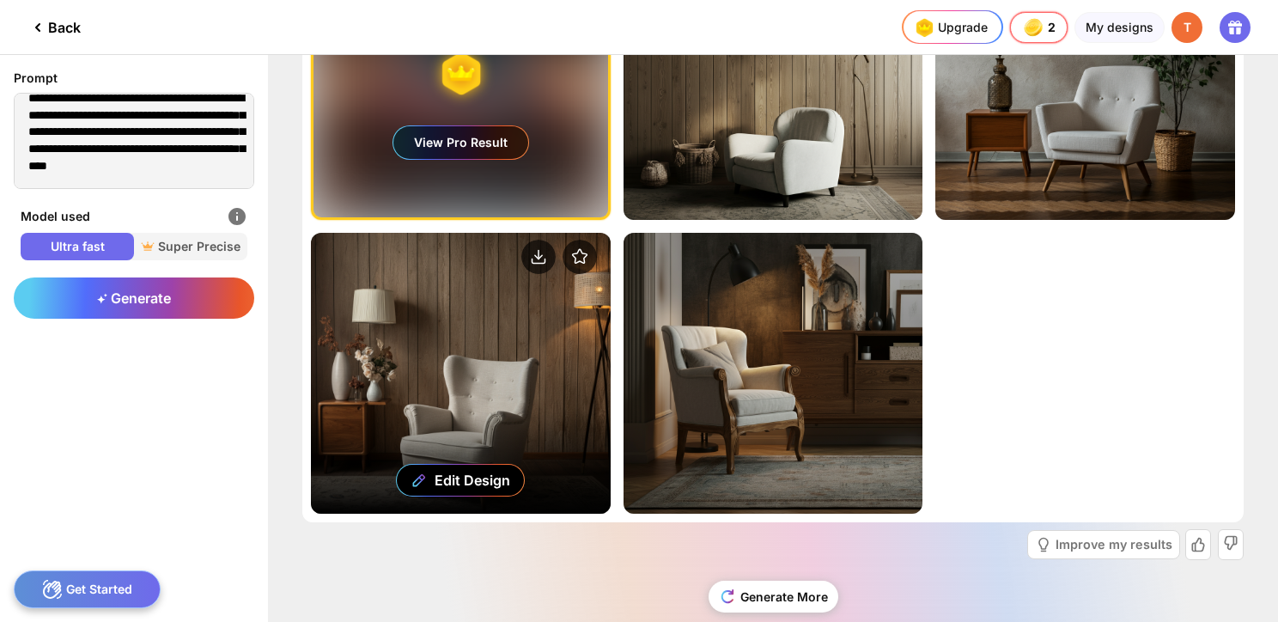
scroll to position [167, 0]
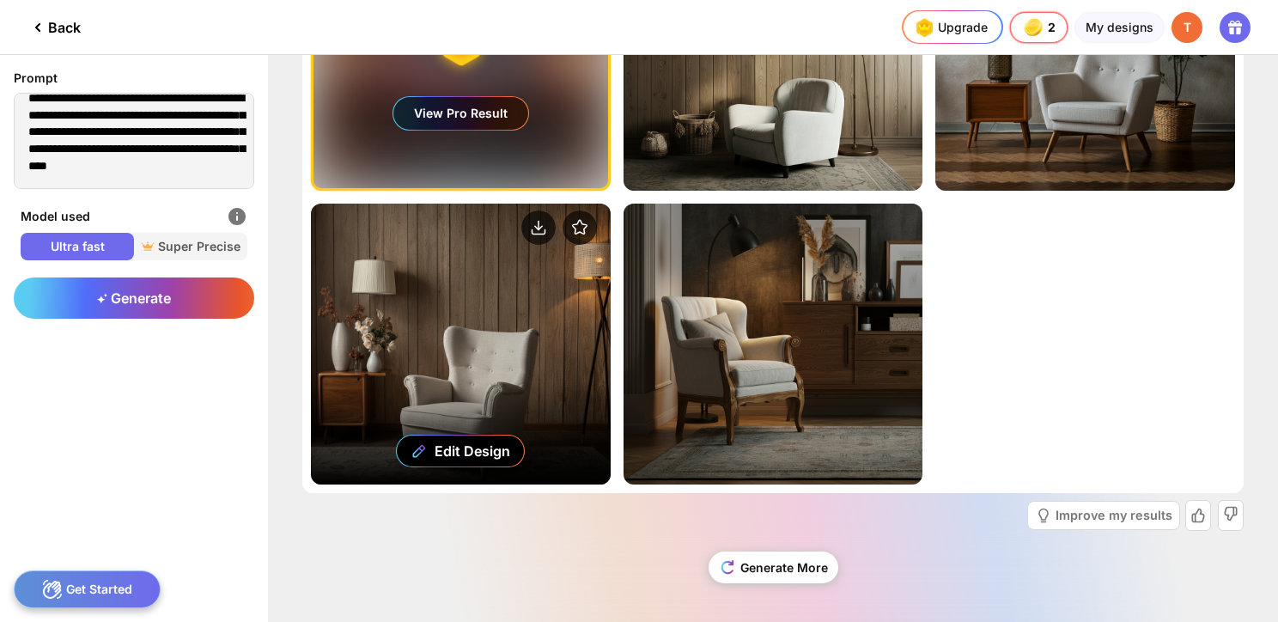
click at [415, 311] on div "Edit Design" at bounding box center [461, 343] width 300 height 281
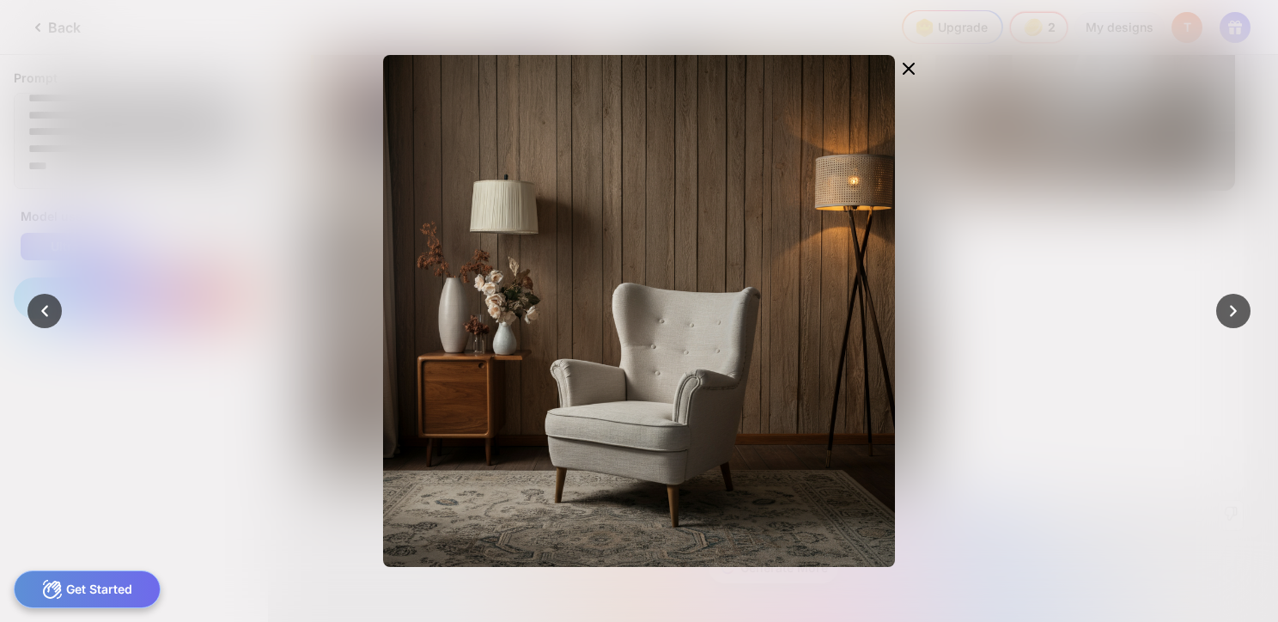
click at [1086, 173] on div at bounding box center [639, 311] width 1278 height 622
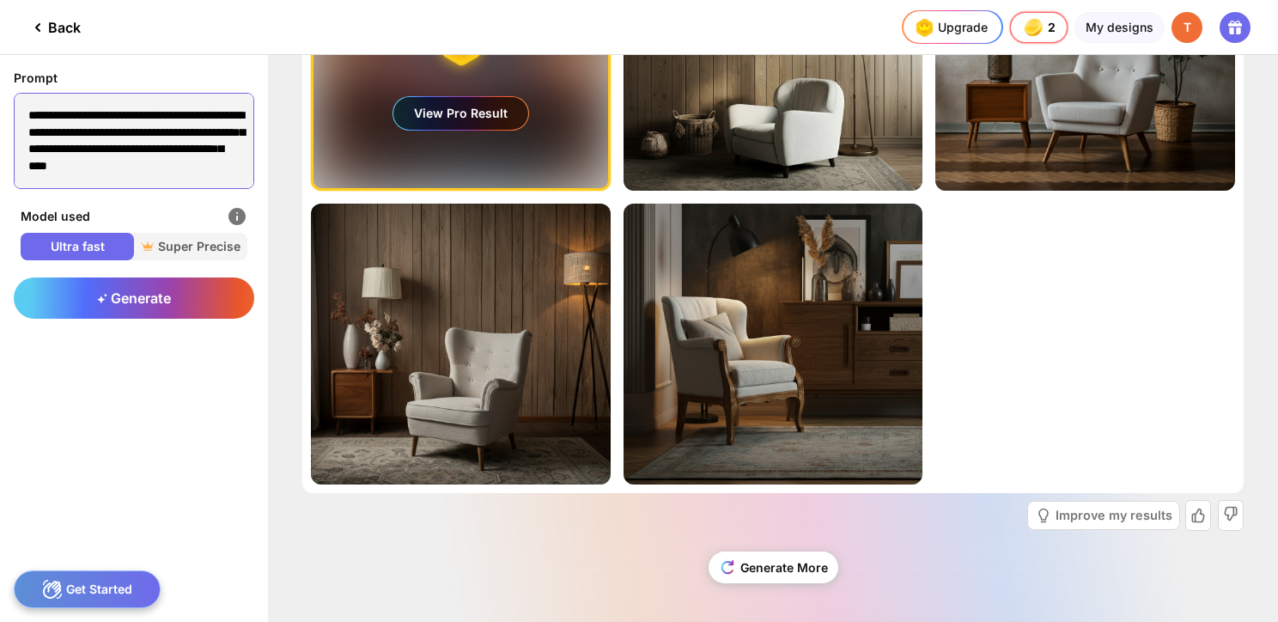
scroll to position [0, 0]
drag, startPoint x: 183, startPoint y: 160, endPoint x: -41, endPoint y: -19, distance: 286.5
click at [0, 0] on html "Back Upgrade 2 2 2 2 credits left Upgrade My designs T Prompt Model used Ultra …" at bounding box center [639, 311] width 1278 height 622
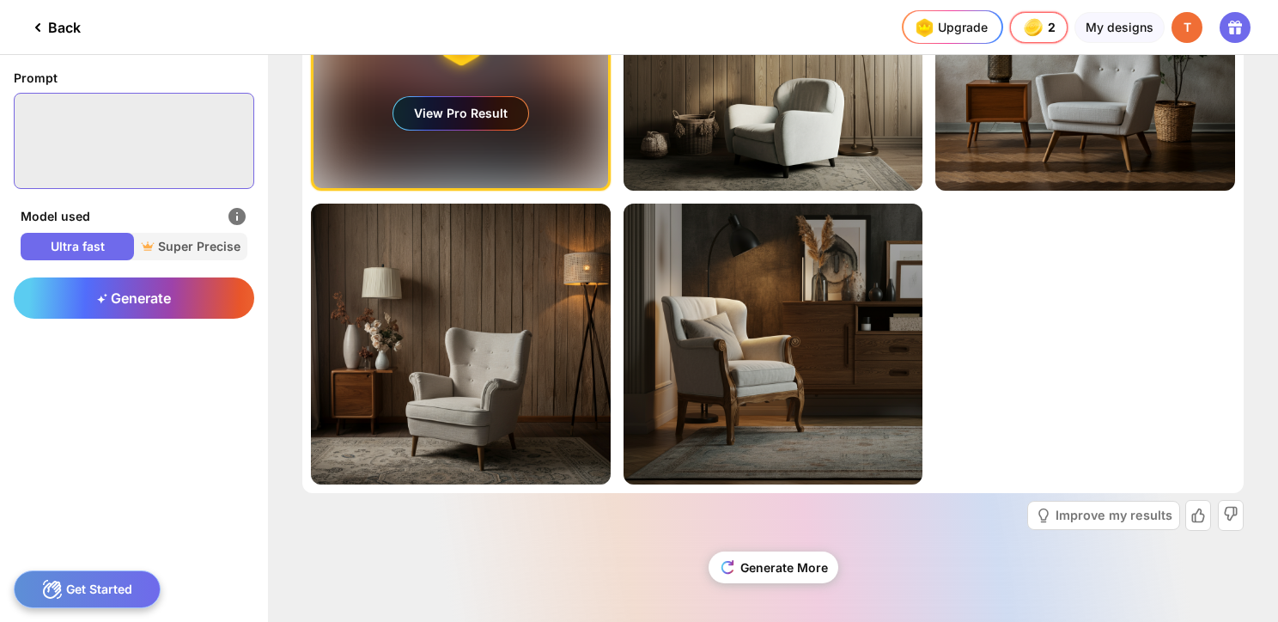
paste textarea "**********"
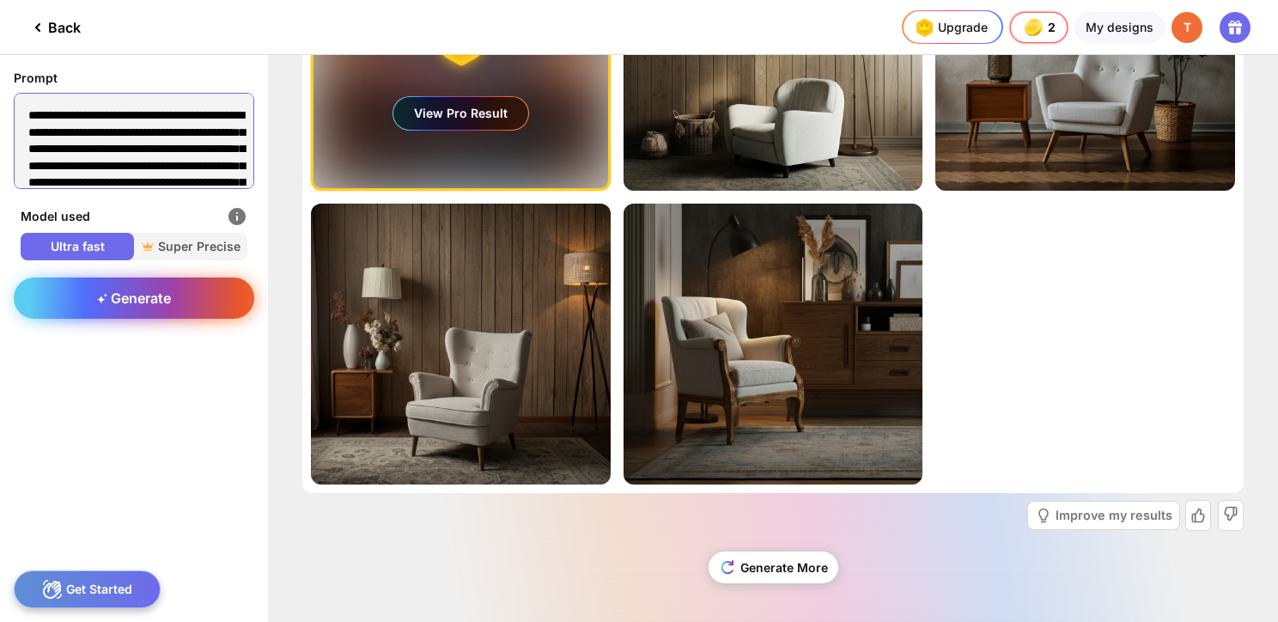
type textarea "**********"
click at [202, 308] on div "Generate" at bounding box center [134, 297] width 240 height 41
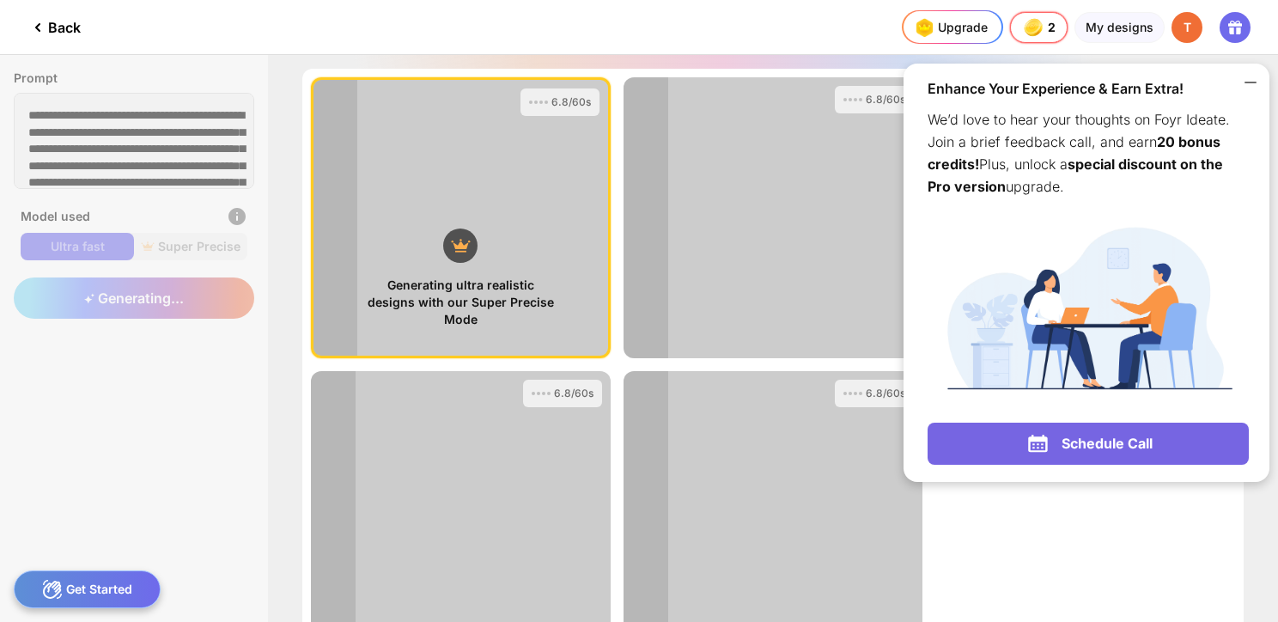
click at [1247, 89] on icon at bounding box center [1250, 82] width 21 height 21
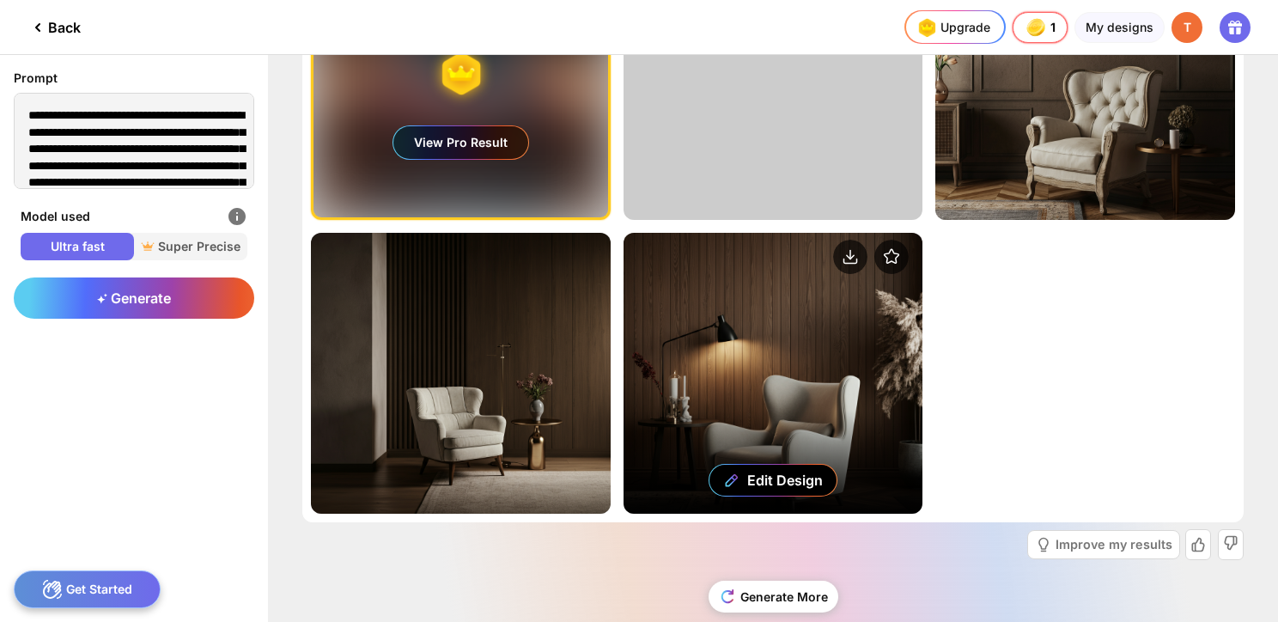
scroll to position [167, 0]
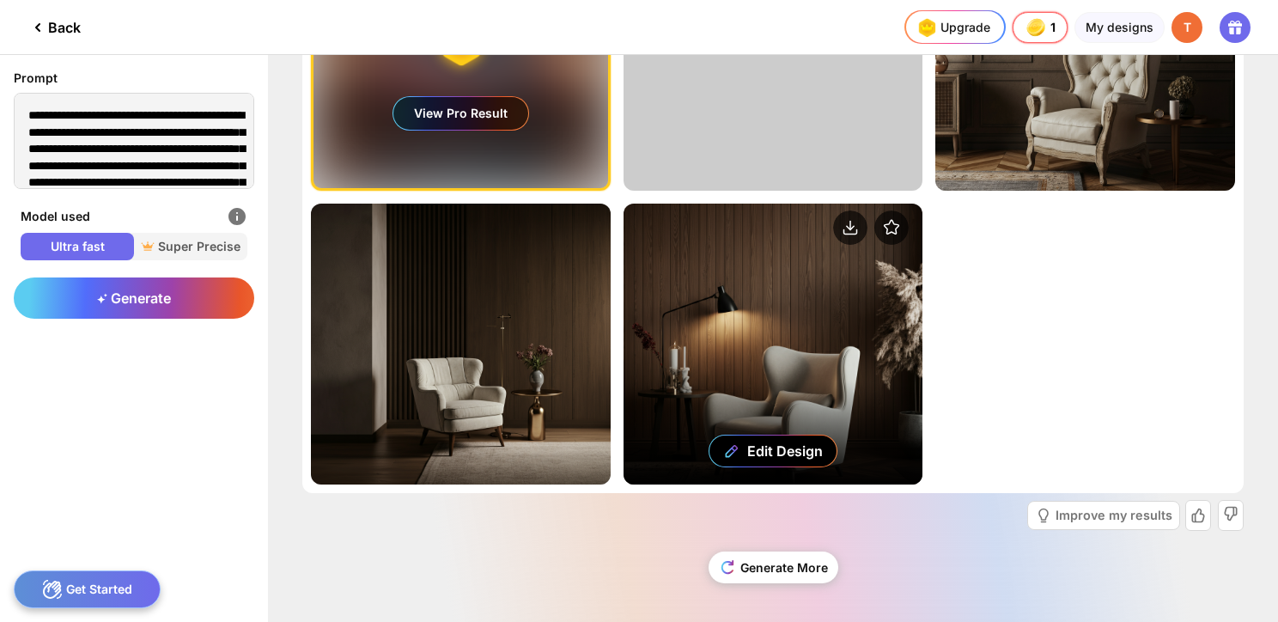
click at [701, 353] on div "Edit Design" at bounding box center [773, 343] width 300 height 281
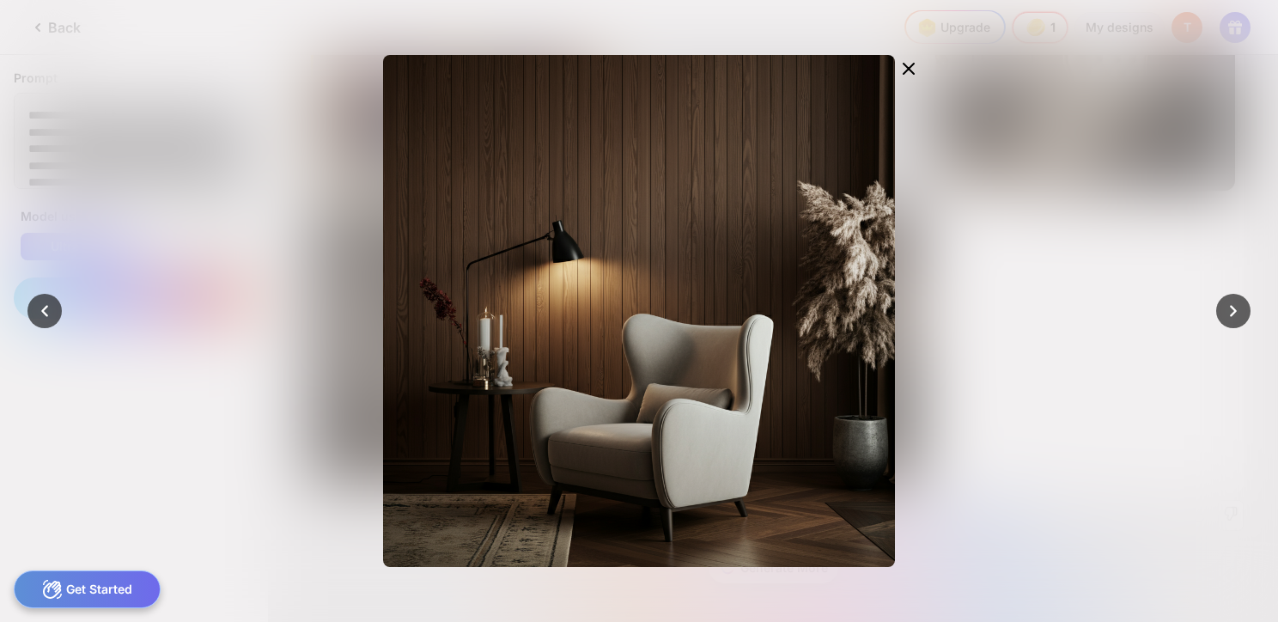
click at [1091, 258] on div at bounding box center [639, 311] width 1278 height 622
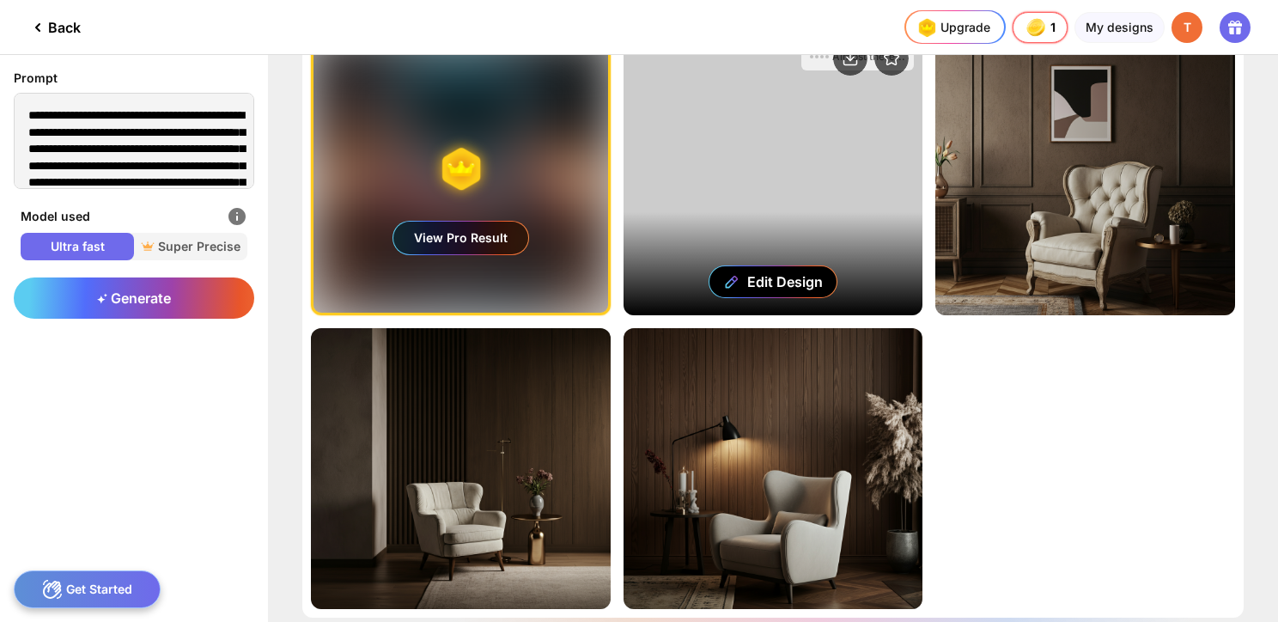
scroll to position [0, 0]
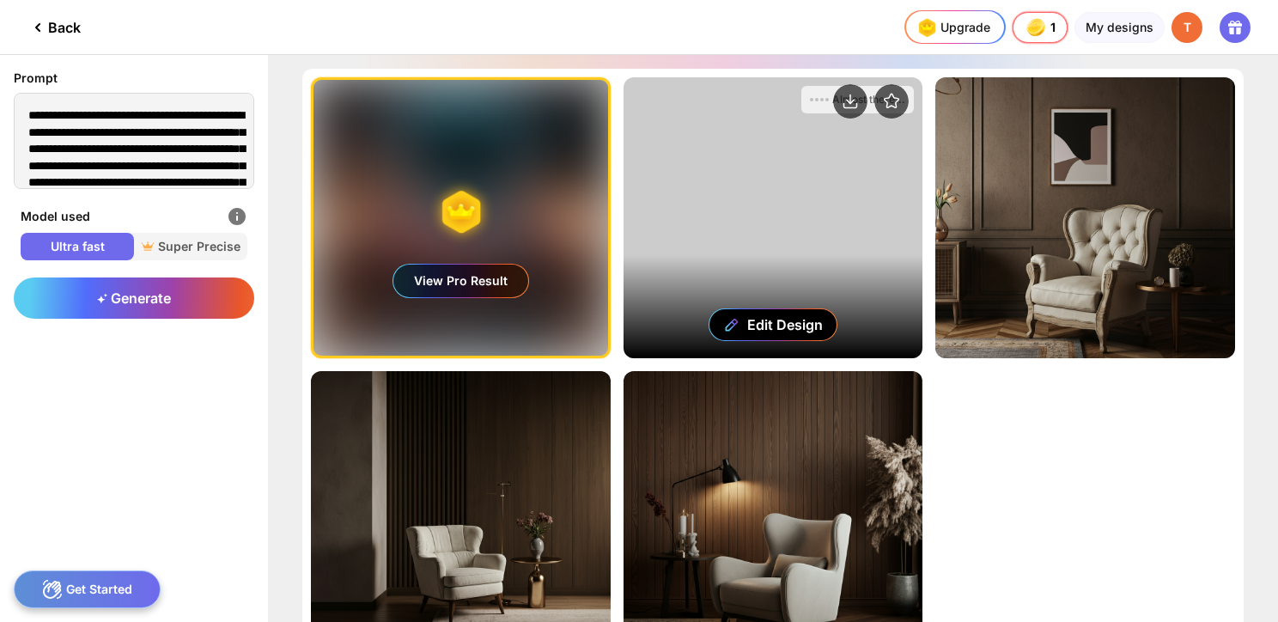
click at [760, 261] on div "Edit Design" at bounding box center [773, 217] width 300 height 281
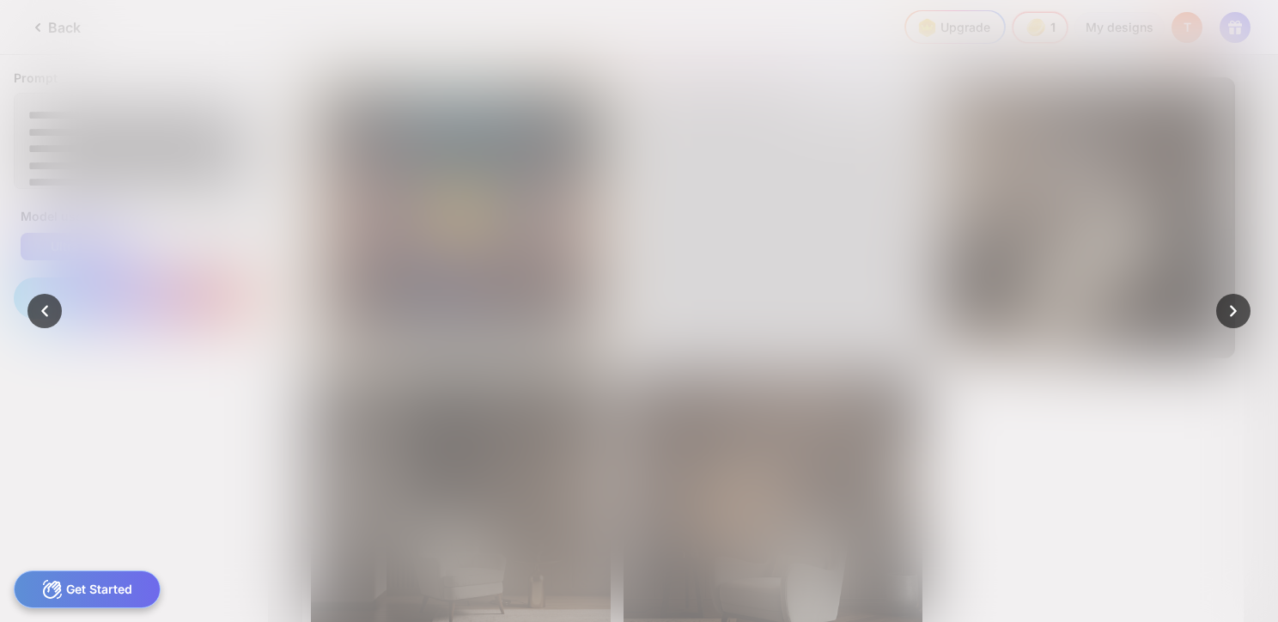
click at [45, 70] on div at bounding box center [639, 311] width 1278 height 622
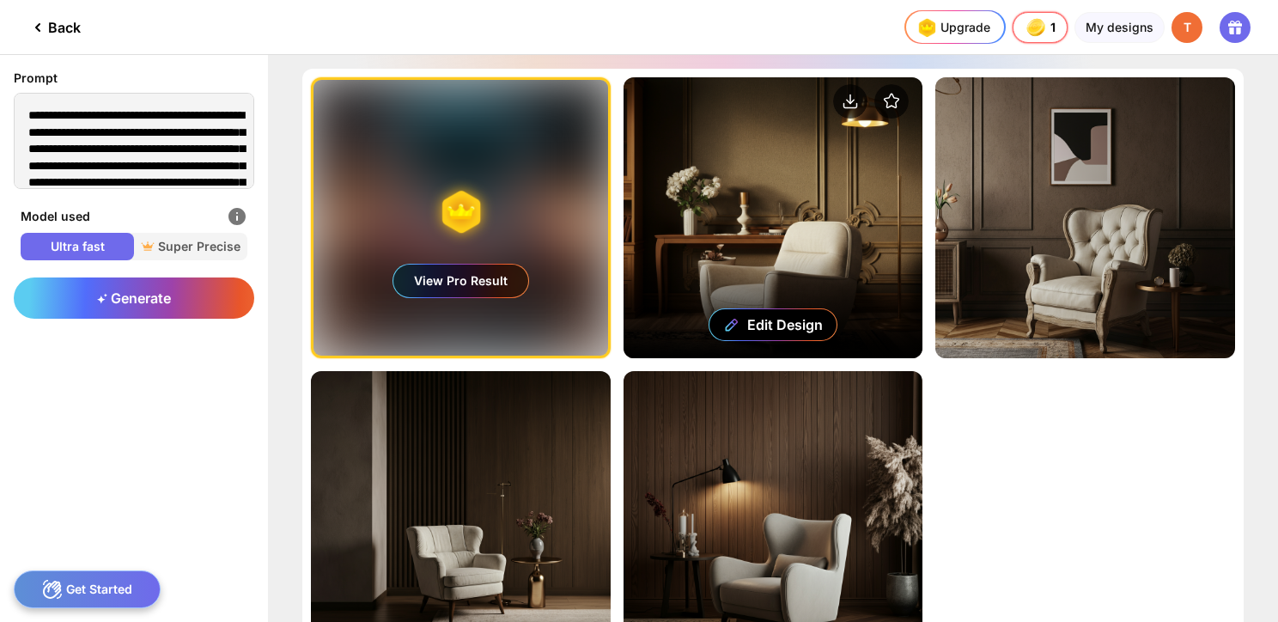
click at [715, 203] on div "Edit Design" at bounding box center [773, 217] width 300 height 281
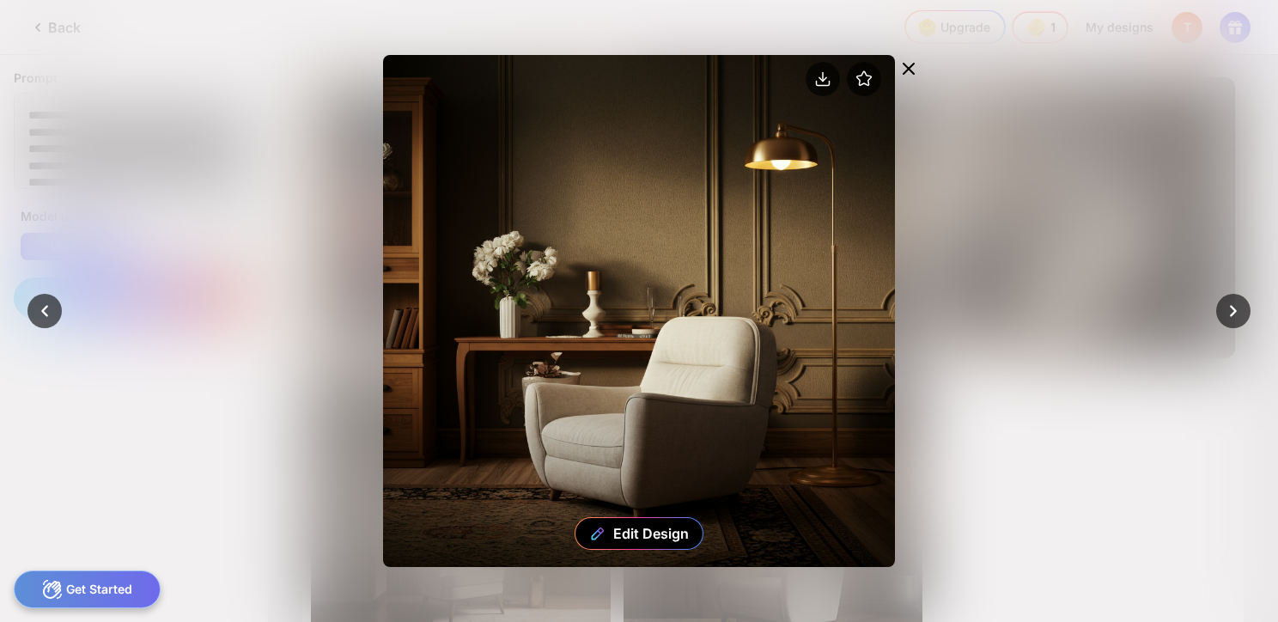
drag, startPoint x: 677, startPoint y: 224, endPoint x: 722, endPoint y: 275, distance: 67.5
click at [639, 348] on div "Edit Design" at bounding box center [639, 311] width 512 height 512
click at [832, 88] on circle at bounding box center [822, 79] width 34 height 34
click at [282, 115] on div "Edit Design" at bounding box center [639, 311] width 728 height 512
click at [917, 64] on icon at bounding box center [908, 68] width 21 height 21
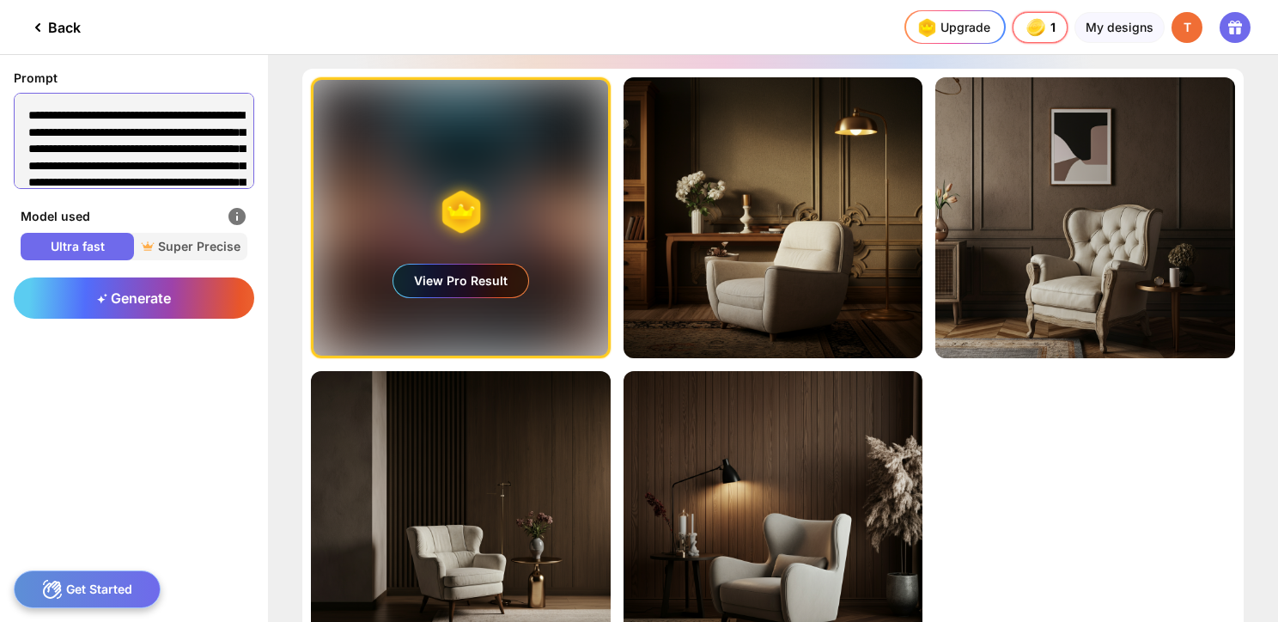
drag, startPoint x: 131, startPoint y: 134, endPoint x: -41, endPoint y: 26, distance: 203.7
click at [0, 26] on html "Back Upgrade 1 1 1 1 credits left Upgrade My designs T Prompt Model used Ultra …" at bounding box center [639, 311] width 1278 height 622
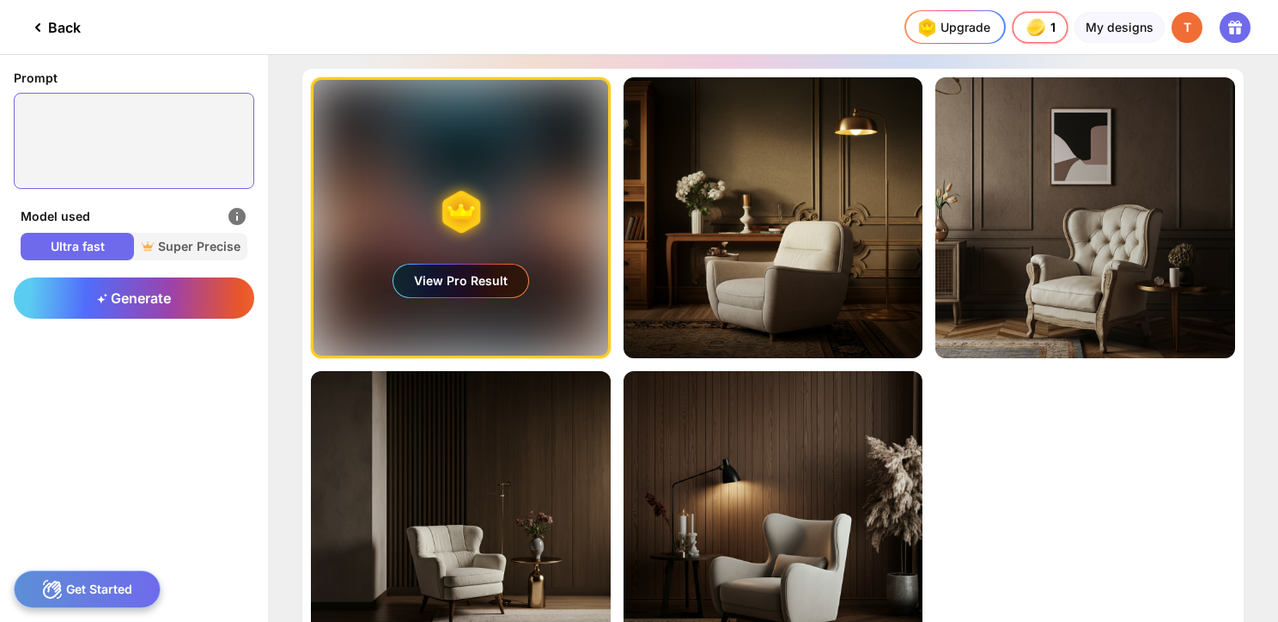
paste textarea "**********"
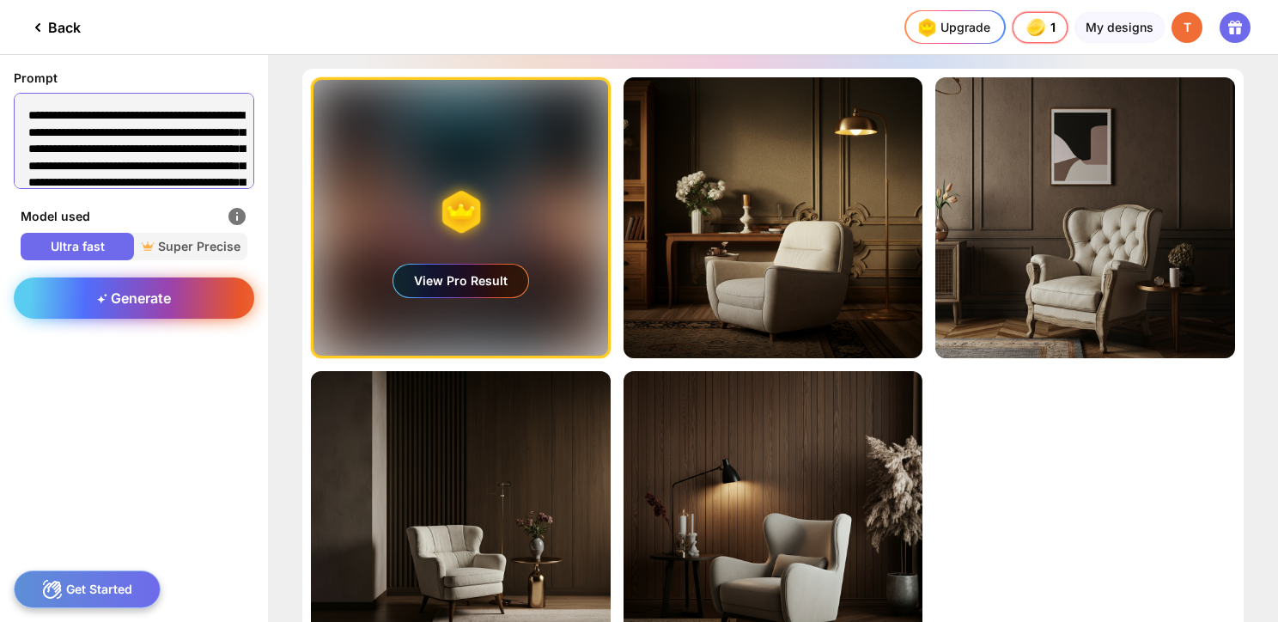
scroll to position [826, 0]
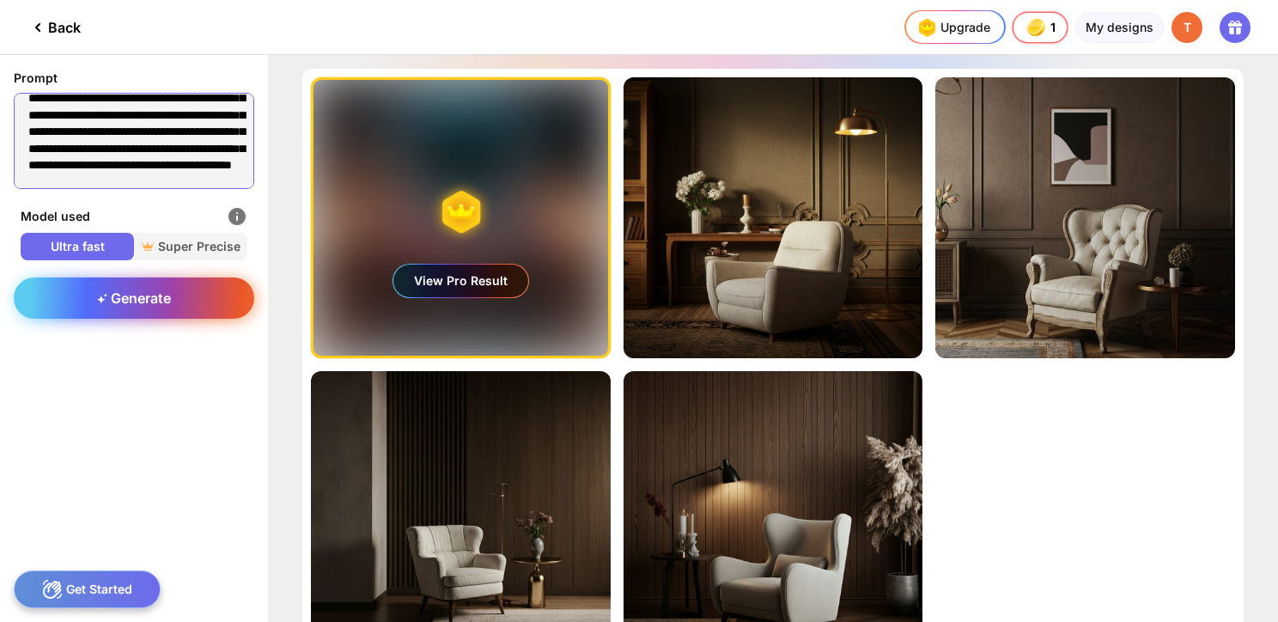
type textarea "**********"
click at [158, 309] on div "Generate" at bounding box center [134, 297] width 240 height 41
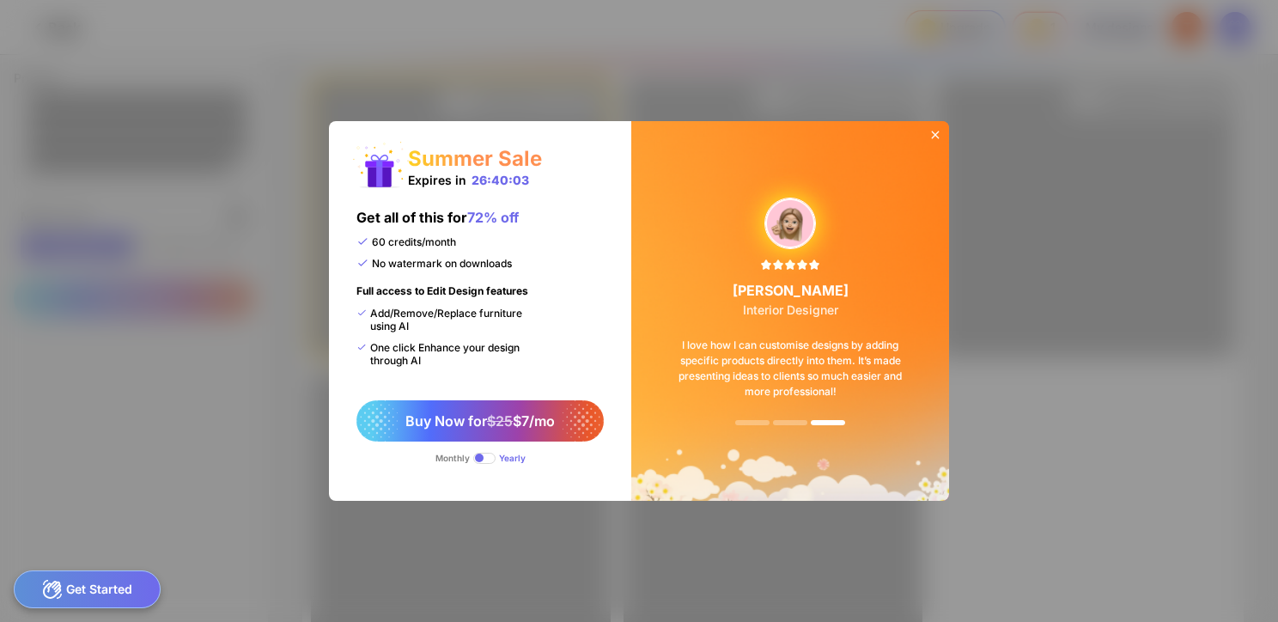
click at [940, 128] on icon at bounding box center [935, 135] width 14 height 14
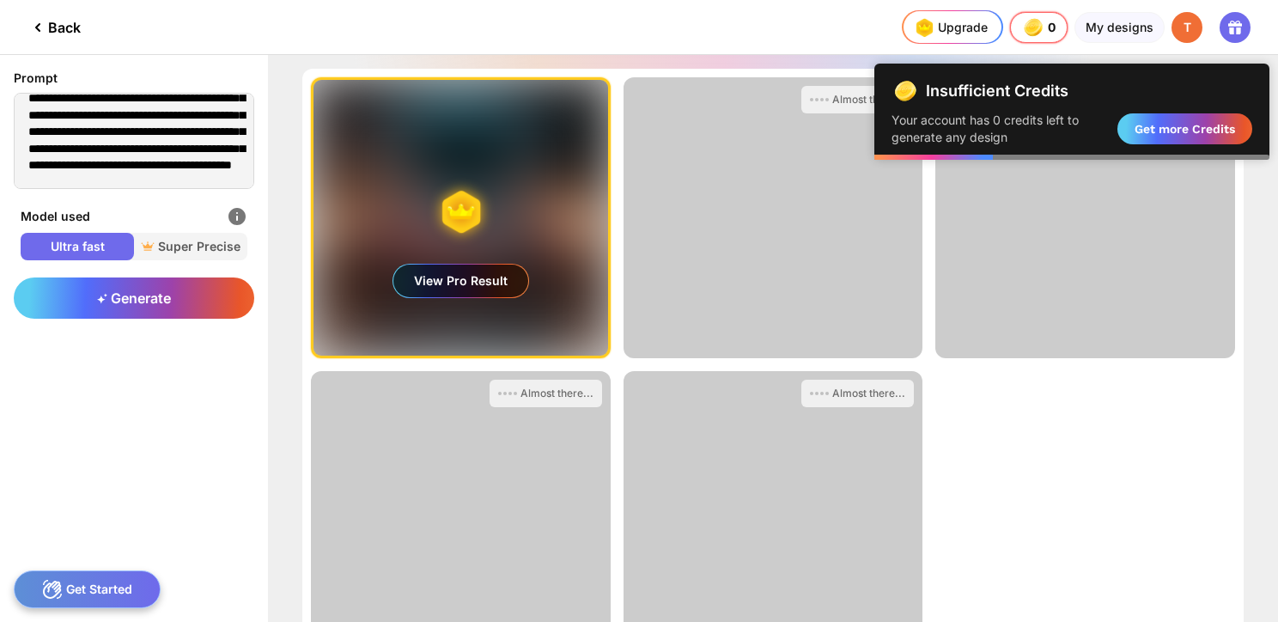
click at [1190, 105] on div "Insufficient Credits Your account has 0 credits left to generate any design Get…" at bounding box center [1071, 111] width 361 height 69
click at [1267, 436] on div "Generating ultra realistic designs with our Super Precise Mode View Pro Result …" at bounding box center [773, 338] width 1010 height 567
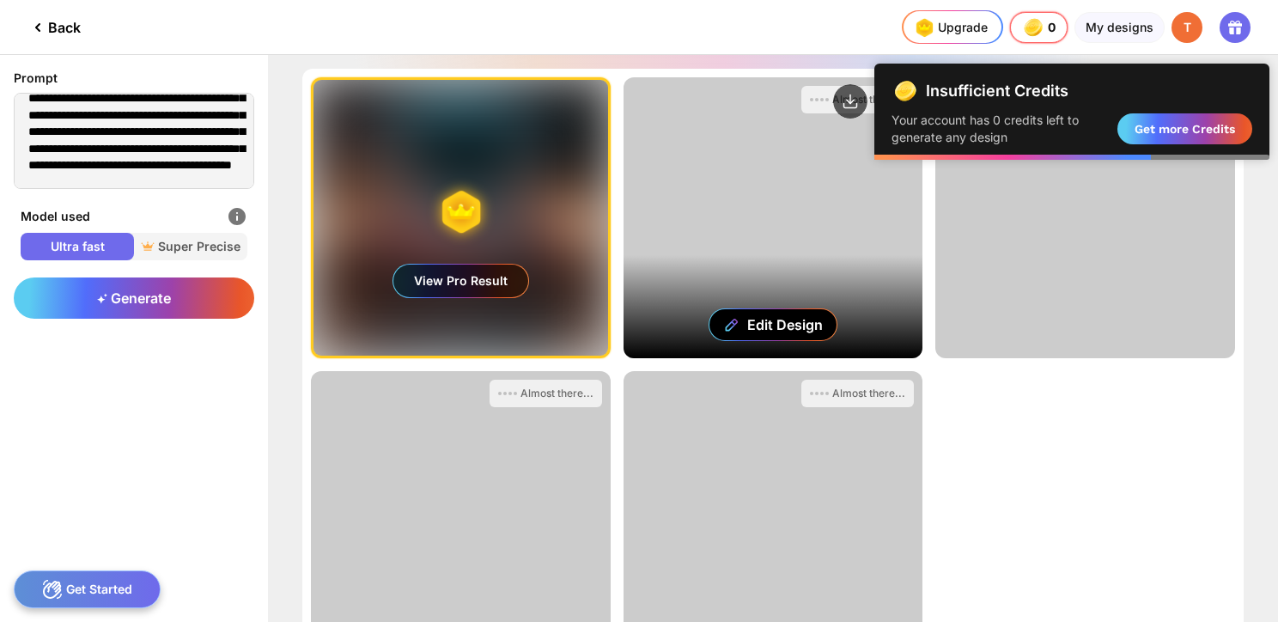
click at [802, 187] on div "Edit Design" at bounding box center [773, 217] width 300 height 281
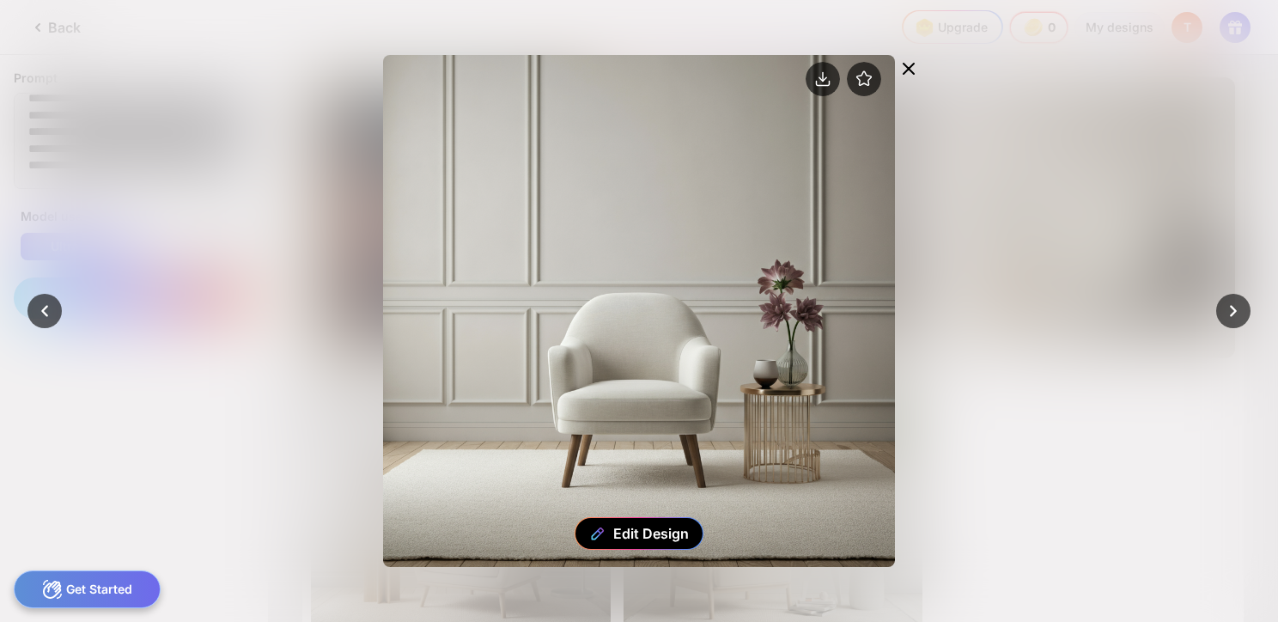
click at [913, 67] on icon at bounding box center [908, 68] width 21 height 21
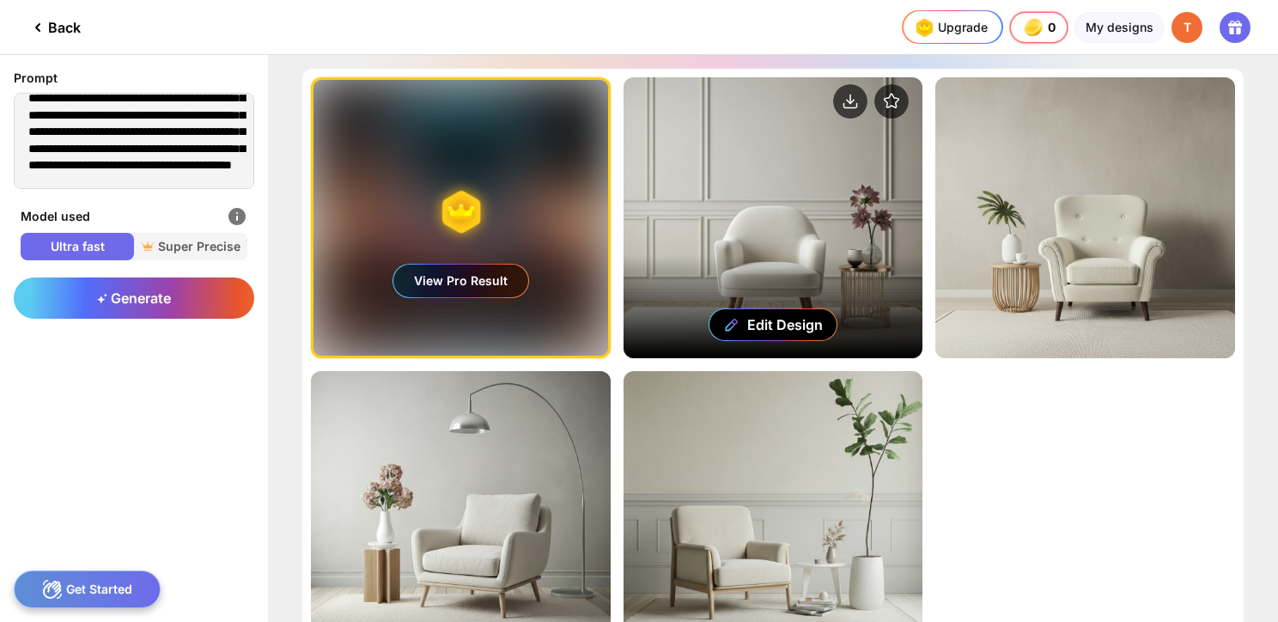
click at [795, 185] on div "Edit Design" at bounding box center [773, 217] width 300 height 281
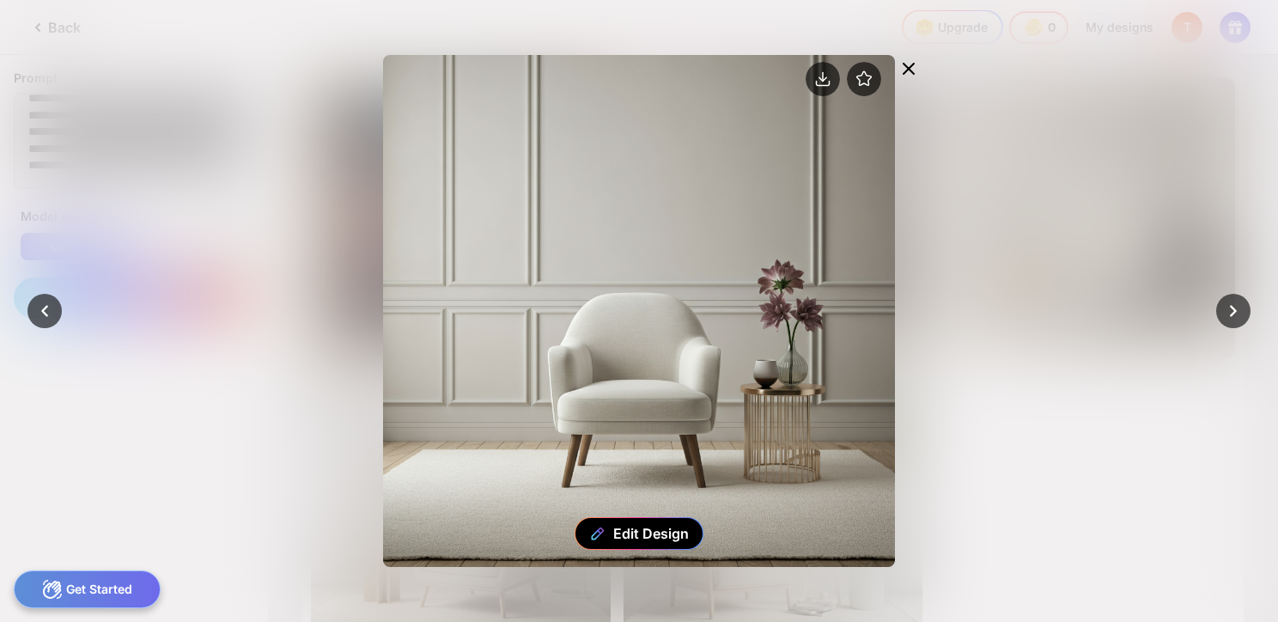
drag, startPoint x: 718, startPoint y: 228, endPoint x: 747, endPoint y: 226, distance: 29.2
click at [742, 252] on div "Edit Design" at bounding box center [639, 311] width 512 height 512
click at [823, 93] on circle at bounding box center [822, 79] width 34 height 34
click at [917, 62] on icon at bounding box center [908, 68] width 21 height 21
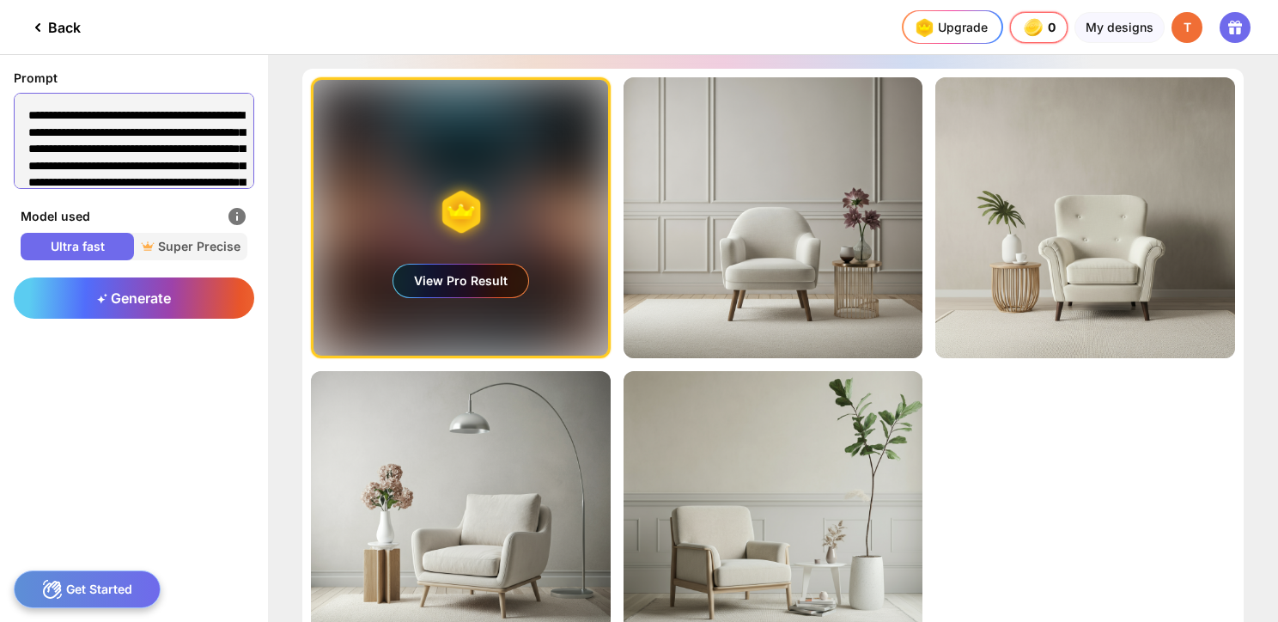
drag, startPoint x: 102, startPoint y: 181, endPoint x: -3, endPoint y: -3, distance: 211.9
click at [0, 0] on html "Back Upgrade 0 0 0 0 credits left Upgrade My designs T Prompt Model used Ultra …" at bounding box center [639, 311] width 1278 height 622
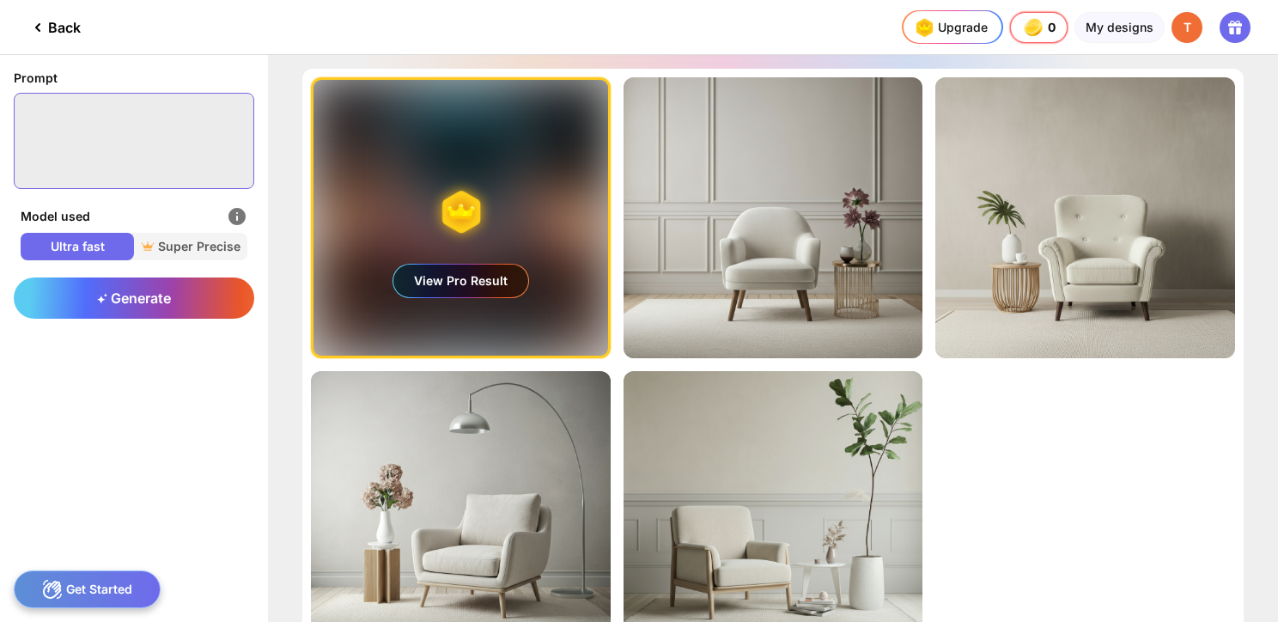
paste textarea "**********"
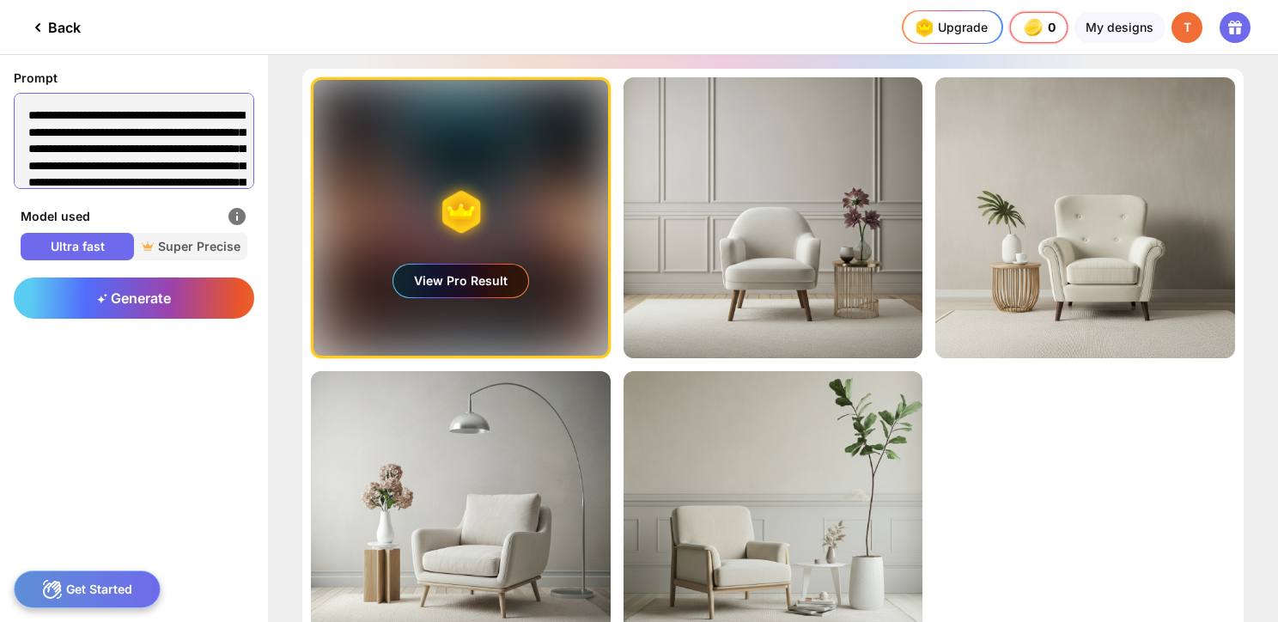
scroll to position [944, 0]
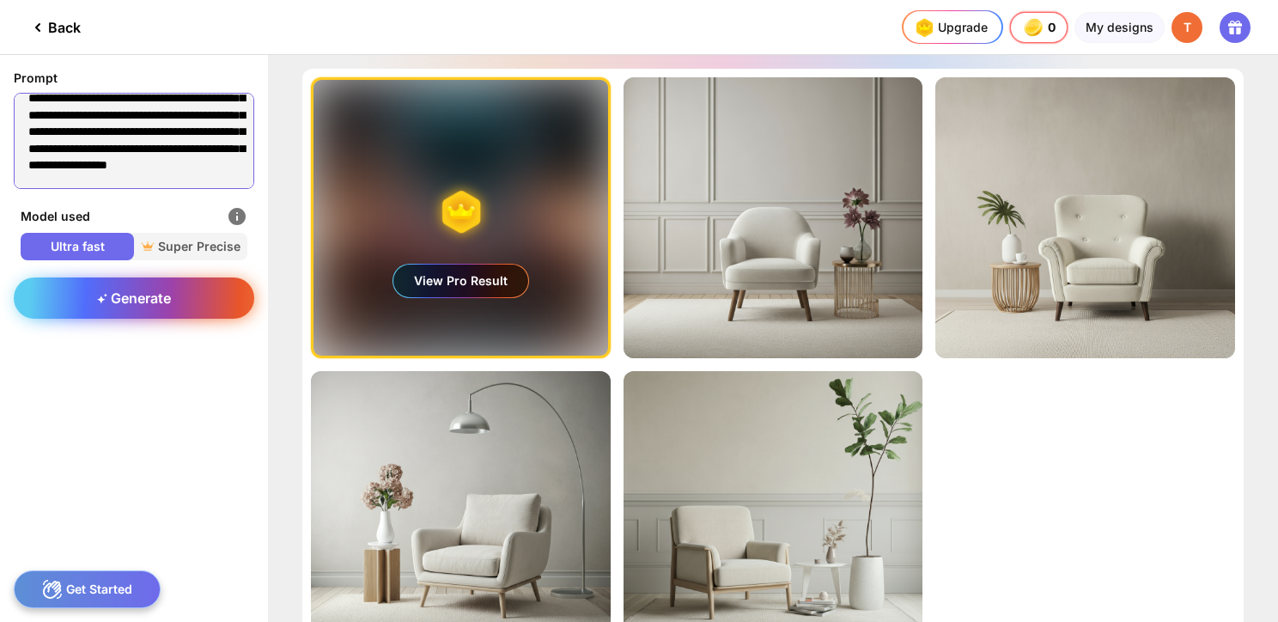
type textarea "**********"
click at [170, 299] on span "Generate" at bounding box center [134, 297] width 74 height 17
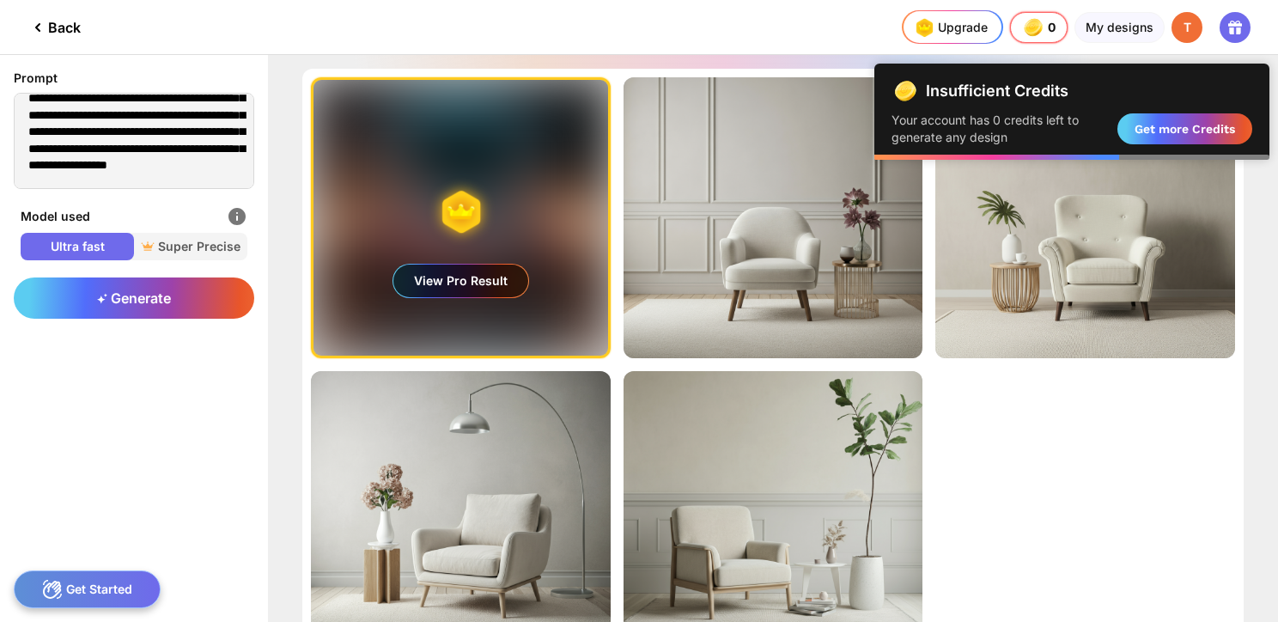
click at [1181, 38] on div "T" at bounding box center [1186, 27] width 31 height 31
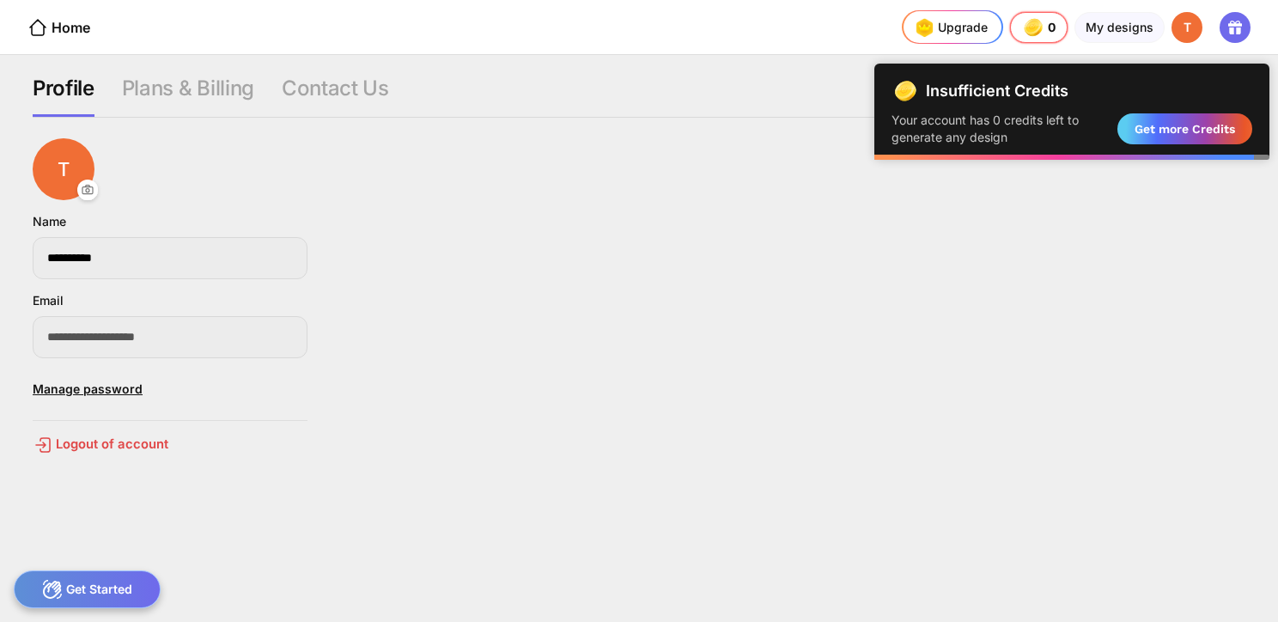
click at [89, 458] on div "**********" at bounding box center [641, 369] width 1217 height 463
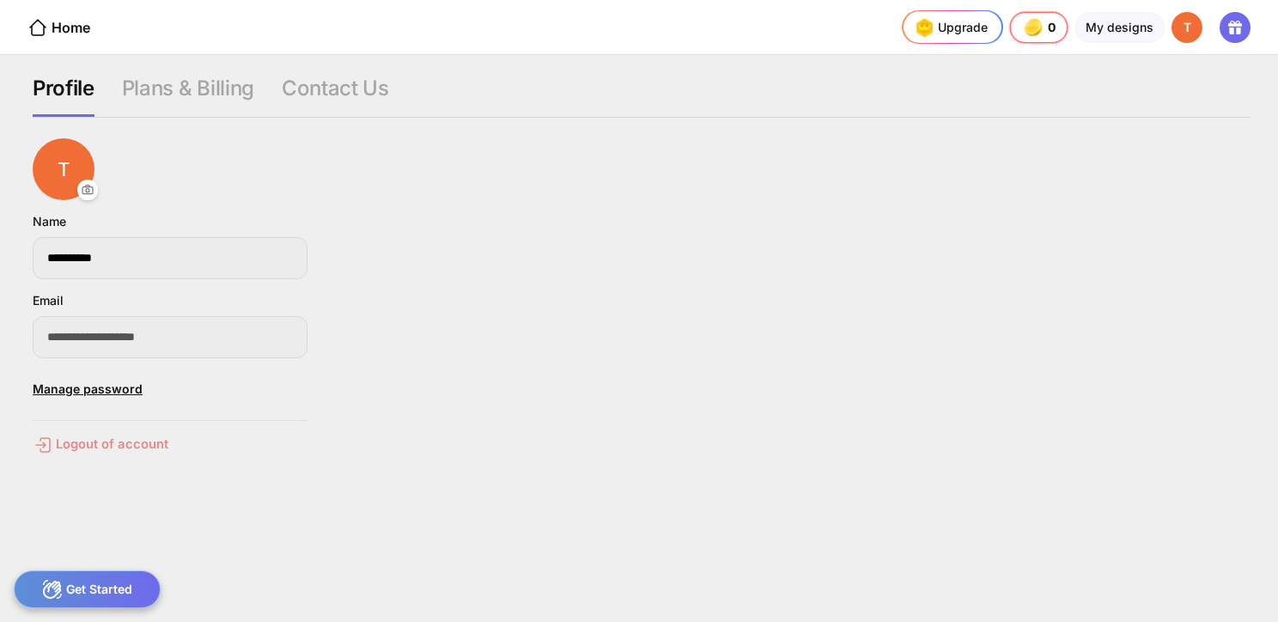
click at [76, 452] on div "Logout of account" at bounding box center [170, 444] width 275 height 21
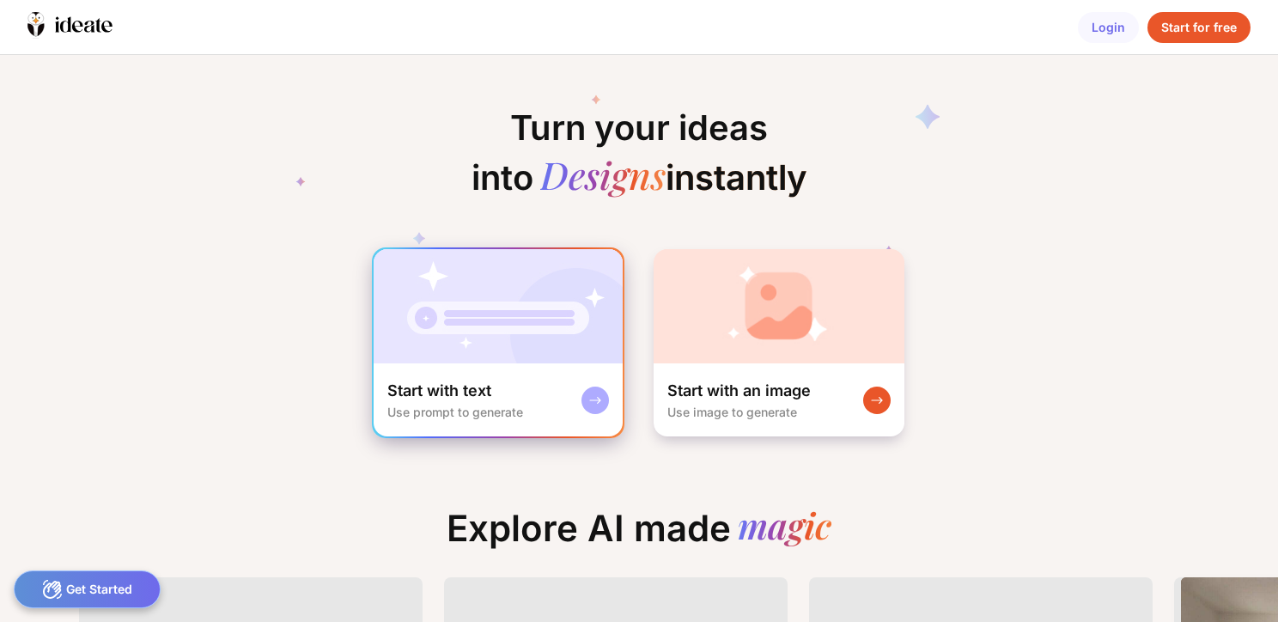
click at [576, 389] on div "Start with text Use prompt to generate" at bounding box center [497, 399] width 249 height 73
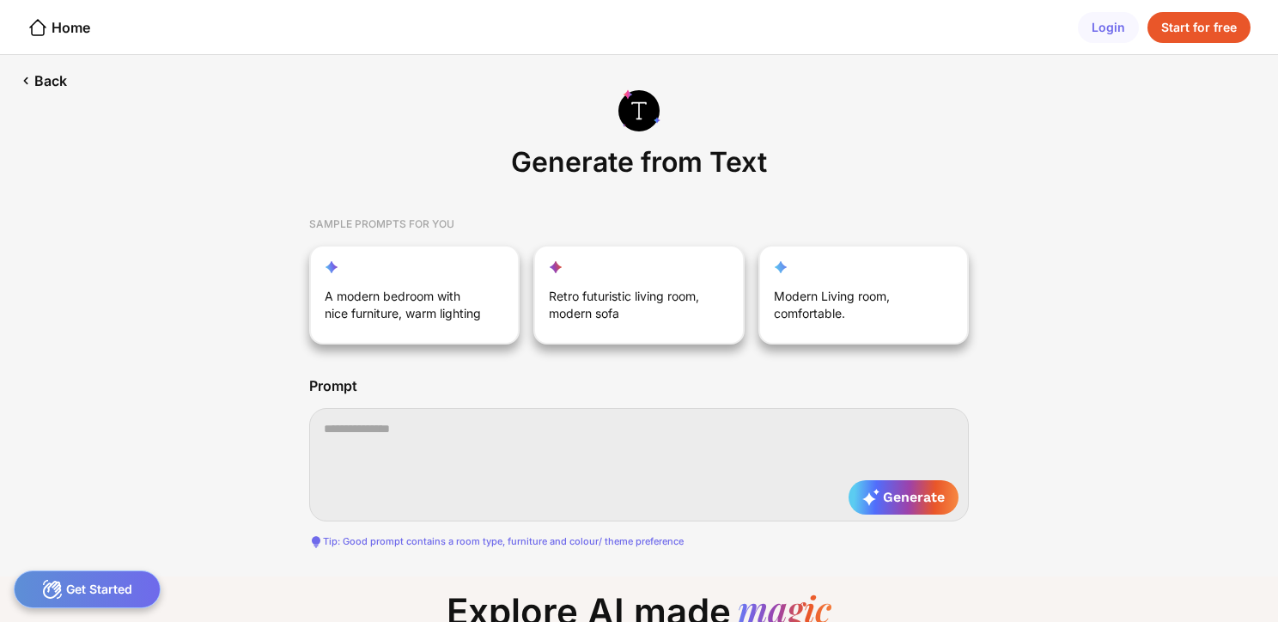
click at [1201, 46] on div "Login Start for free" at bounding box center [1177, 27] width 200 height 54
click at [1185, 24] on div "Start for free" at bounding box center [1198, 27] width 103 height 31
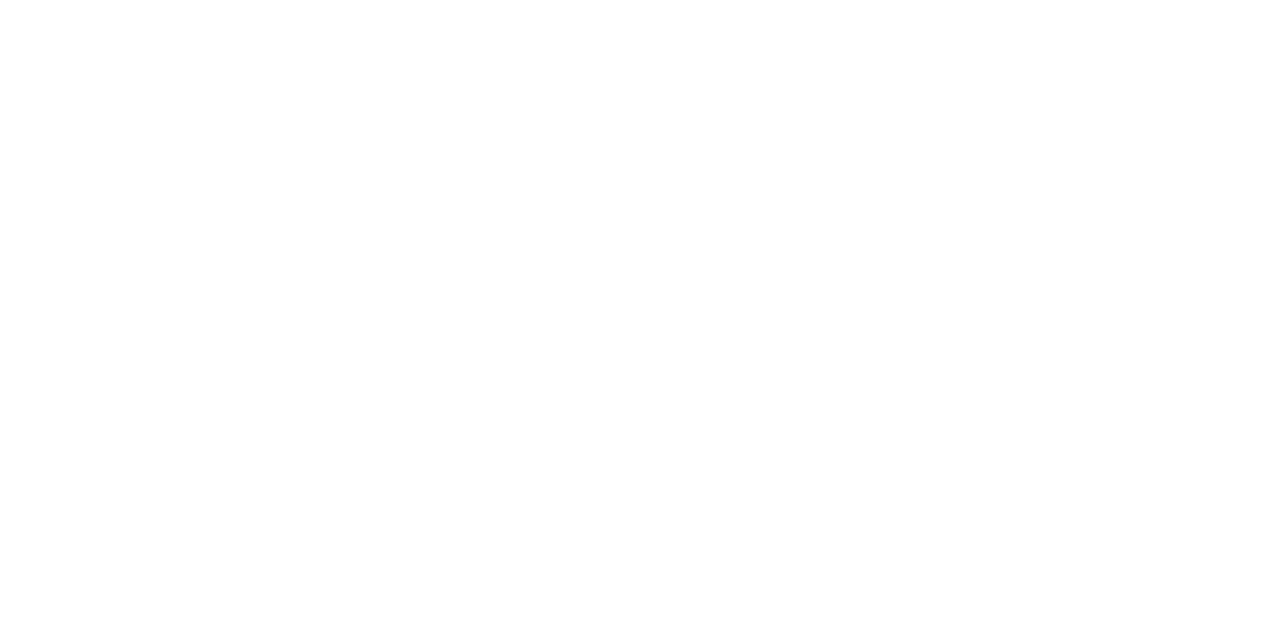
click at [419, 375] on html at bounding box center [639, 311] width 1278 height 622
